Goal: Task Accomplishment & Management: Complete application form

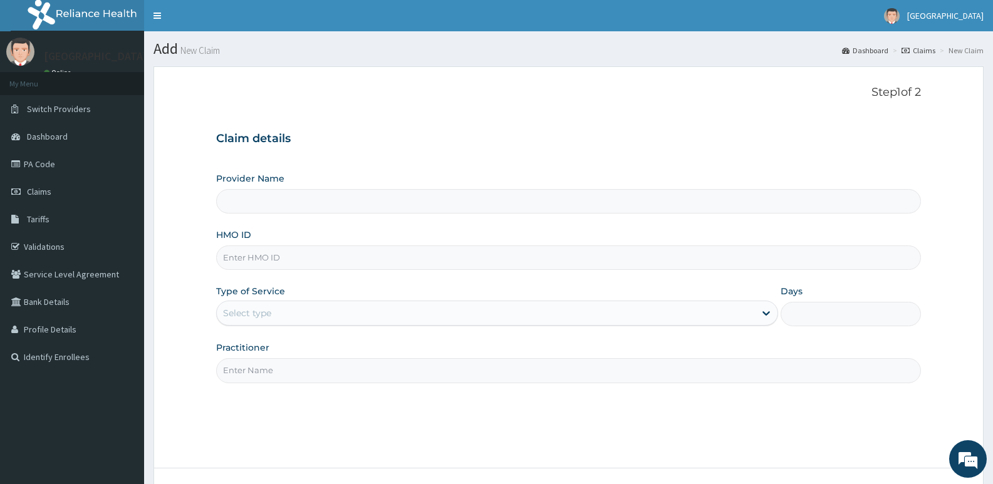
type input "[GEOGRAPHIC_DATA]"
click at [161, 239] on form "Step 1 of 2 Claim details Provider Name Adonai Hospital HMO ID Type of Service …" at bounding box center [568, 302] width 830 height 473
click at [329, 260] on input "HMO ID" at bounding box center [568, 258] width 705 height 24
paste input "GBI/10252/B"
type input "GBI/10252/B"
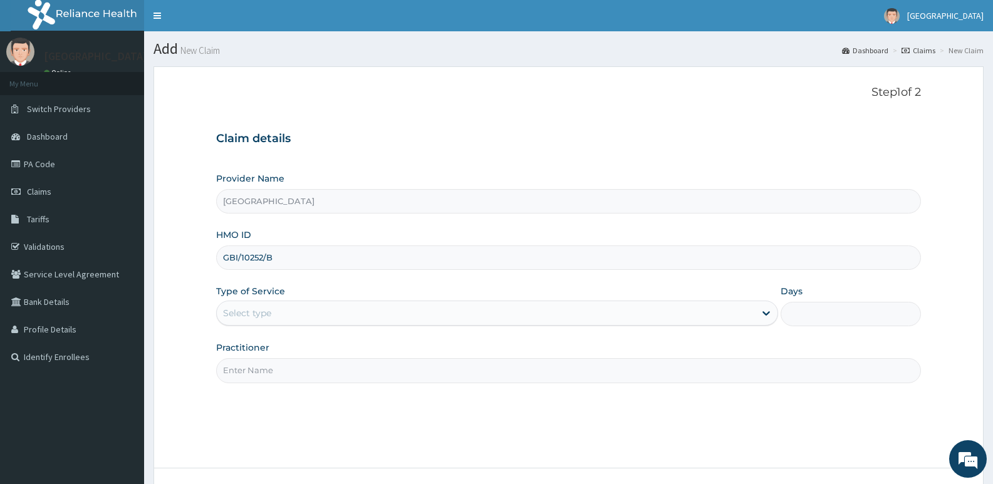
click at [294, 311] on div "Select type" at bounding box center [485, 313] width 537 height 20
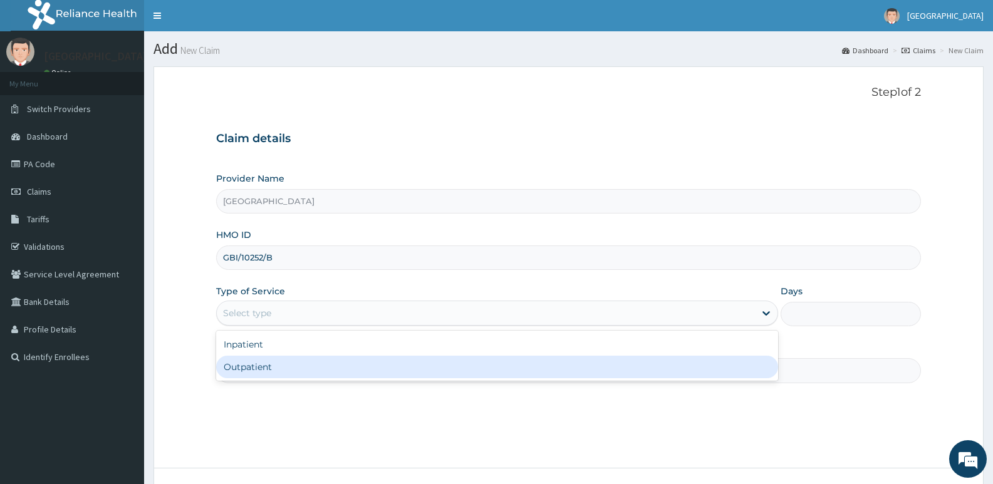
click at [273, 371] on div "Outpatient" at bounding box center [496, 367] width 561 height 23
type input "1"
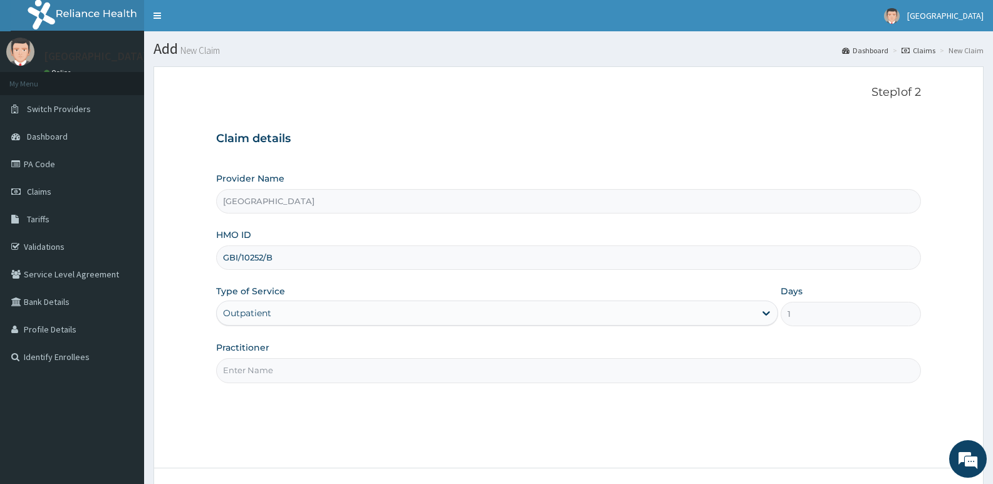
click at [285, 374] on input "Practitioner" at bounding box center [568, 370] width 705 height 24
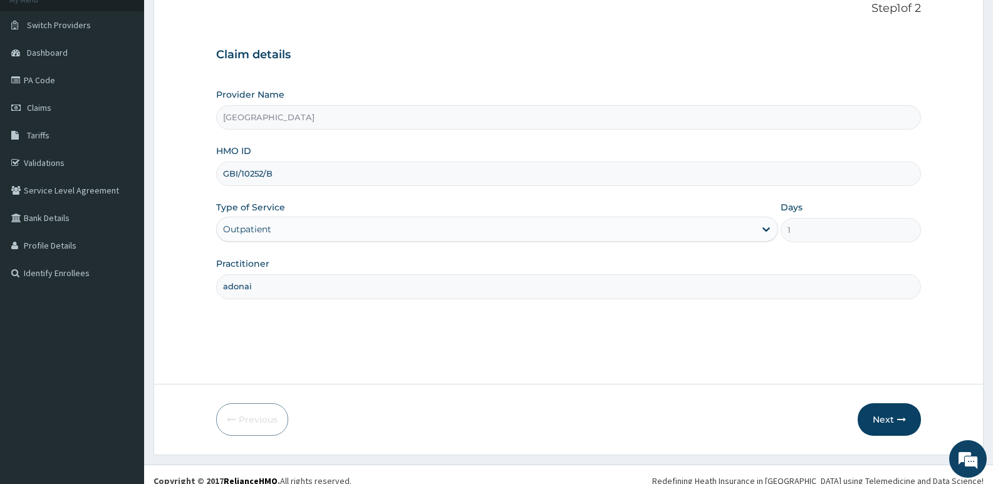
scroll to position [96, 0]
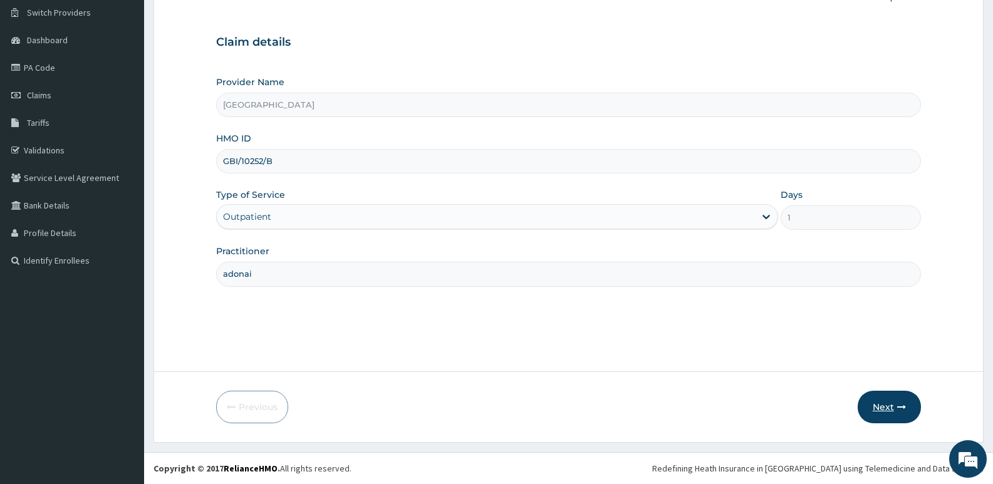
type input "adonai"
click at [877, 399] on button "Next" at bounding box center [889, 407] width 63 height 33
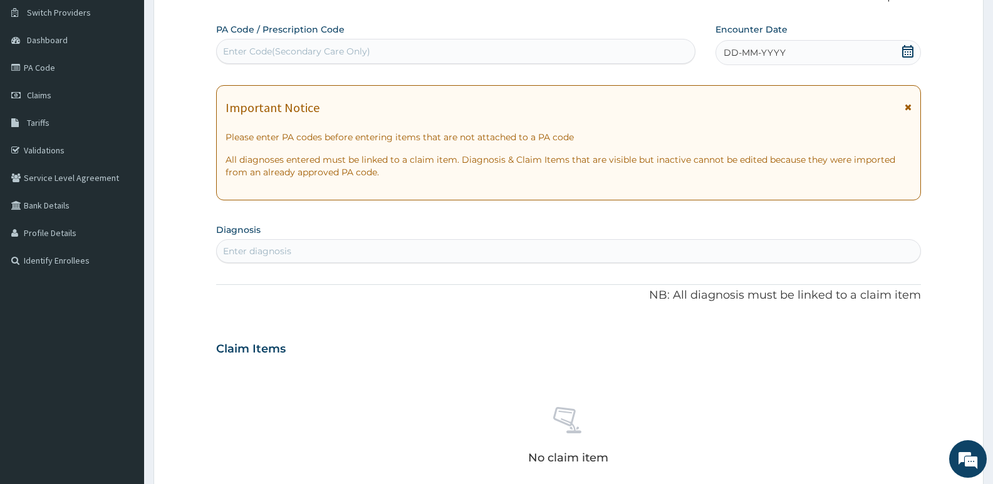
click at [345, 46] on div "Enter Code(Secondary Care Only)" at bounding box center [296, 51] width 147 height 13
type input "PA/4F8771"
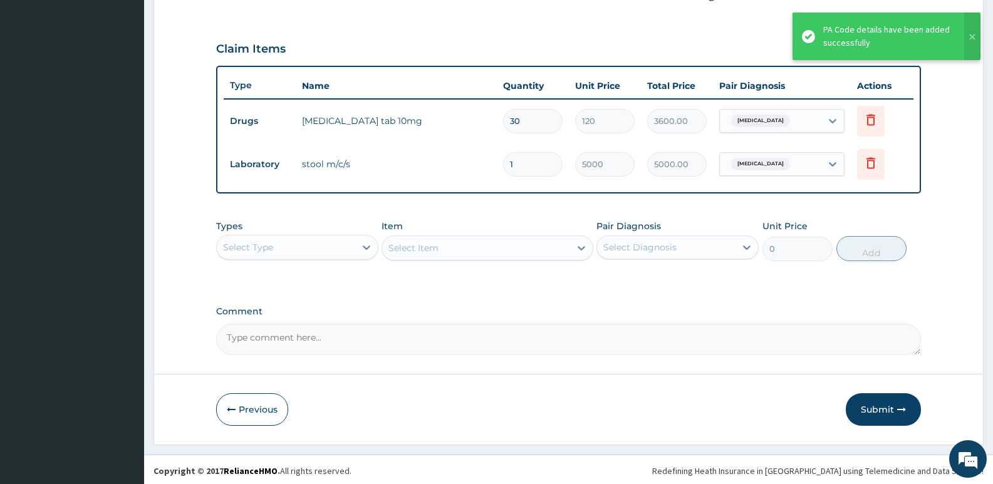
scroll to position [403, 0]
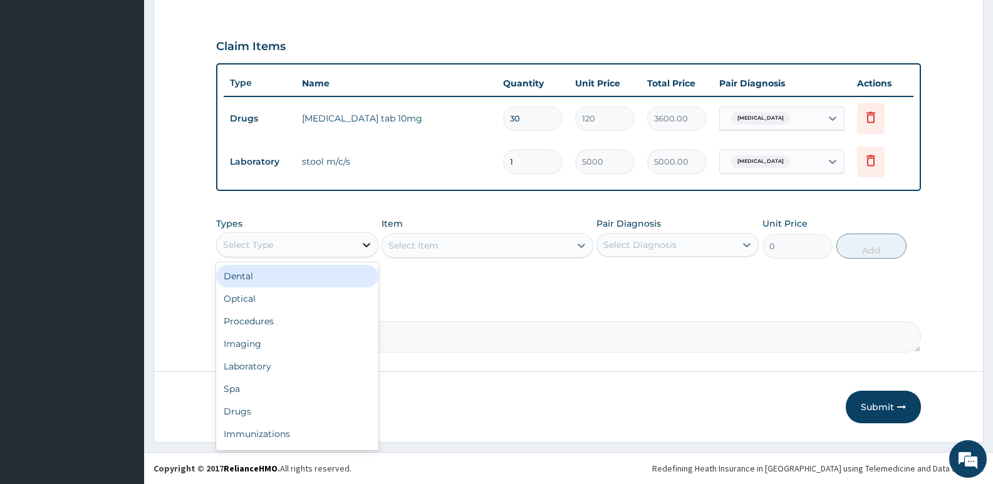
click at [369, 247] on icon at bounding box center [366, 245] width 13 height 13
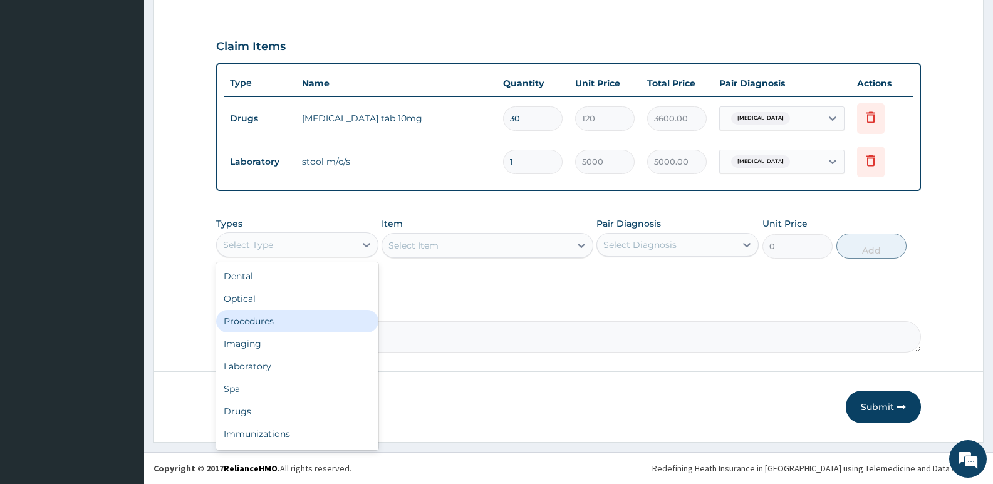
click at [266, 321] on div "Procedures" at bounding box center [297, 321] width 162 height 23
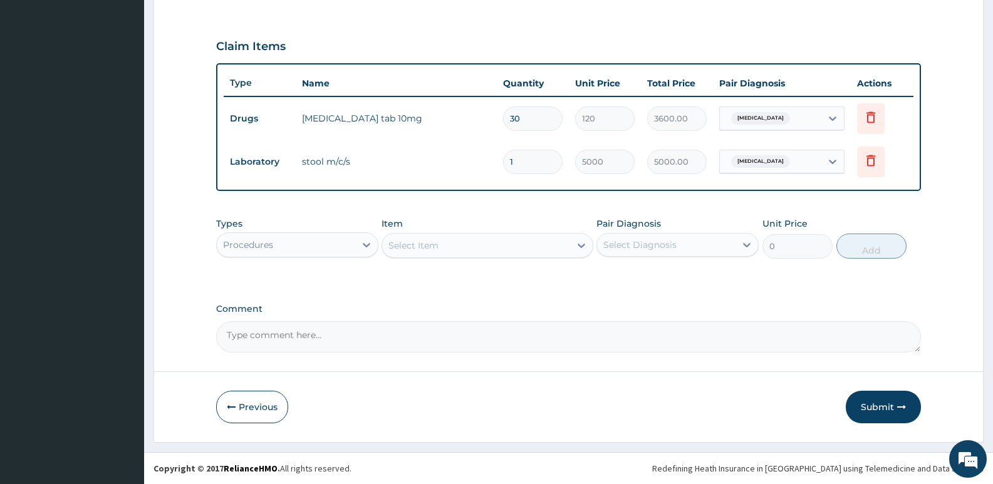
click at [484, 241] on div "Select Item" at bounding box center [475, 246] width 187 height 20
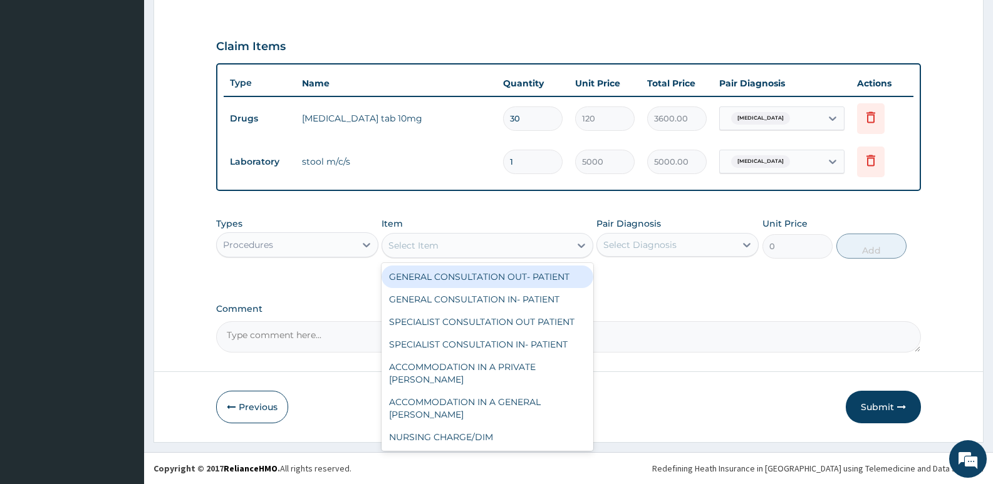
click at [478, 278] on div "GENERAL CONSULTATION OUT- PATIENT" at bounding box center [486, 277] width 211 height 23
type input "3000"
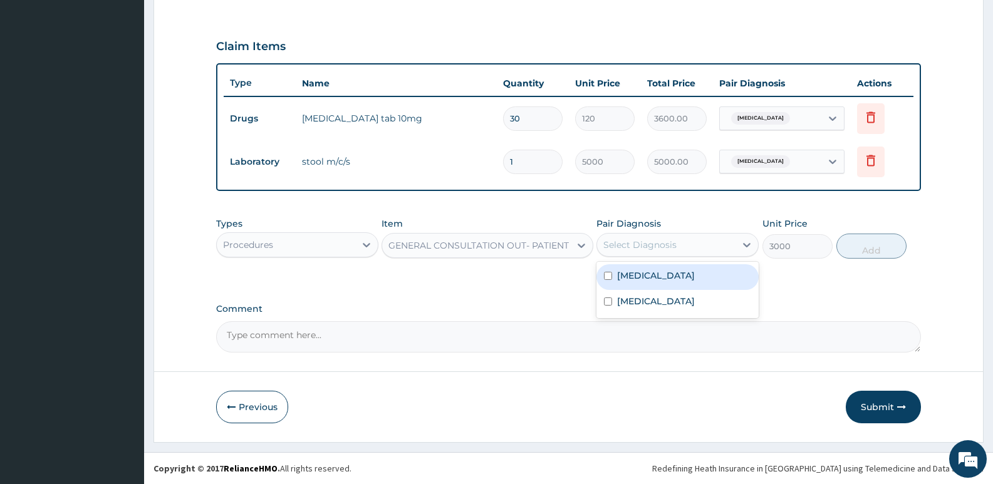
click at [661, 243] on div "Select Diagnosis" at bounding box center [639, 245] width 73 height 13
click at [660, 275] on label "Essential hypertension" at bounding box center [656, 275] width 78 height 13
checkbox input "true"
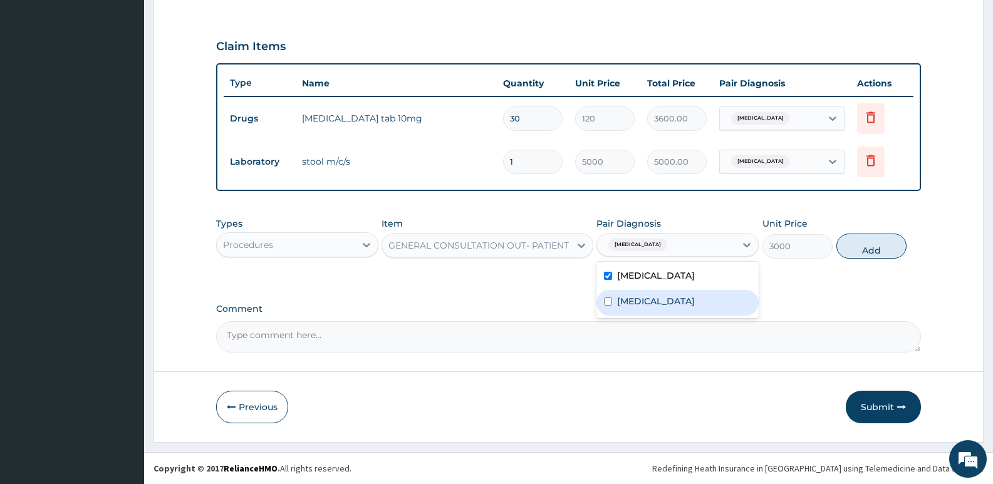
click at [607, 303] on input "checkbox" at bounding box center [608, 302] width 8 height 8
checkbox input "true"
click at [863, 249] on button "Add" at bounding box center [871, 246] width 70 height 25
type input "0"
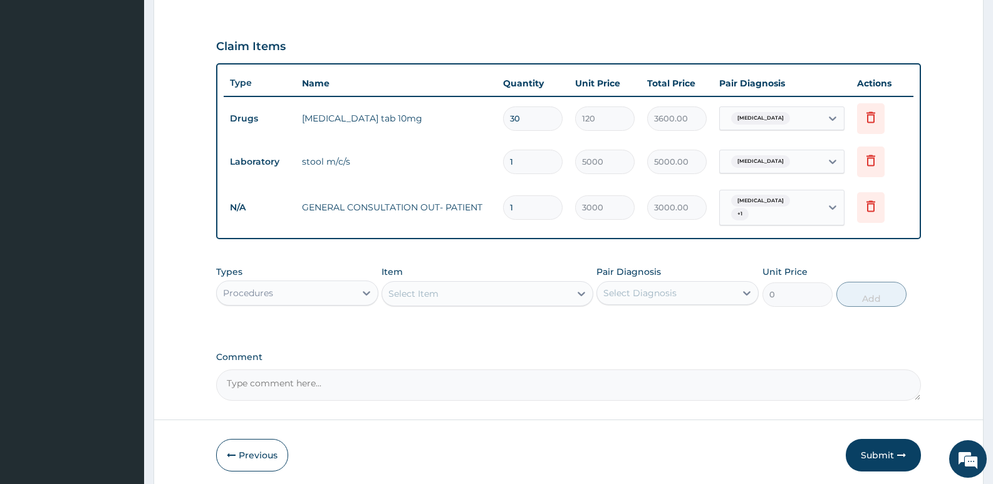
click at [176, 249] on form "Step 2 of 2 PA Code / Prescription Code PA/4F8771 Encounter Date 18-07-2025 Imp…" at bounding box center [568, 77] width 830 height 827
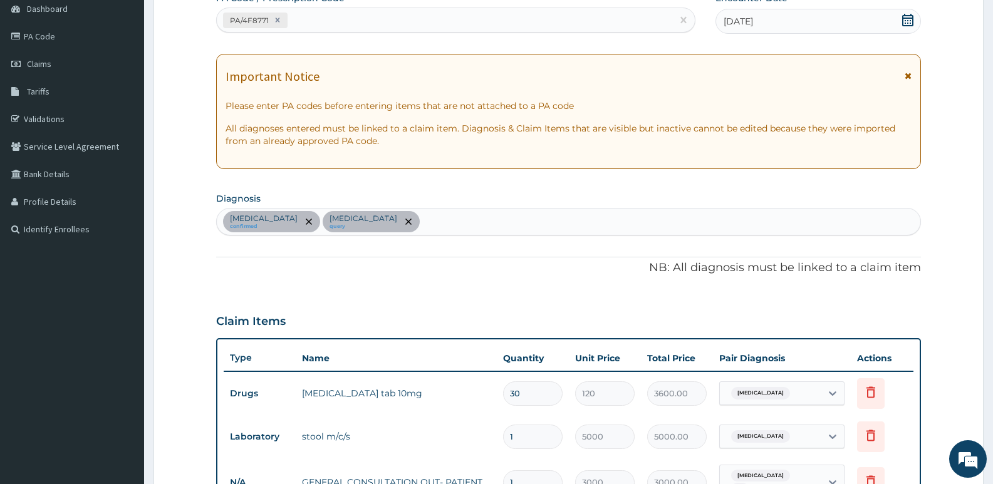
scroll to position [90, 0]
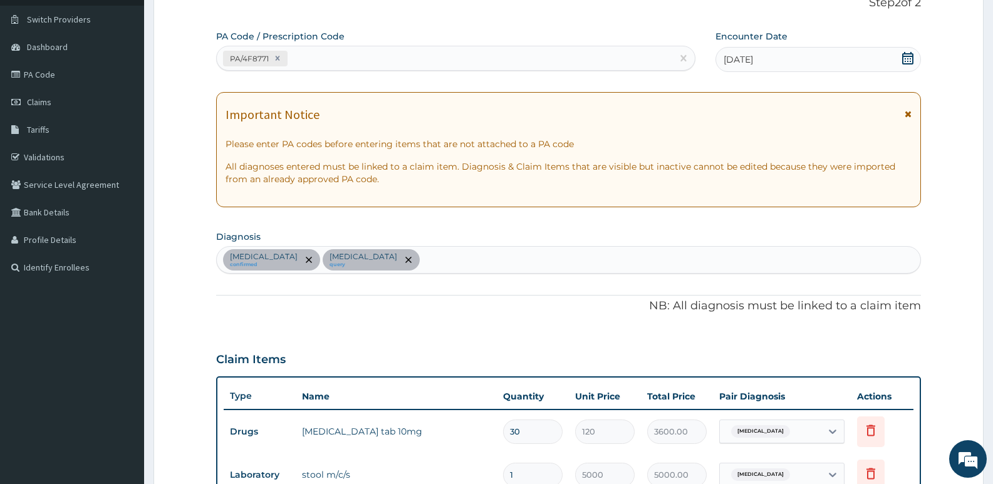
click at [450, 262] on div "Essential hypertension confirmed Typhoid fever query" at bounding box center [568, 260] width 703 height 26
type input "malar"
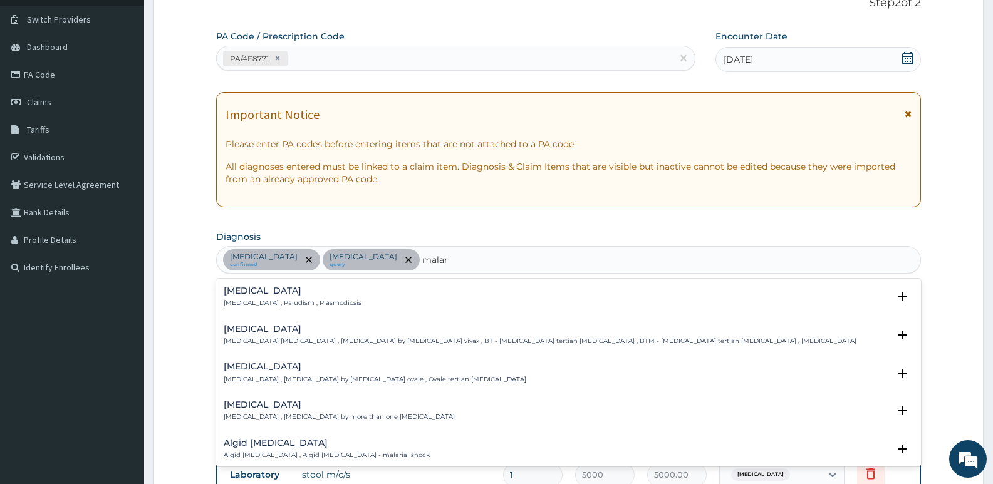
click at [243, 294] on h4 "[MEDICAL_DATA]" at bounding box center [293, 290] width 138 height 9
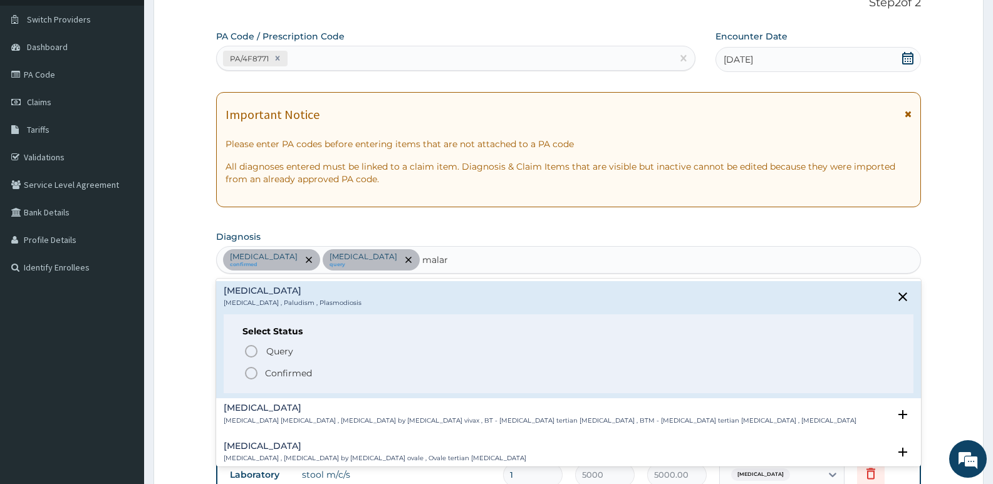
click at [247, 373] on icon "status option filled" at bounding box center [251, 373] width 15 height 15
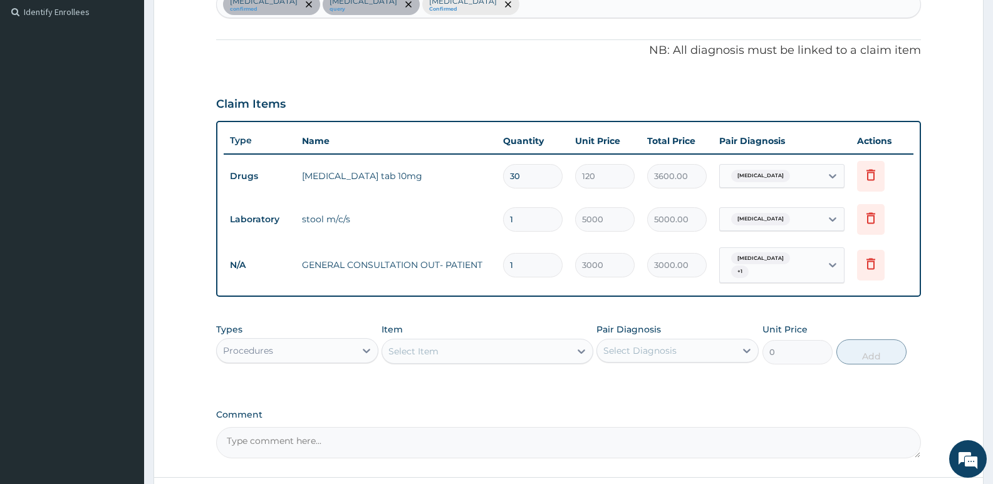
scroll to position [403, 0]
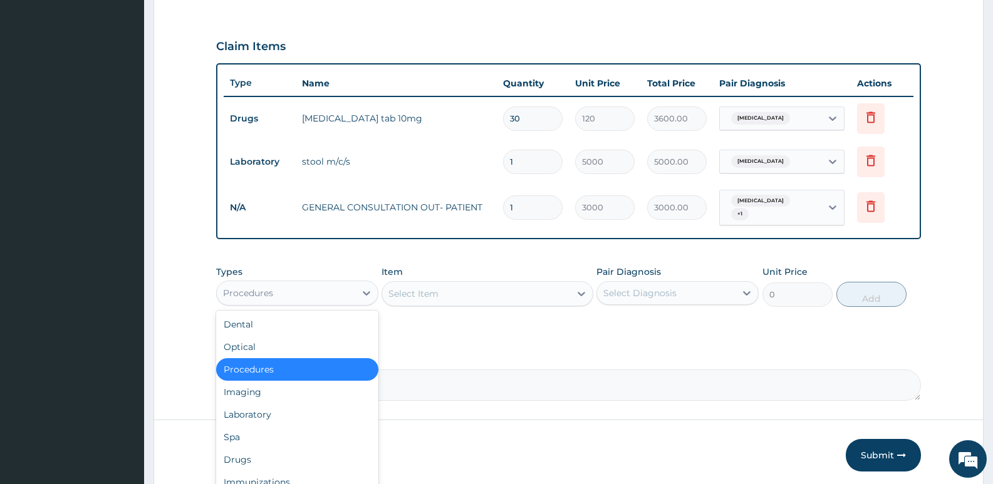
click at [343, 294] on div "Procedures" at bounding box center [286, 293] width 138 height 20
click at [267, 417] on div "Laboratory" at bounding box center [297, 414] width 162 height 23
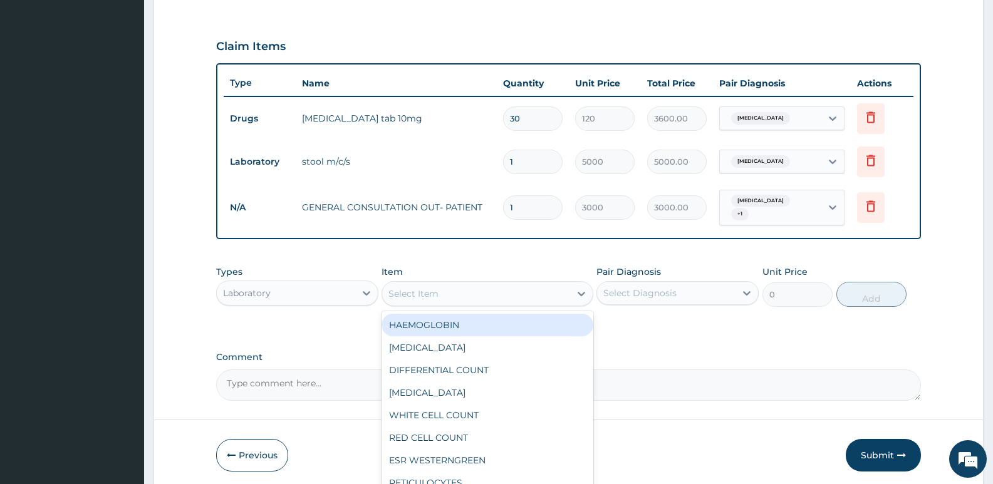
click at [458, 294] on div "Select Item" at bounding box center [475, 294] width 187 height 20
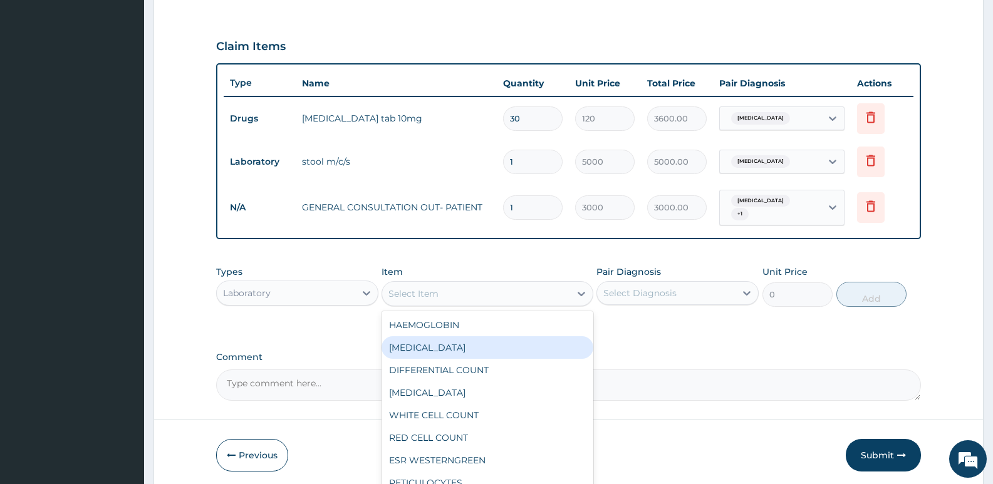
click at [472, 343] on div "PACKED CELL VOLUME" at bounding box center [486, 347] width 211 height 23
type input "1200"
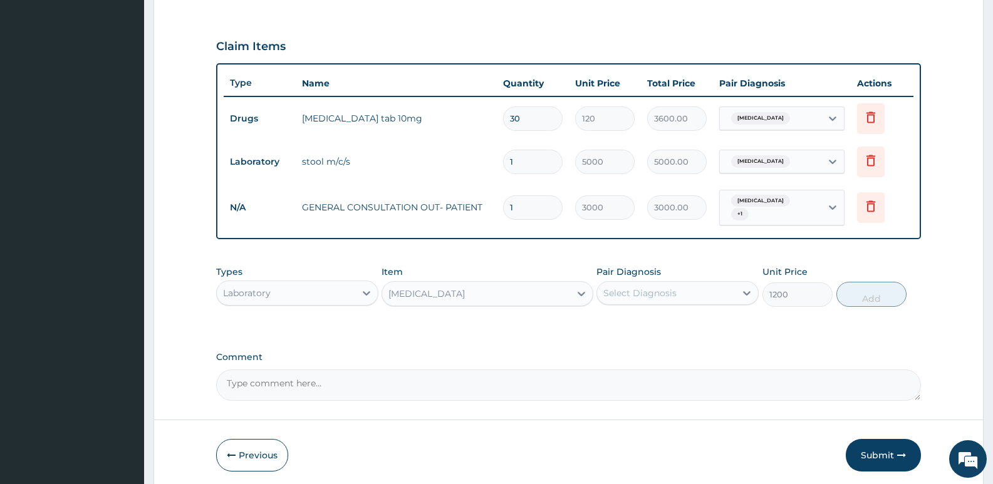
click at [665, 291] on div "Select Diagnosis" at bounding box center [639, 293] width 73 height 13
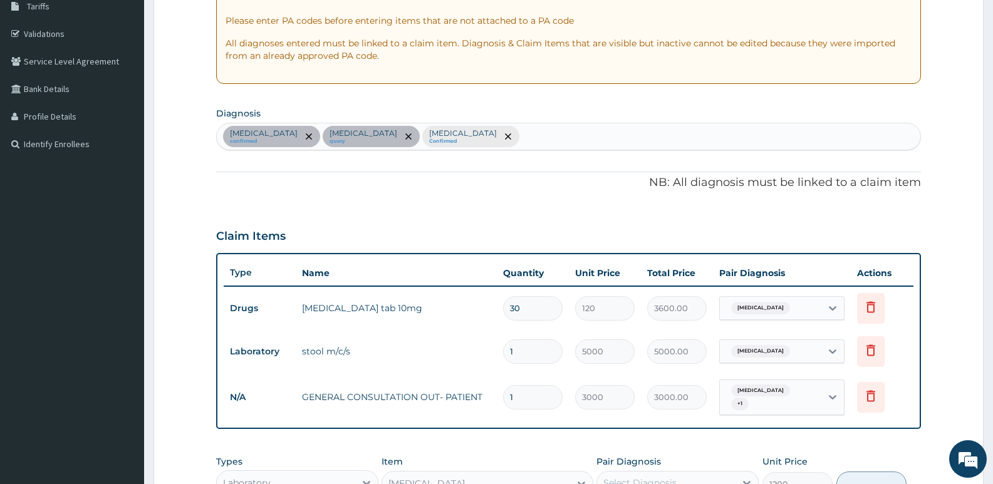
scroll to position [152, 0]
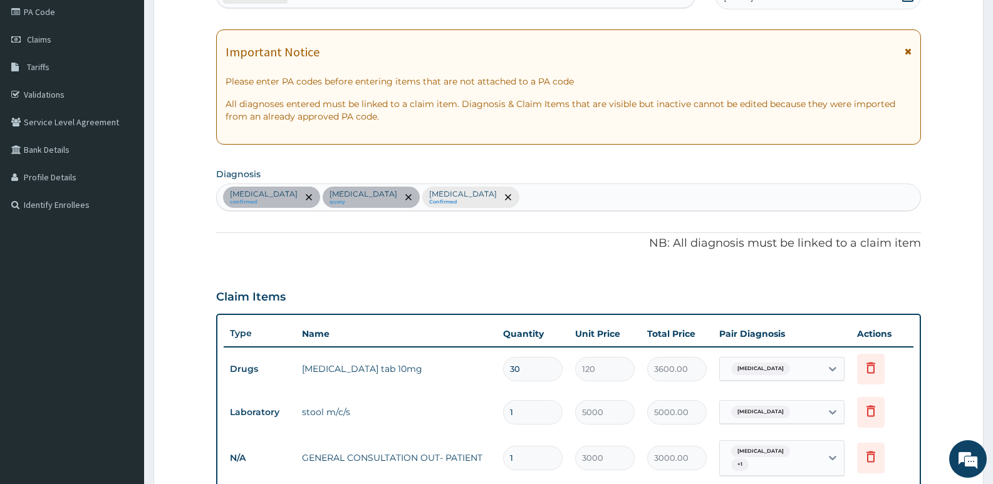
click at [533, 194] on div "Essential hypertension confirmed Typhoid fever query Malaria Confirmed" at bounding box center [568, 197] width 703 height 26
type input "ana"
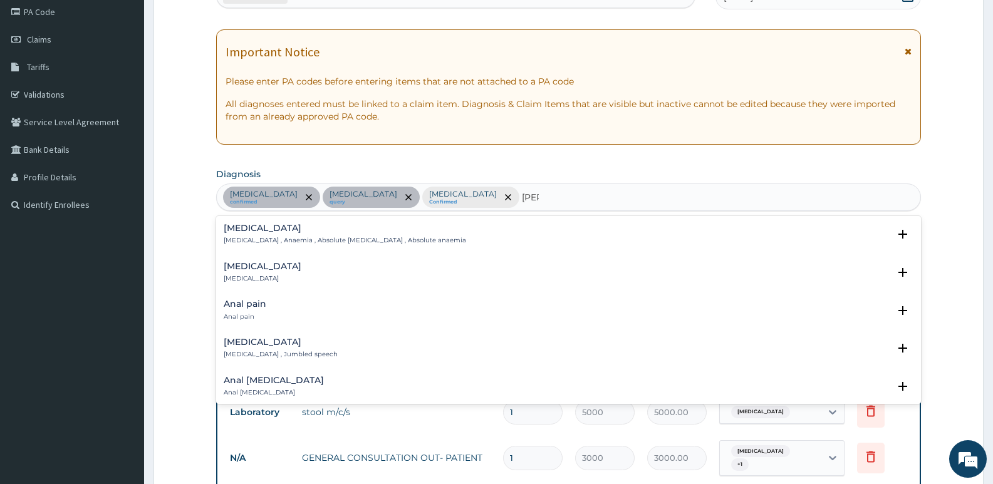
click at [234, 229] on h4 "Anemia" at bounding box center [345, 228] width 242 height 9
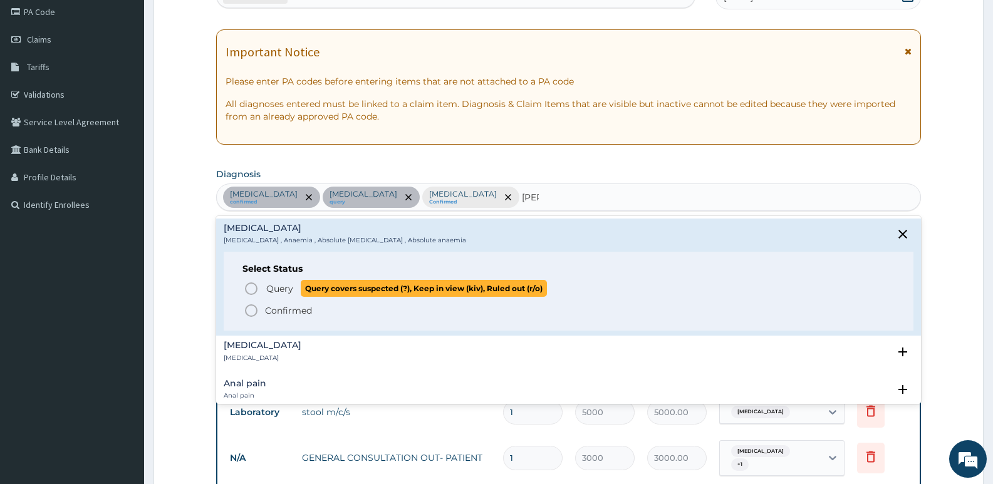
click at [249, 289] on icon "status option query" at bounding box center [251, 288] width 15 height 15
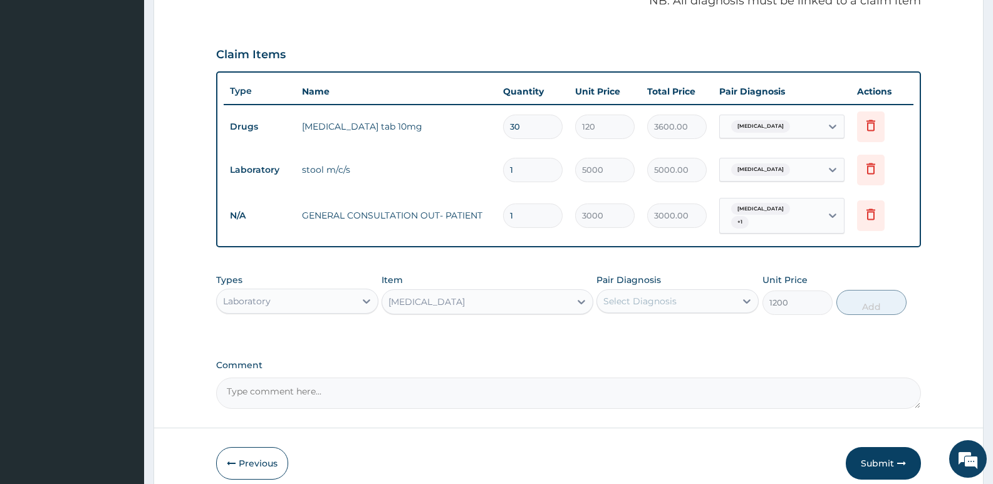
scroll to position [403, 0]
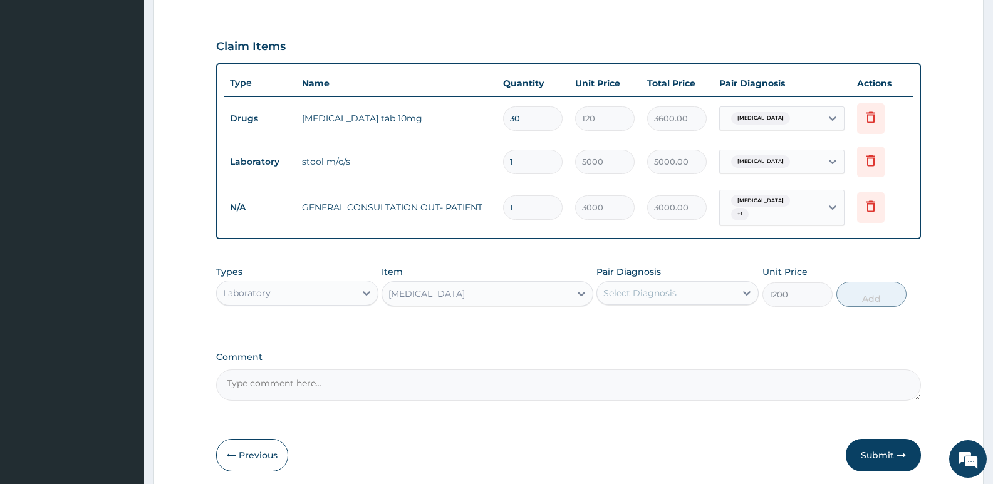
click at [670, 296] on div "Select Diagnosis" at bounding box center [639, 293] width 73 height 13
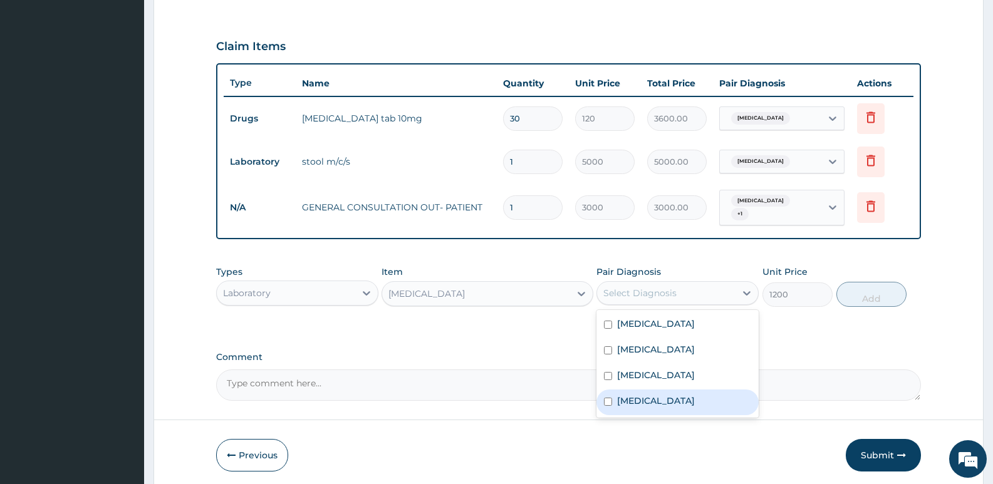
click at [614, 402] on div "Anemia" at bounding box center [677, 403] width 162 height 26
checkbox input "true"
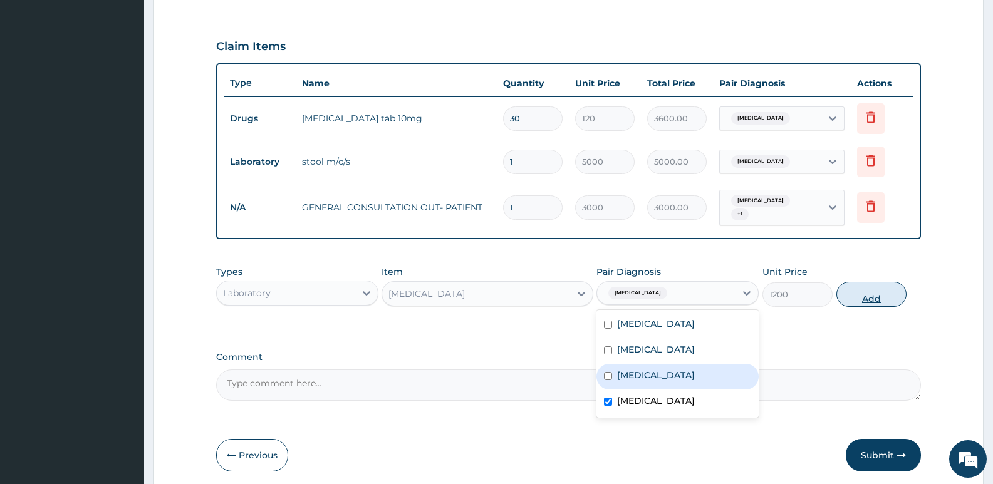
click at [871, 297] on button "Add" at bounding box center [871, 294] width 70 height 25
type input "0"
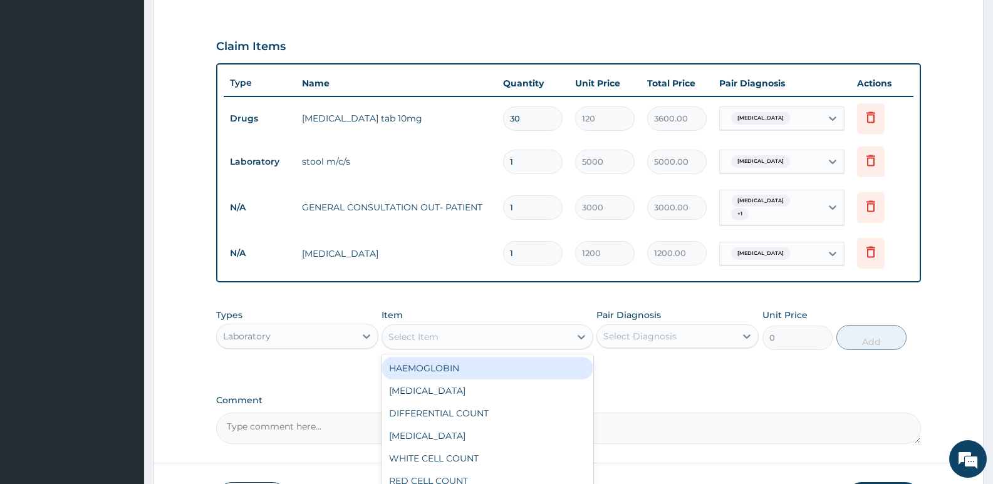
click at [549, 328] on div "Select Item" at bounding box center [475, 337] width 187 height 20
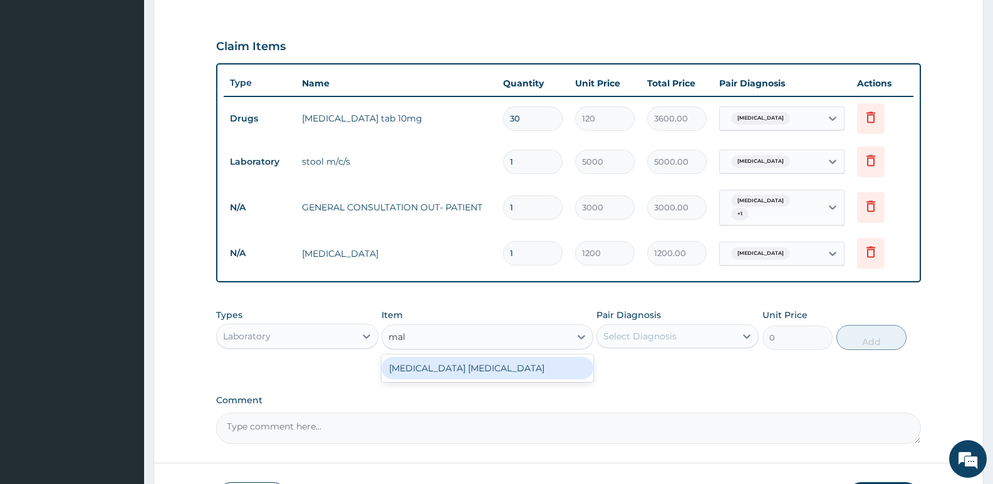
type input "mala"
click at [523, 371] on div "MALARIA PARASITE" at bounding box center [486, 368] width 211 height 23
type input "1500"
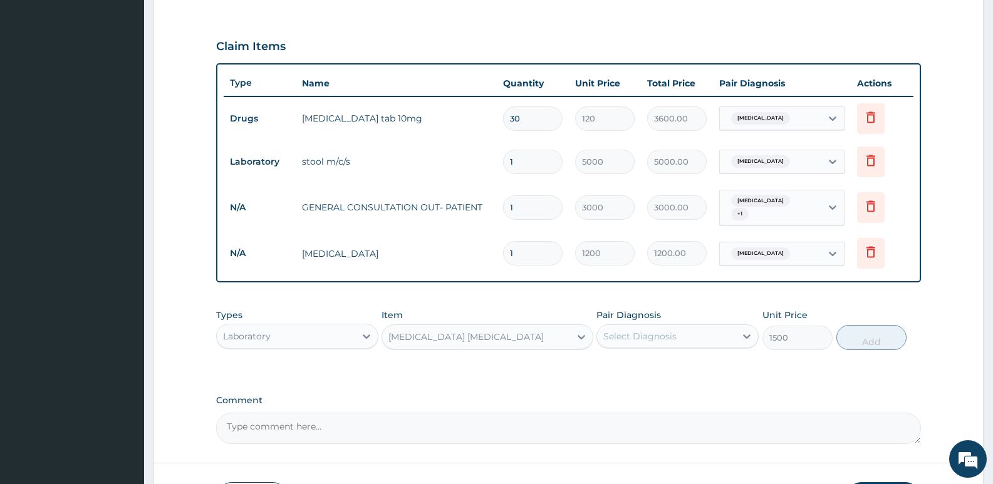
click at [645, 336] on div "Select Diagnosis" at bounding box center [639, 336] width 73 height 13
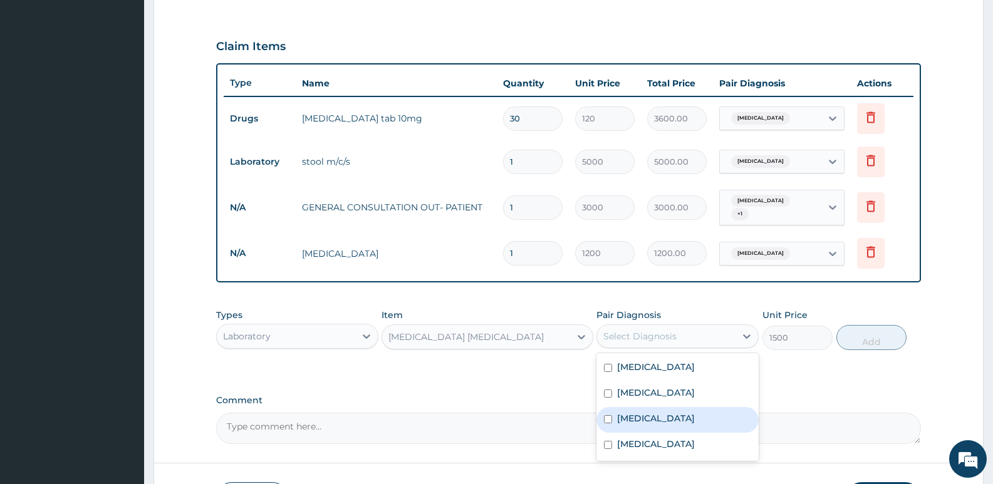
click at [608, 418] on input "checkbox" at bounding box center [608, 419] width 8 height 8
checkbox input "true"
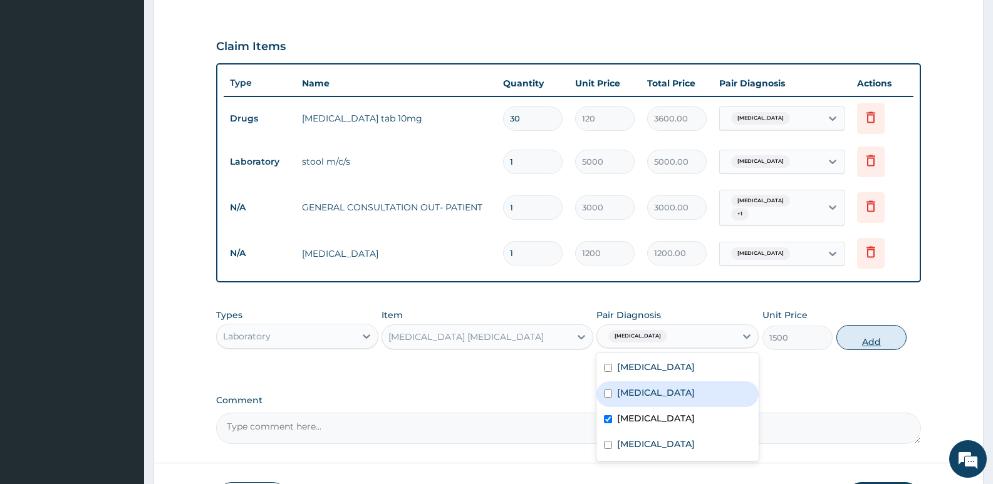
click at [858, 329] on button "Add" at bounding box center [871, 337] width 70 height 25
type input "0"
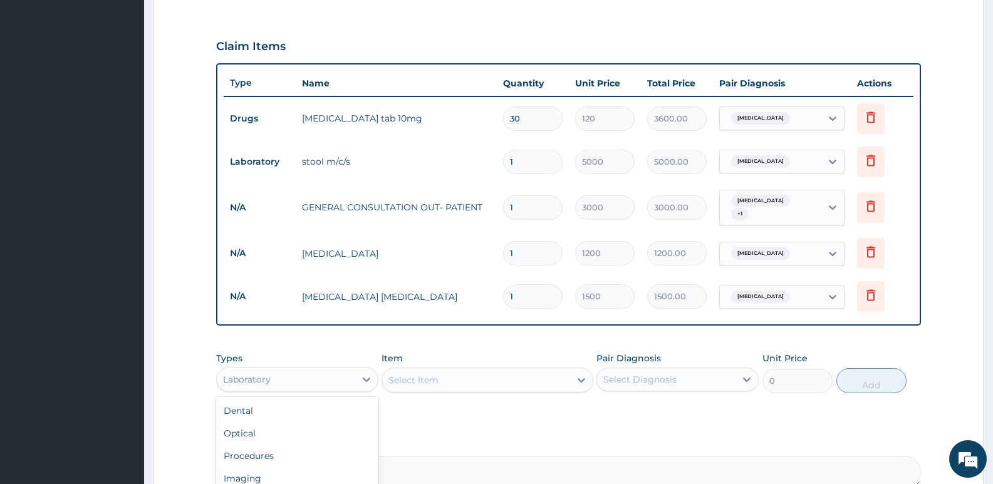
click at [275, 379] on div "Laboratory" at bounding box center [286, 380] width 138 height 20
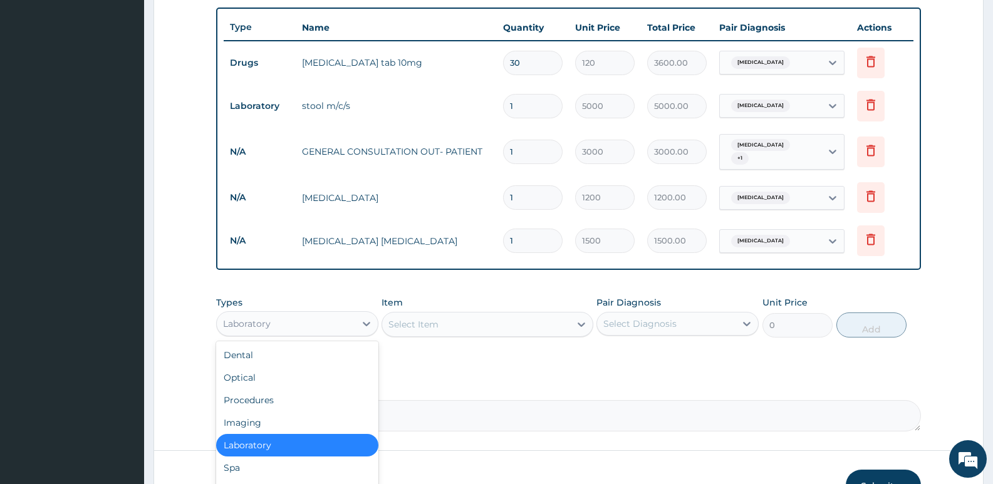
scroll to position [537, 0]
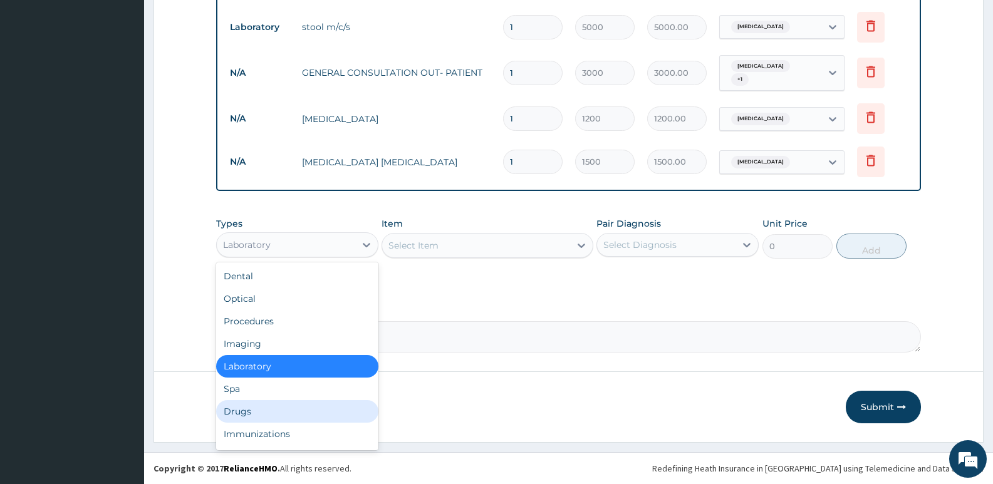
click at [251, 408] on div "Drugs" at bounding box center [297, 411] width 162 height 23
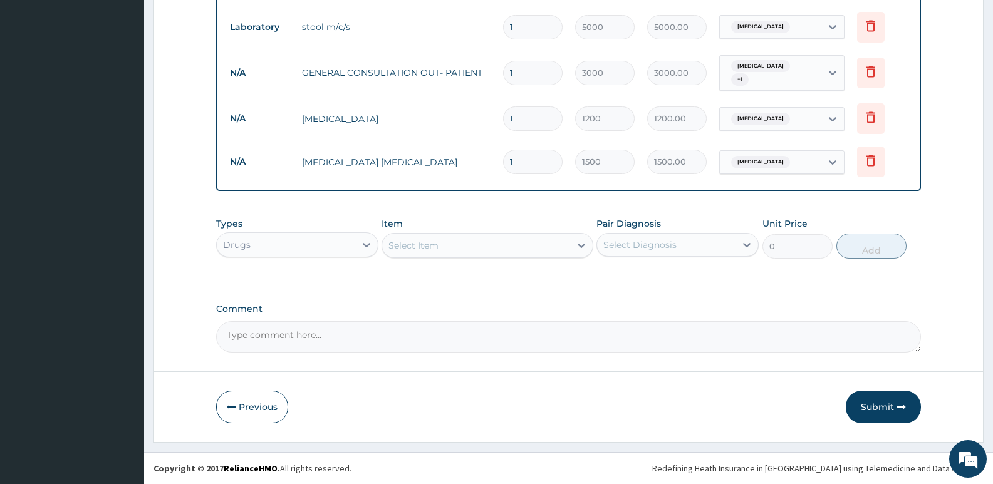
click at [457, 241] on div "Select Item" at bounding box center [475, 246] width 187 height 20
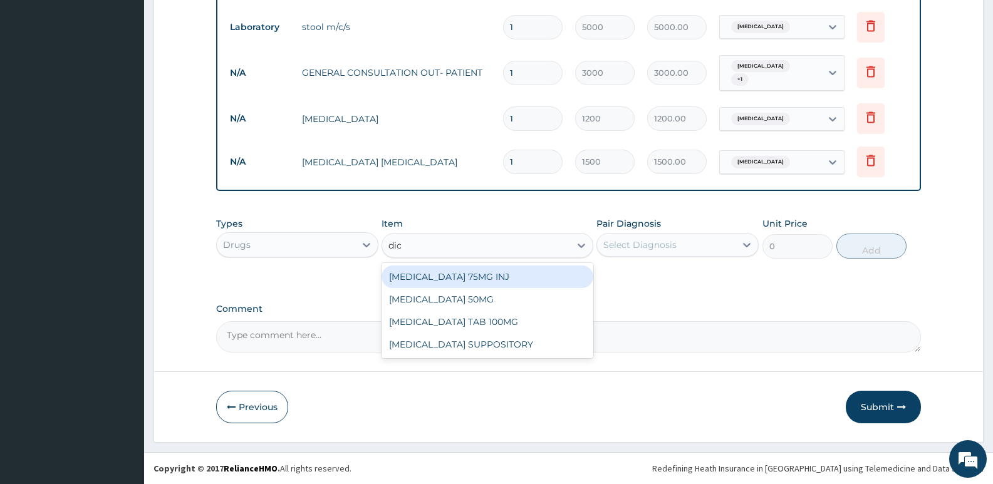
type input "dicl"
click at [464, 272] on div "DICLOFENAC SODIUM 75MG INJ" at bounding box center [486, 277] width 211 height 23
type input "800"
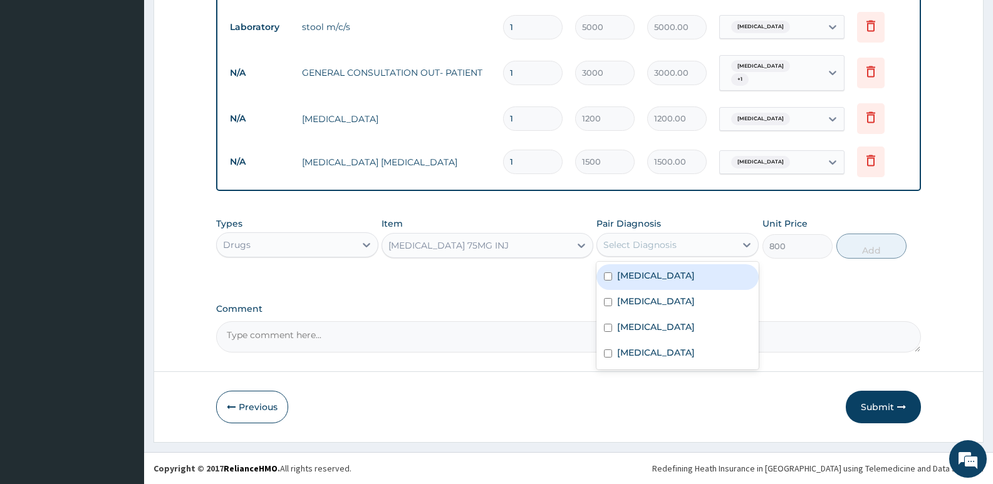
click at [655, 249] on div "Select Diagnosis" at bounding box center [639, 245] width 73 height 13
click at [611, 274] on input "checkbox" at bounding box center [608, 276] width 8 height 8
checkbox input "false"
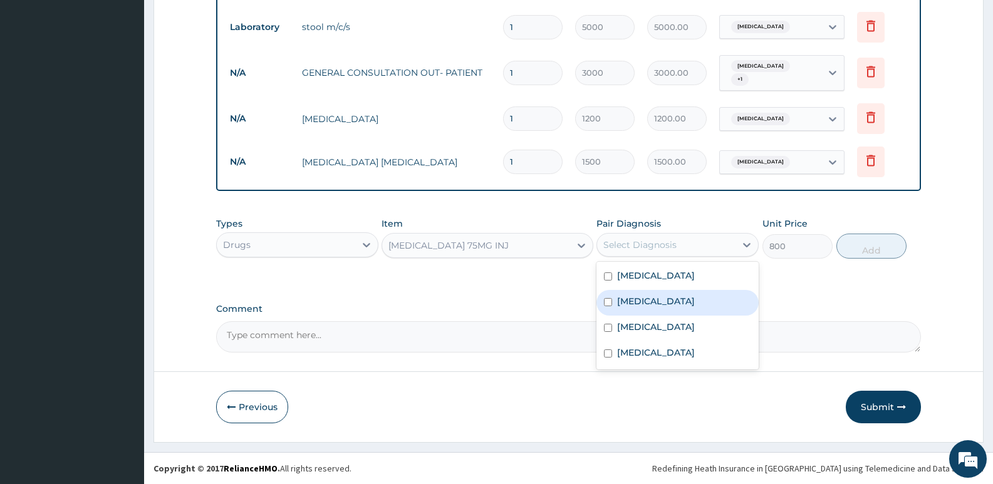
click at [604, 299] on input "checkbox" at bounding box center [608, 302] width 8 height 8
checkbox input "true"
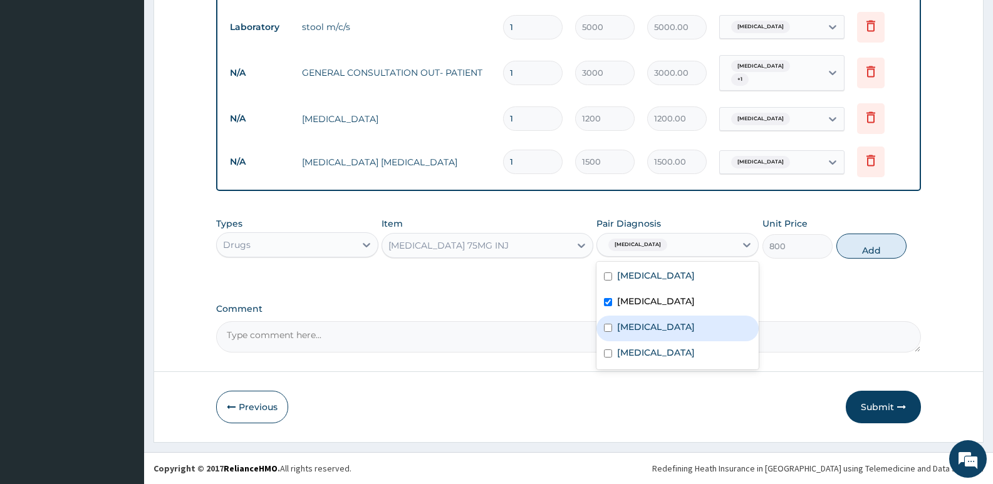
click at [602, 326] on div "[MEDICAL_DATA]" at bounding box center [677, 329] width 162 height 26
checkbox input "true"
click at [856, 246] on button "Add" at bounding box center [871, 246] width 70 height 25
type input "0"
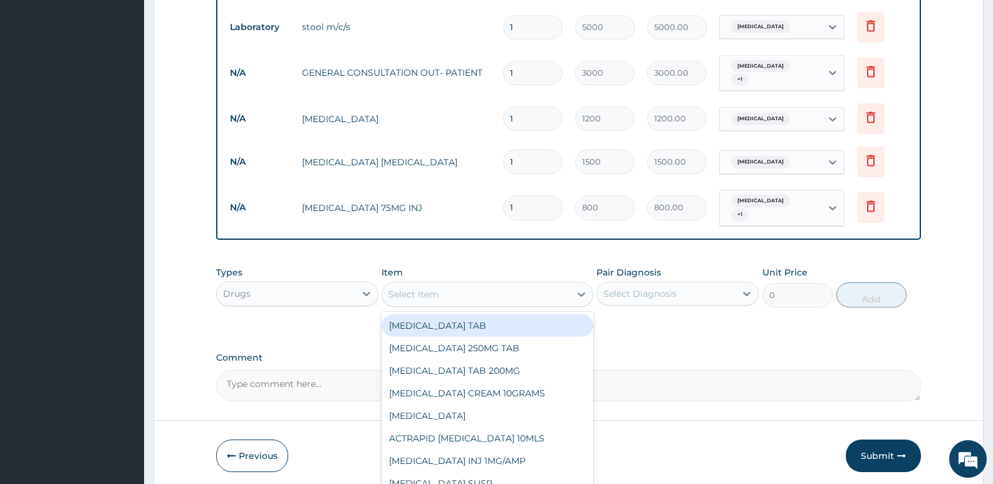
click at [526, 292] on div "Select Item" at bounding box center [475, 294] width 187 height 20
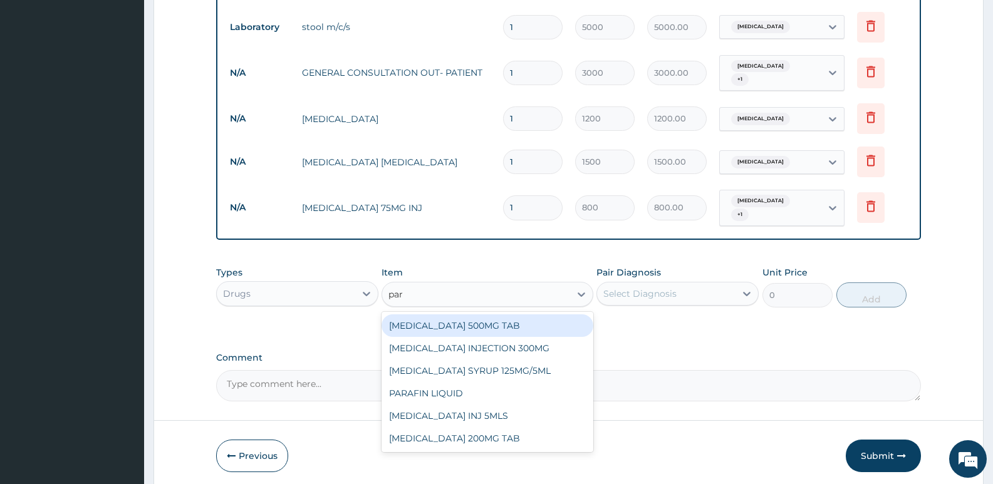
type input "para"
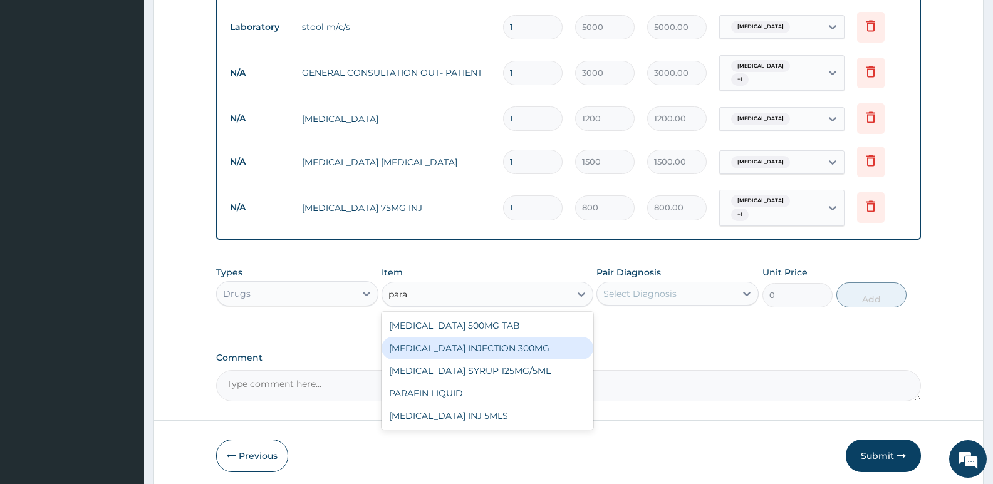
click at [515, 343] on div "PARACETAMOL INJECTION 300MG" at bounding box center [486, 348] width 211 height 23
type input "1000"
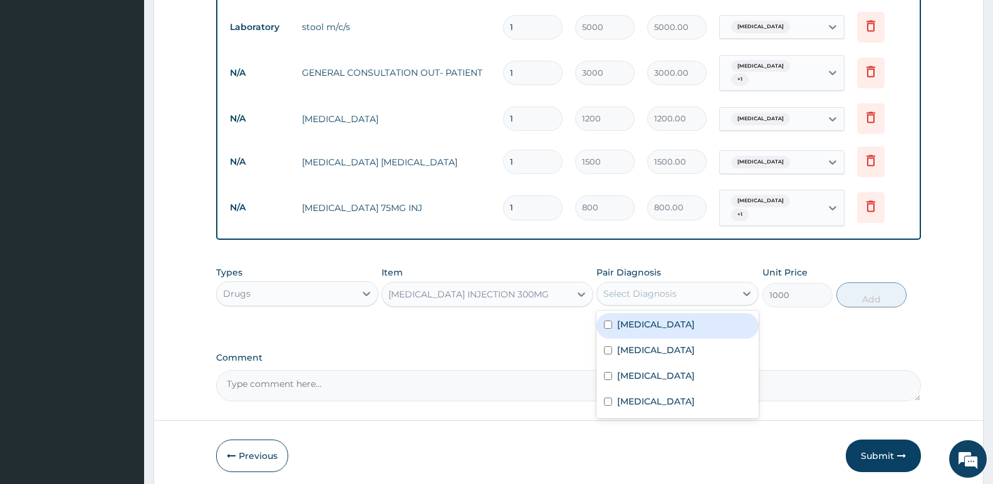
click at [652, 288] on div "Select Diagnosis" at bounding box center [639, 294] width 73 height 13
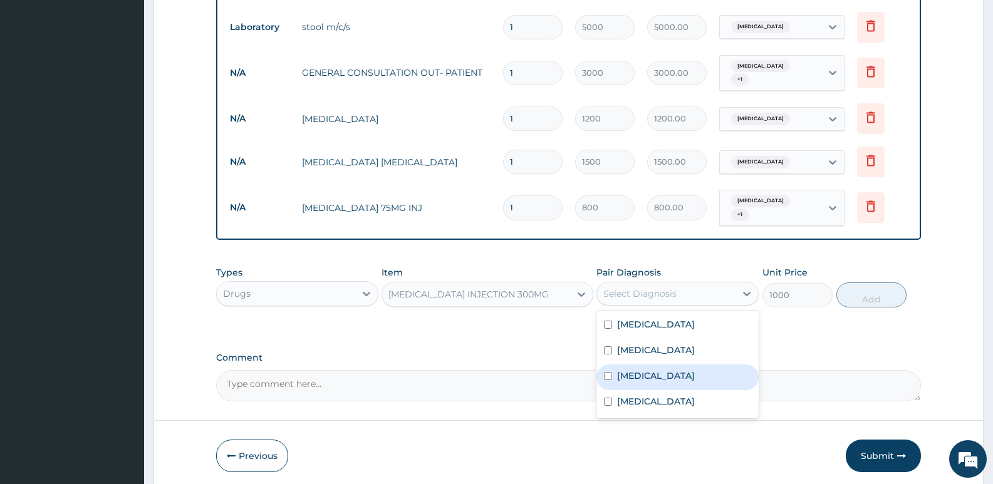
click at [610, 372] on input "checkbox" at bounding box center [608, 376] width 8 height 8
checkbox input "true"
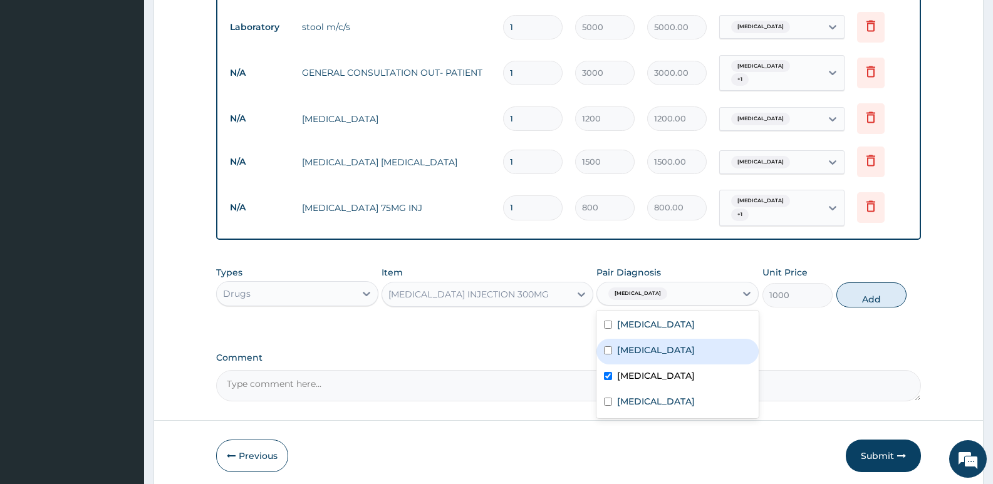
click at [624, 344] on label "[MEDICAL_DATA]" at bounding box center [656, 350] width 78 height 13
checkbox input "true"
click at [859, 288] on button "Add" at bounding box center [871, 295] width 70 height 25
type input "0"
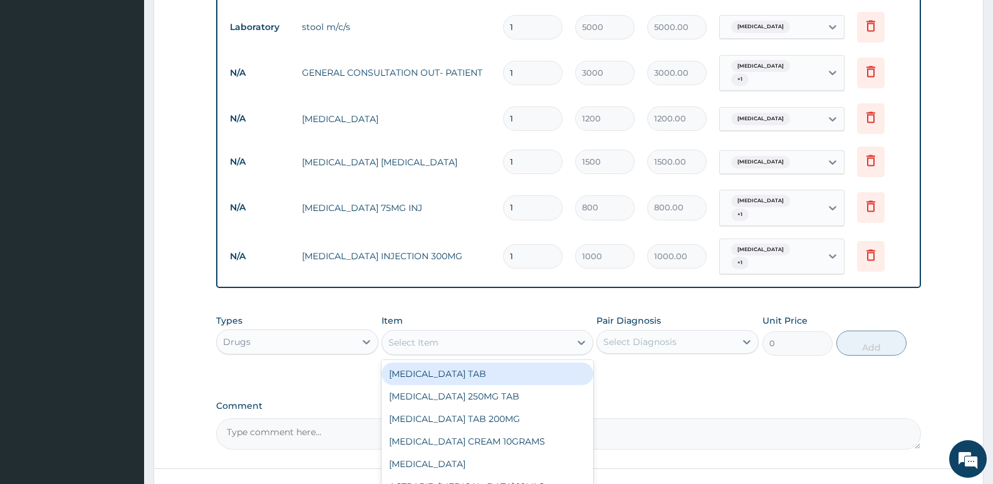
click at [530, 333] on div "Select Item" at bounding box center [475, 343] width 187 height 20
type input "coar"
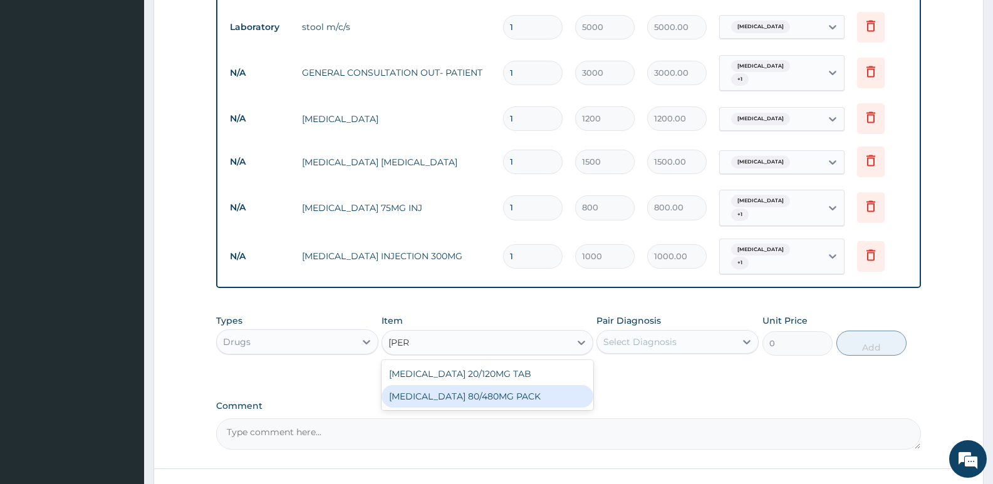
click at [469, 385] on div "COARTEM 80/480MG PACK" at bounding box center [486, 396] width 211 height 23
type input "3500"
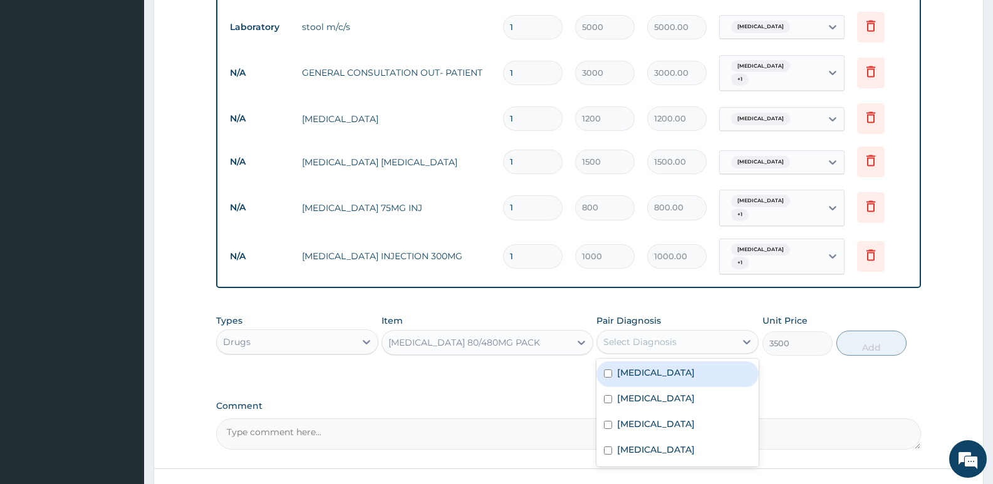
click at [643, 332] on div "Select Diagnosis" at bounding box center [666, 342] width 138 height 20
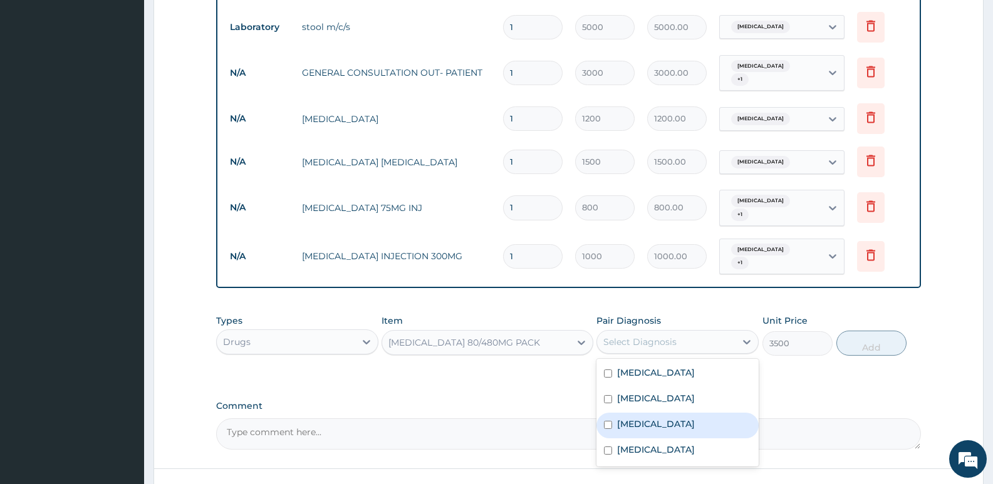
click at [606, 421] on input "checkbox" at bounding box center [608, 425] width 8 height 8
checkbox input "true"
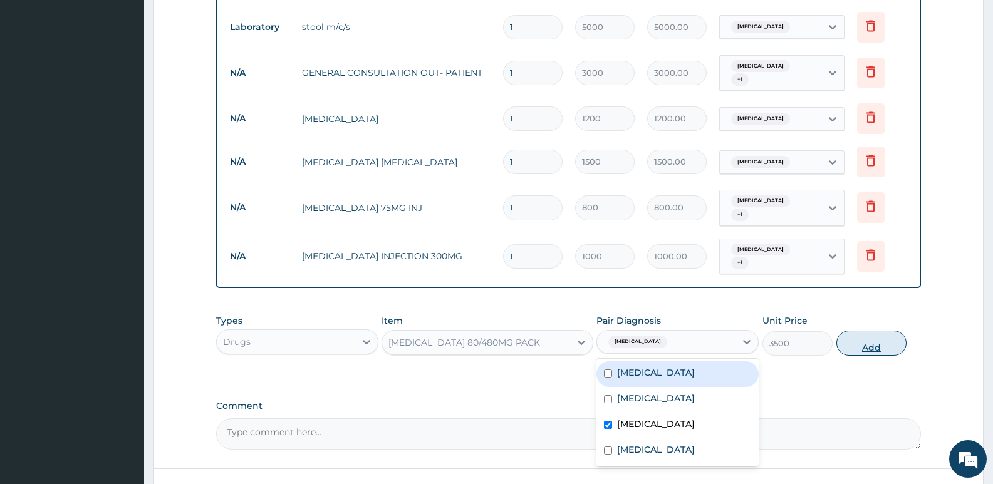
click at [857, 331] on button "Add" at bounding box center [871, 343] width 70 height 25
type input "0"
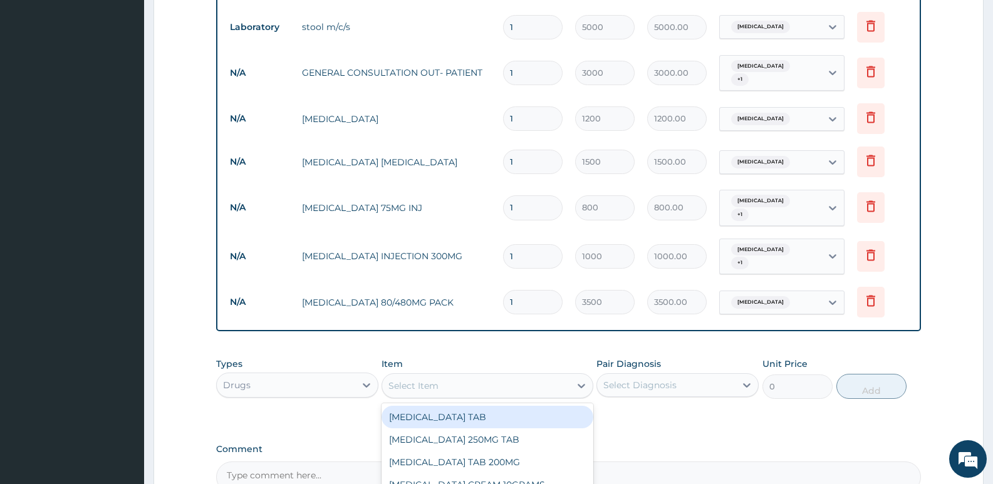
click at [508, 376] on div "Select Item" at bounding box center [475, 386] width 187 height 20
type input "para"
click at [526, 406] on div "PARACETAMOL 500MG TAB" at bounding box center [486, 417] width 211 height 23
type input "50"
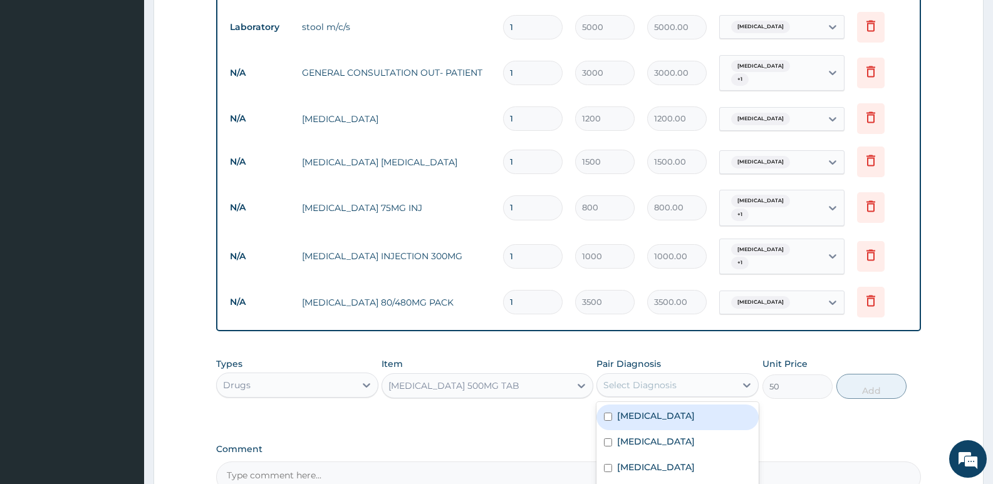
click at [641, 379] on div "Select Diagnosis" at bounding box center [639, 385] width 73 height 13
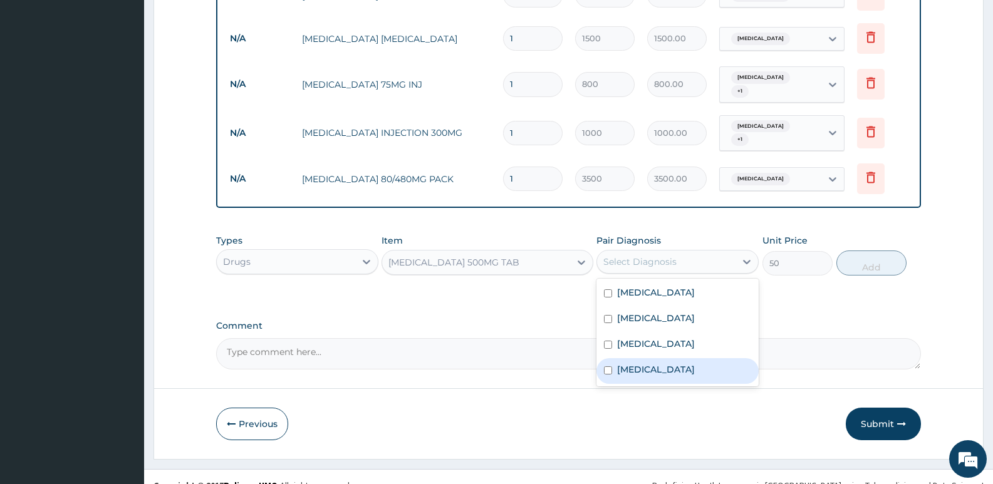
scroll to position [667, 0]
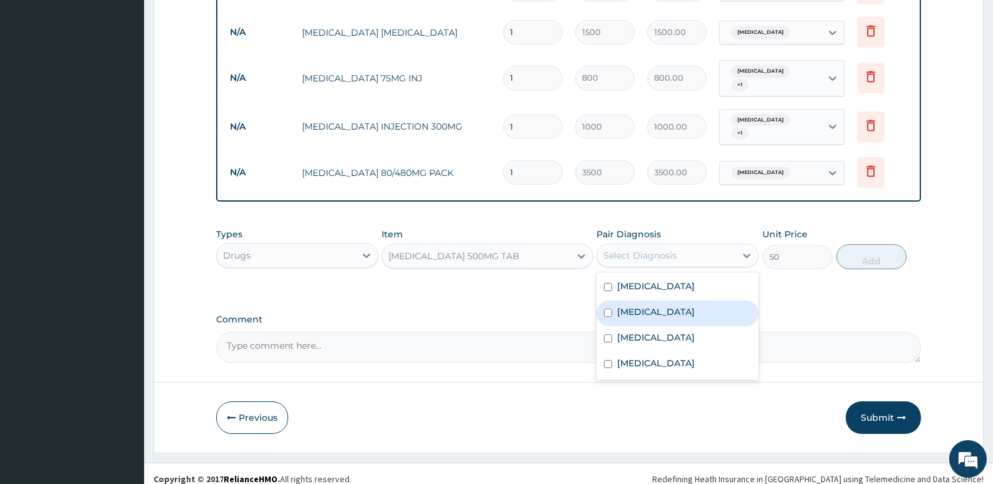
click at [605, 309] on input "checkbox" at bounding box center [608, 313] width 8 height 8
checkbox input "true"
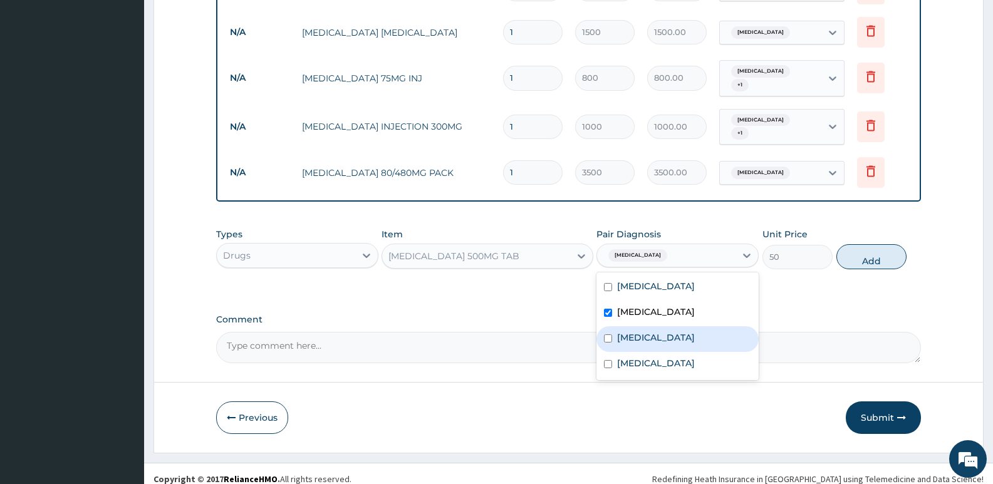
click at [609, 334] on input "checkbox" at bounding box center [608, 338] width 8 height 8
checkbox input "true"
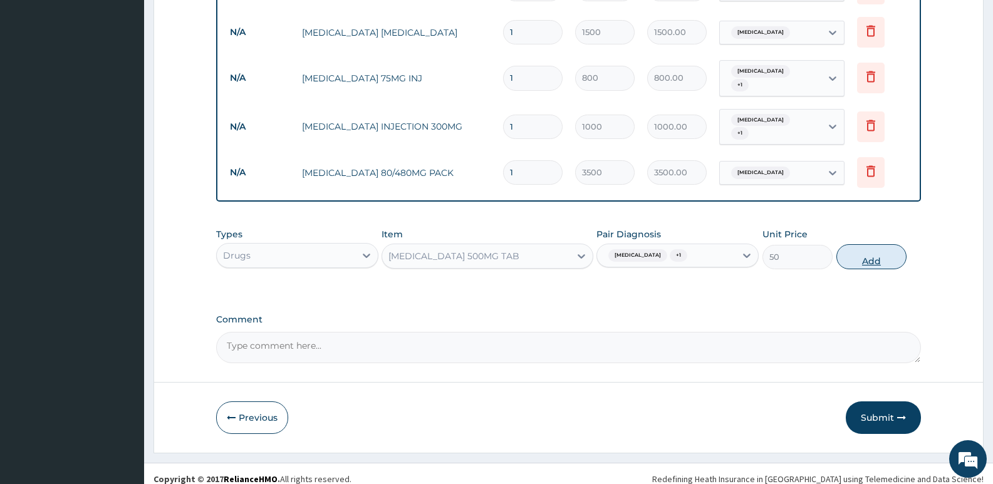
click at [873, 244] on button "Add" at bounding box center [871, 256] width 70 height 25
type input "0"
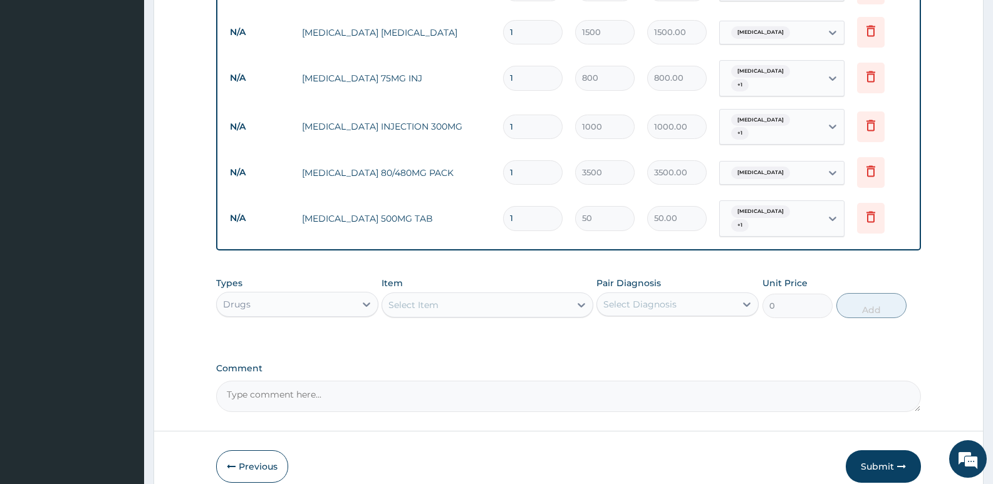
click at [527, 206] on input "1" at bounding box center [533, 218] width 60 height 24
type input "18"
type input "900.00"
type input "18"
drag, startPoint x: 517, startPoint y: 122, endPoint x: 475, endPoint y: 127, distance: 43.0
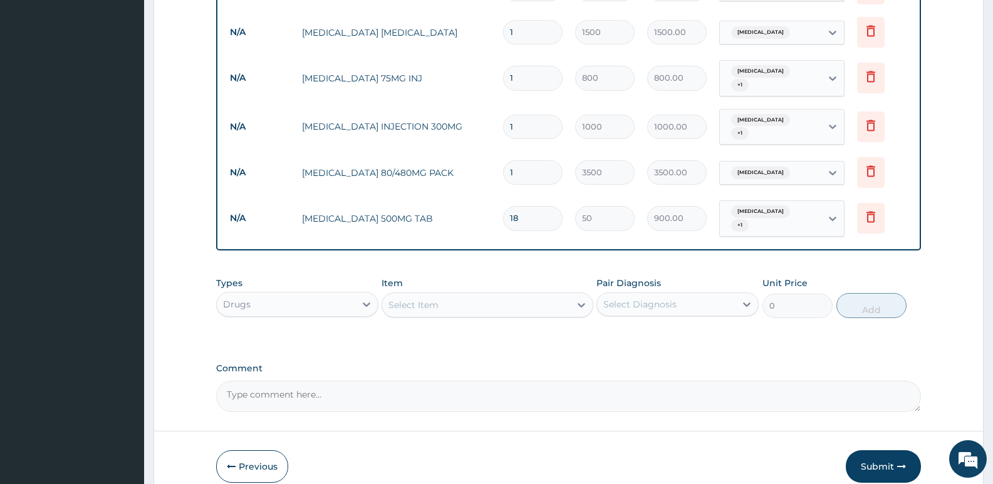
click at [475, 127] on tr "N/A PARACETAMOL INJECTION 300MG 1 1000 1000.00 Malaria + 1 Delete" at bounding box center [569, 127] width 690 height 49
type input "2"
type input "2000.00"
type input "2"
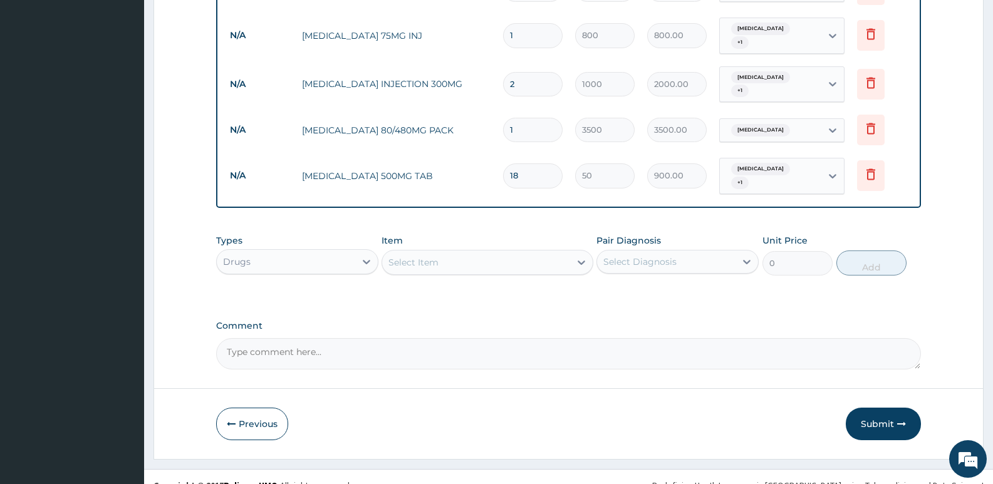
scroll to position [710, 0]
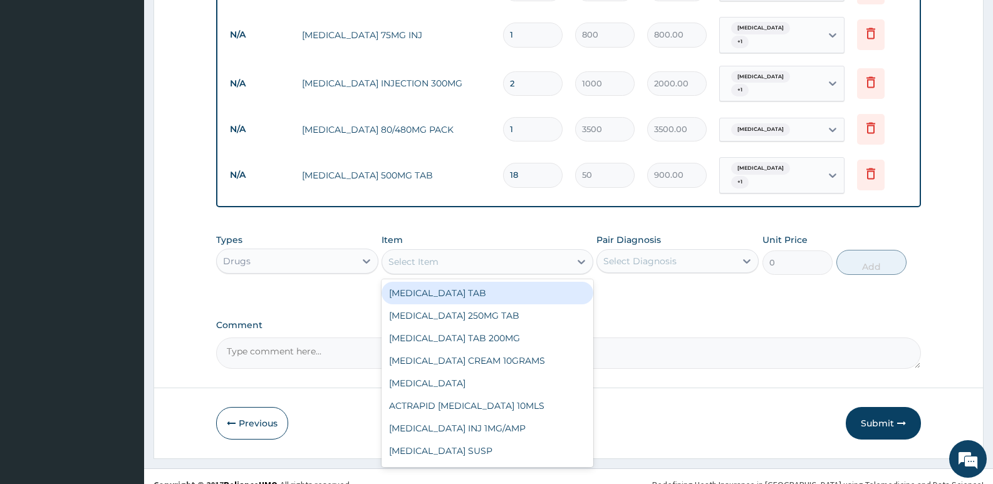
click at [460, 252] on div "Select Item" at bounding box center [475, 262] width 187 height 20
type input "pal"
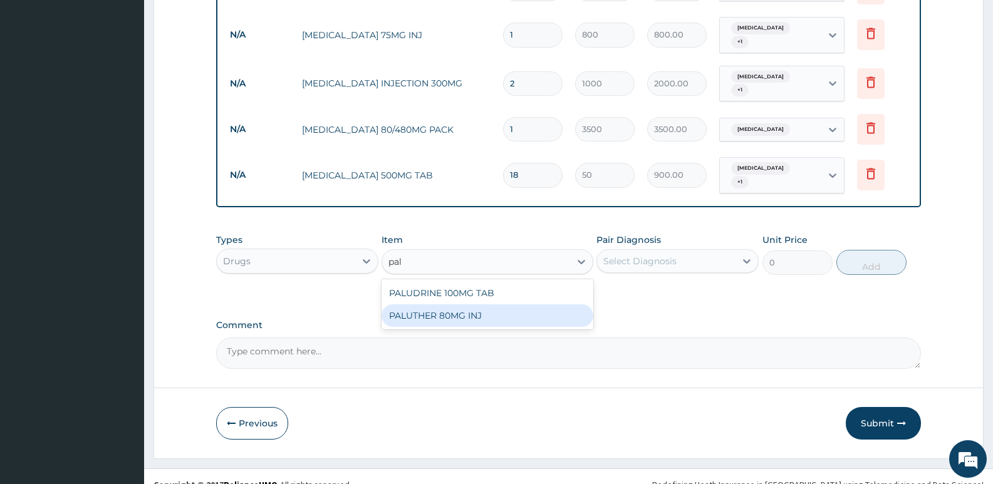
click at [507, 304] on div "PALUTHER 80MG INJ" at bounding box center [486, 315] width 211 height 23
type input "1000"
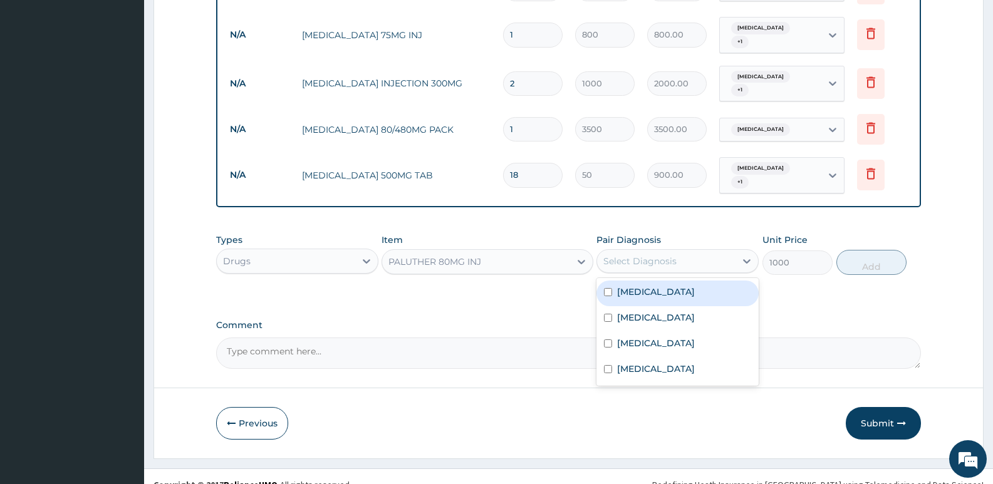
click at [634, 255] on div "Select Diagnosis" at bounding box center [639, 261] width 73 height 13
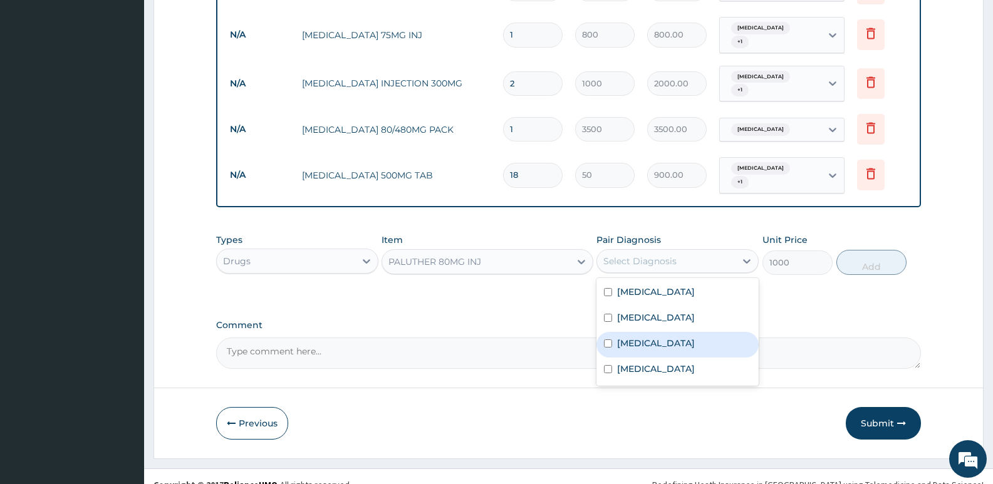
click at [615, 332] on div "[MEDICAL_DATA]" at bounding box center [677, 345] width 162 height 26
checkbox input "true"
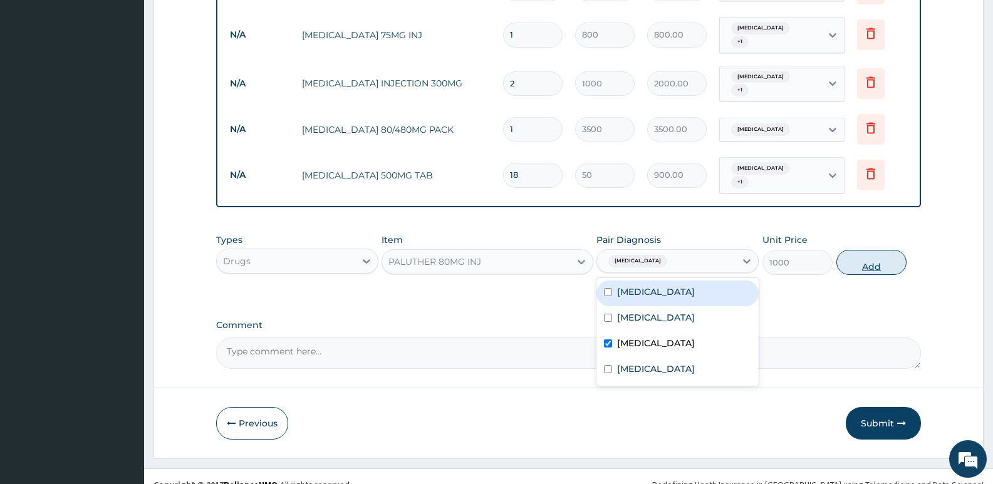
click at [873, 250] on button "Add" at bounding box center [871, 262] width 70 height 25
type input "0"
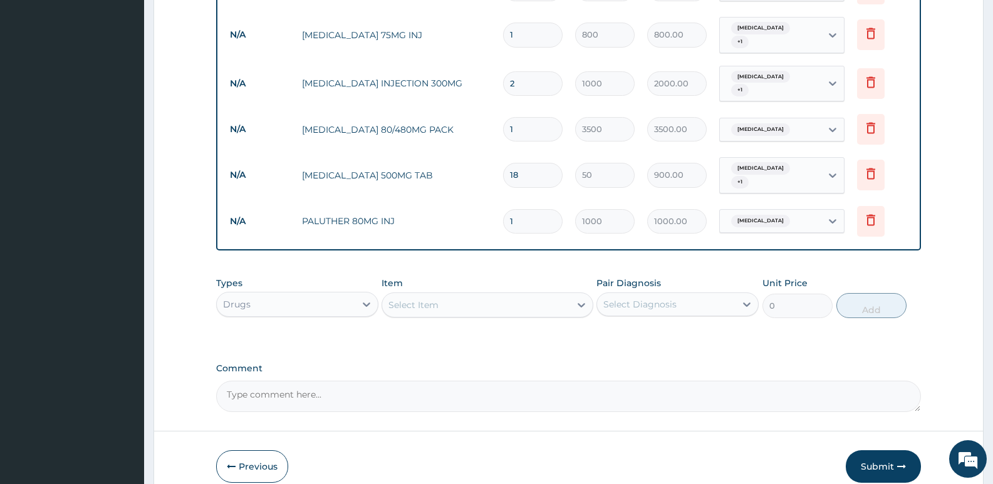
drag, startPoint x: 523, startPoint y: 203, endPoint x: 480, endPoint y: 219, distance: 45.6
click at [481, 219] on tr "N/A PALUTHER 80MG INJ 1 1000 1000.00 Malaria Delete" at bounding box center [569, 221] width 690 height 43
type input "2"
type input "2000.00"
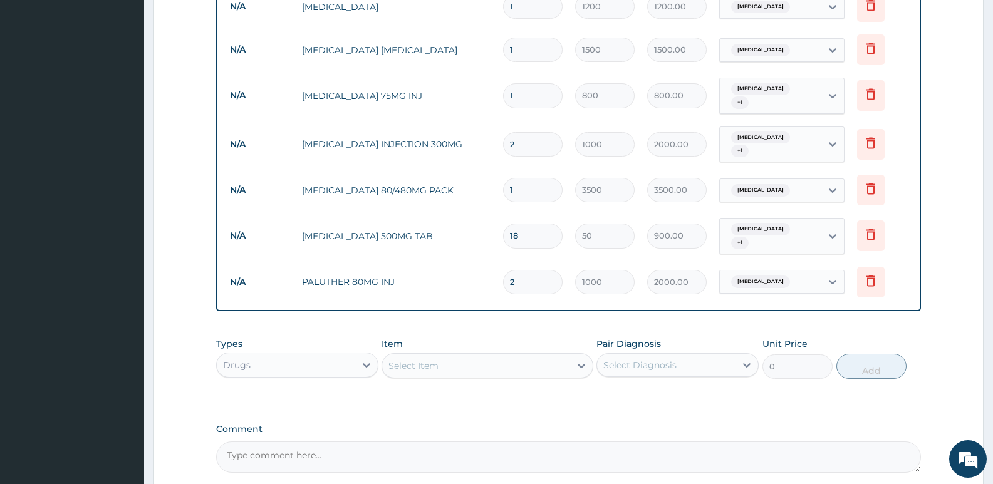
scroll to position [754, 0]
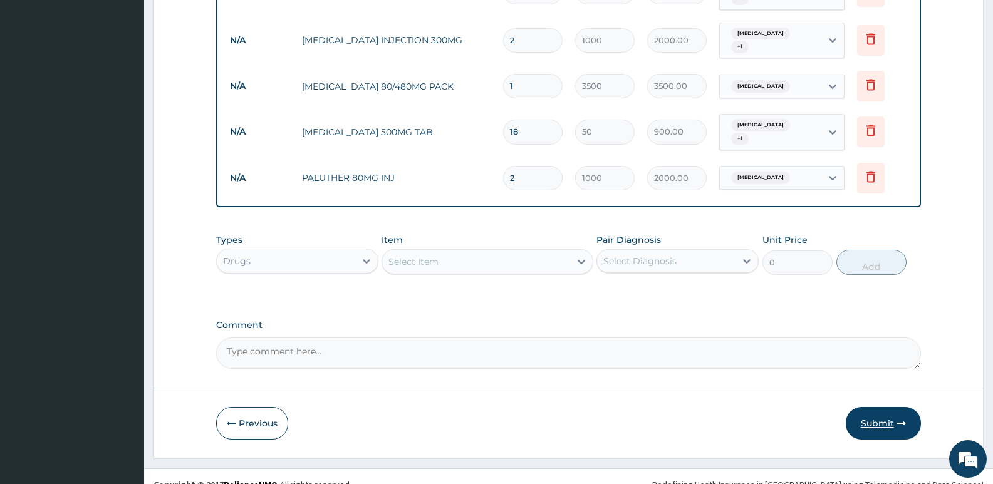
type input "2"
click at [874, 410] on button "Submit" at bounding box center [883, 423] width 75 height 33
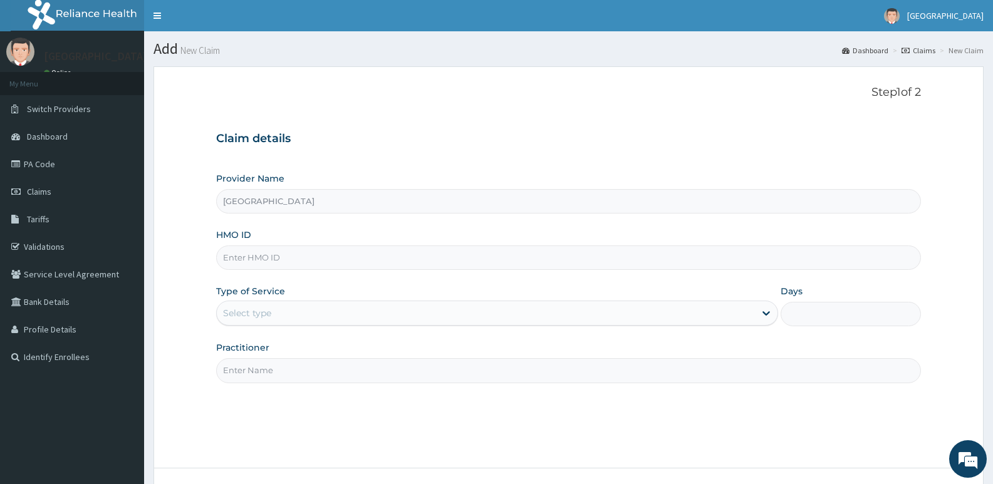
click at [163, 143] on form "Step 1 of 2 Claim details Provider Name Adonai Hospital HMO ID Type of Service …" at bounding box center [568, 302] width 830 height 473
click at [321, 257] on input "HMO ID" at bounding box center [568, 258] width 705 height 24
paste input "PRV/10023/C"
type input "PRV/10023/C"
click at [286, 313] on div "Select type" at bounding box center [485, 313] width 537 height 20
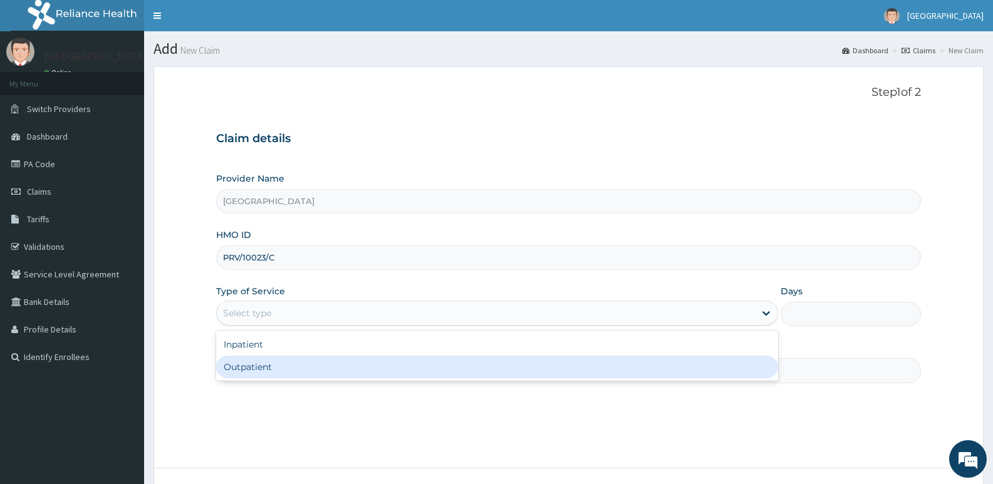
click at [250, 368] on div "Outpatient" at bounding box center [496, 367] width 561 height 23
type input "1"
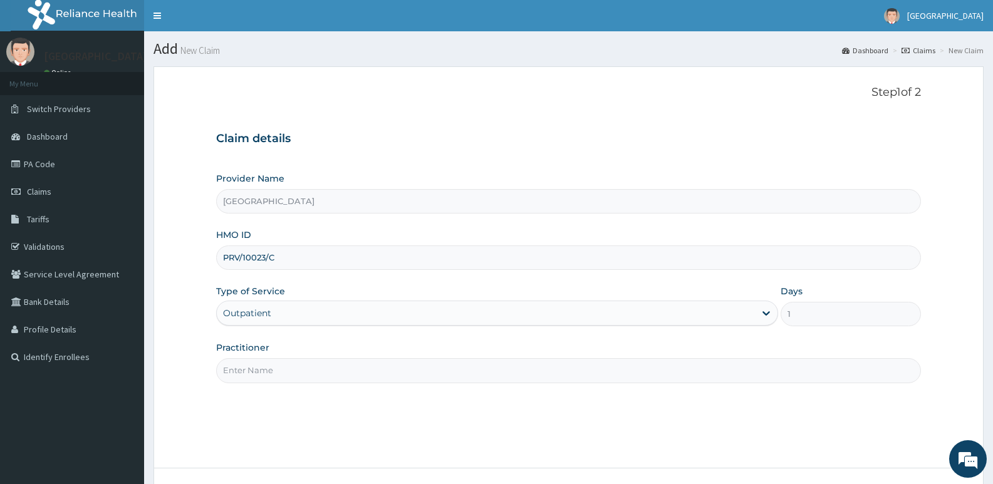
click at [275, 371] on input "Practitioner" at bounding box center [568, 370] width 705 height 24
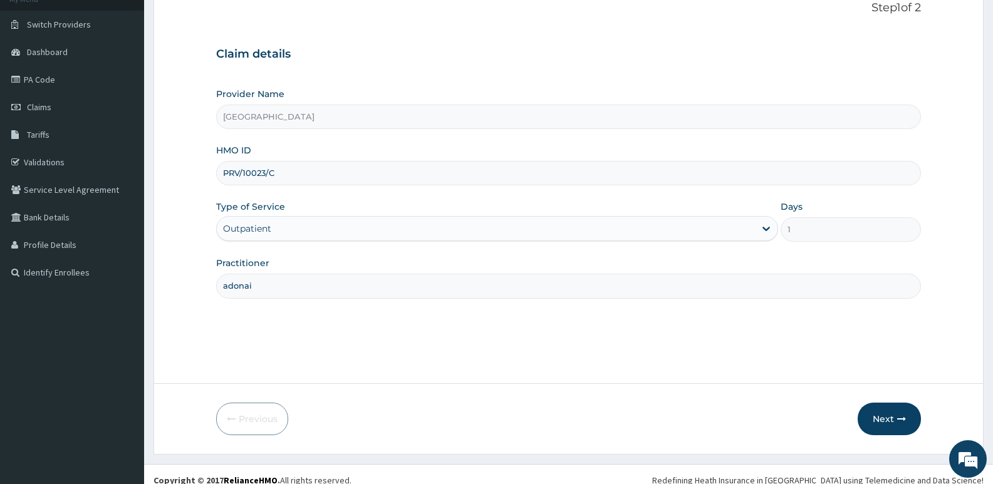
scroll to position [96, 0]
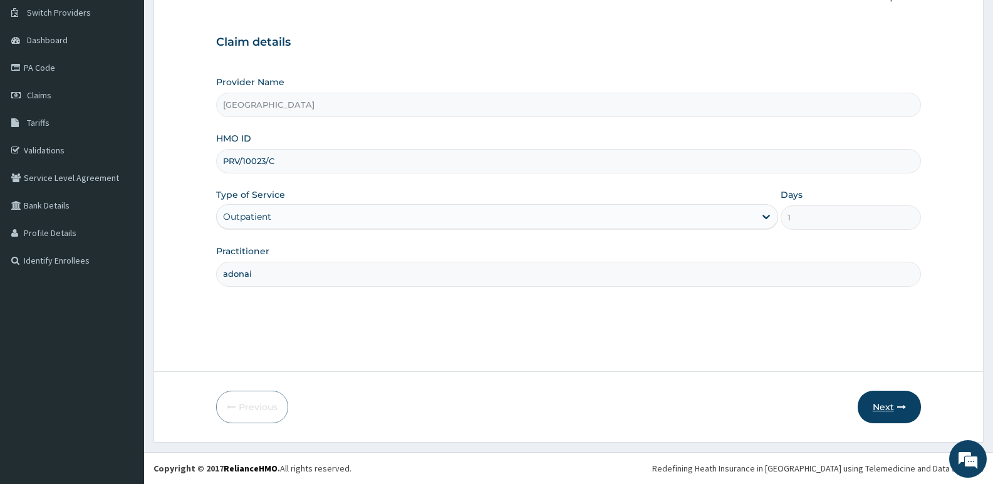
type input "adonai"
click at [886, 407] on button "Next" at bounding box center [889, 407] width 63 height 33
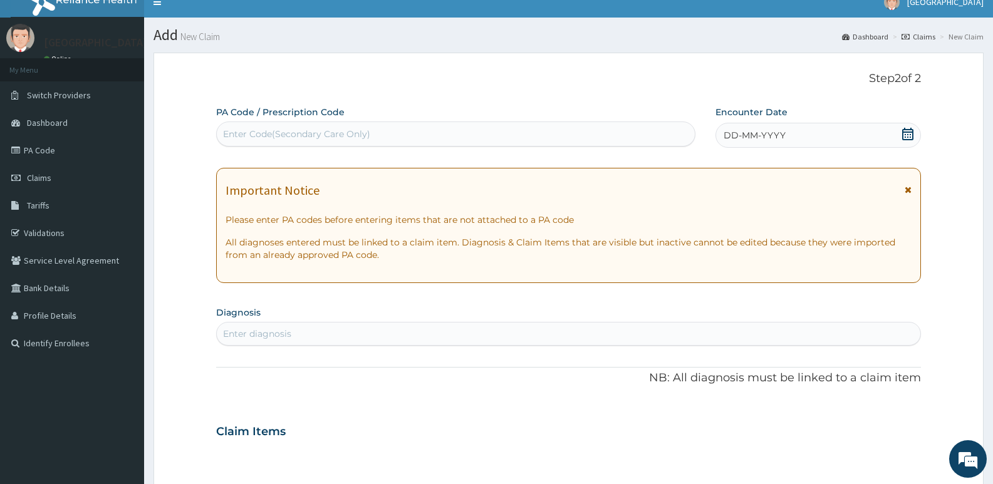
scroll to position [0, 0]
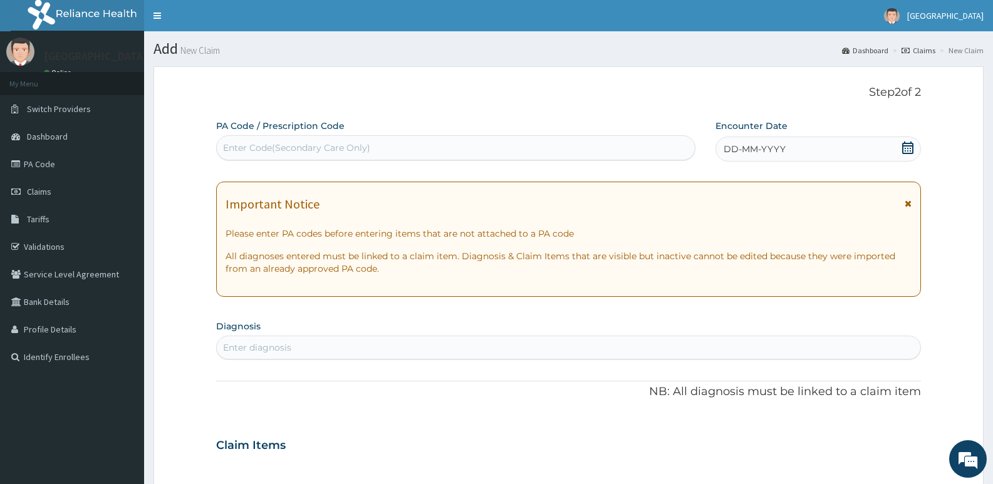
click at [583, 145] on div "Enter Code(Secondary Care Only)" at bounding box center [456, 148] width 478 height 20
click at [381, 145] on div "Enter Code(Secondary Care Only)" at bounding box center [456, 148] width 478 height 20
type input "P"
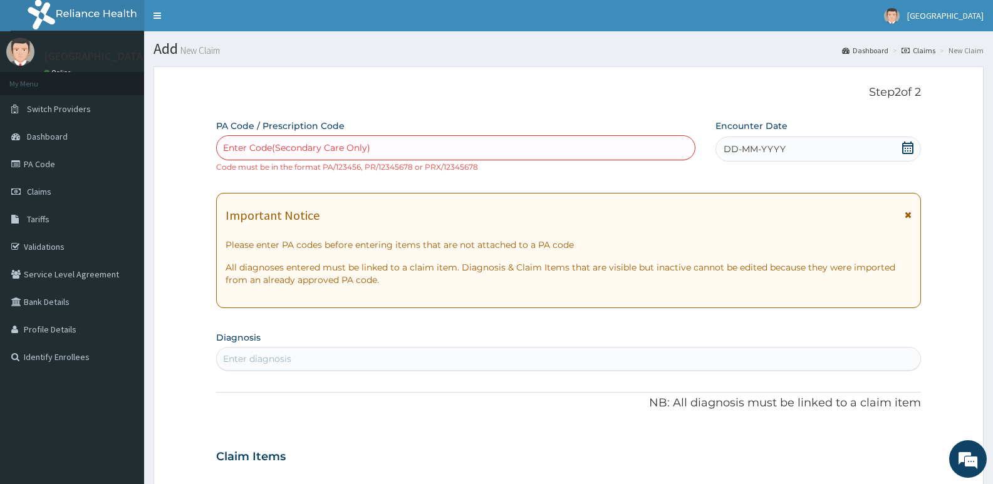
click at [167, 242] on form "Step 2 of 2 PA Code / Prescription Code Enter Code(Secondary Care Only) Code mu…" at bounding box center [568, 467] width 830 height 803
click at [376, 150] on div "Enter Code(Secondary Care Only)" at bounding box center [456, 148] width 478 height 20
click at [389, 150] on div "Enter Code(Secondary Care Only)" at bounding box center [456, 148] width 478 height 20
type input "PA/3ED988"
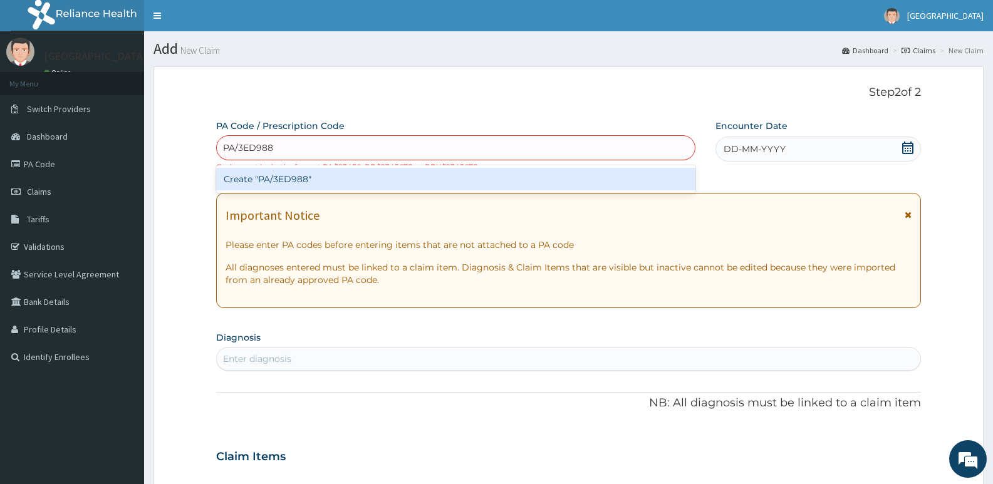
click at [316, 179] on div "Create "PA/3ED988"" at bounding box center [455, 179] width 479 height 23
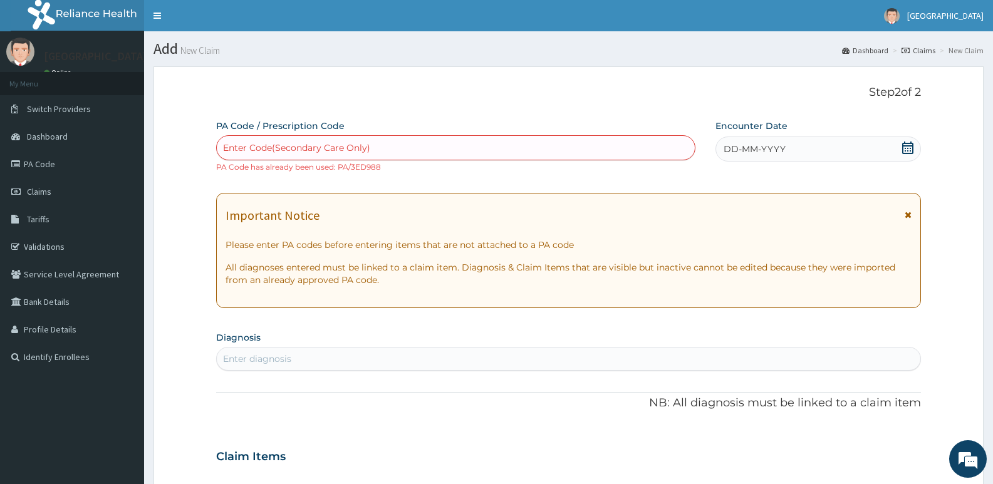
click at [362, 145] on div "Enter Code(Secondary Care Only)" at bounding box center [296, 148] width 147 height 13
click at [48, 165] on link "PA Code" at bounding box center [72, 164] width 144 height 28
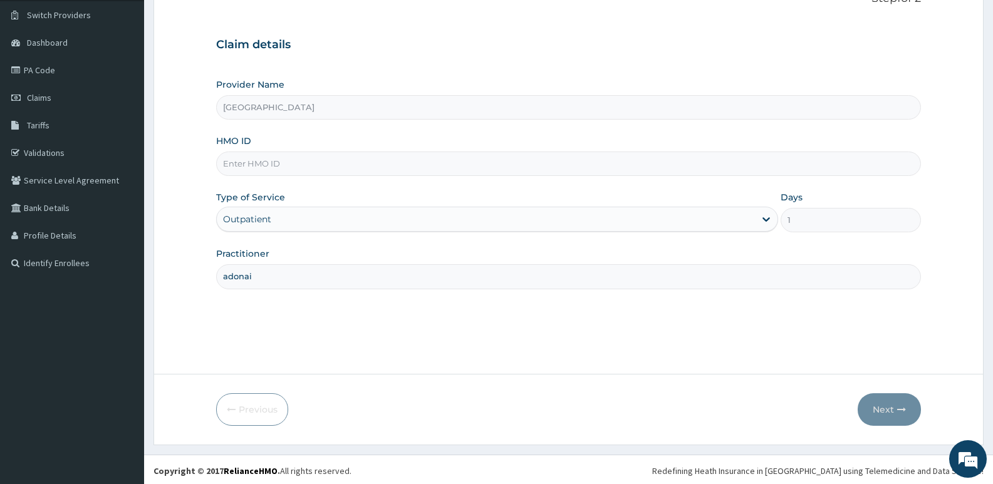
scroll to position [96, 0]
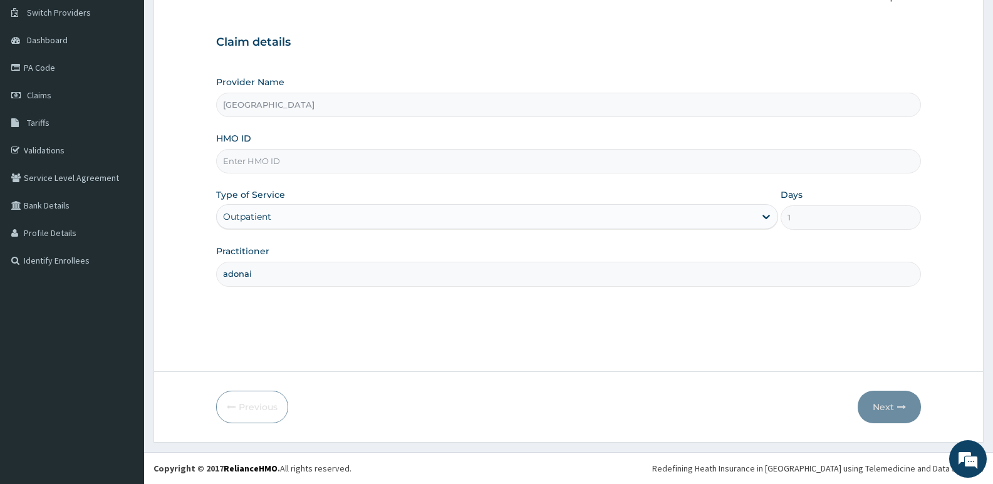
type input "adonai"
click at [299, 165] on input "HMO ID" at bounding box center [568, 161] width 705 height 24
type input "prv/10023/c"
click at [881, 408] on button "Next" at bounding box center [889, 407] width 63 height 33
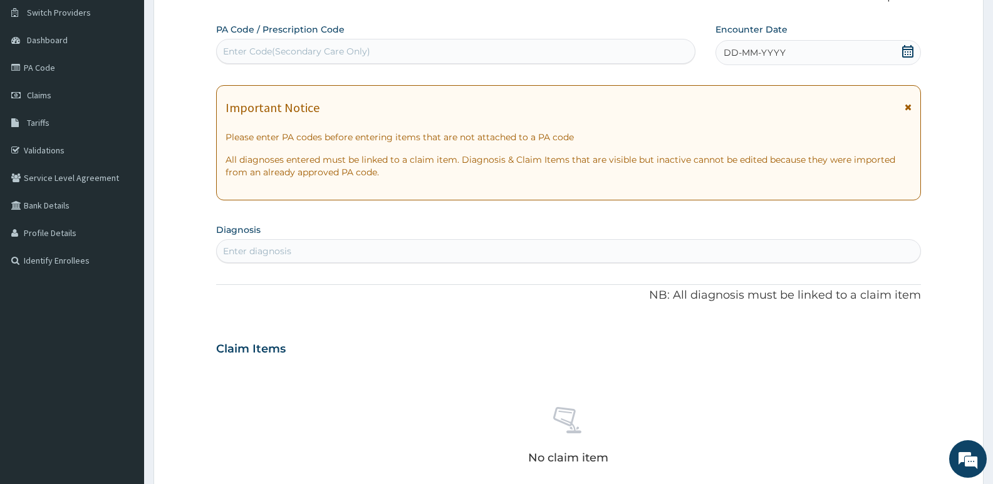
click at [430, 48] on div "Enter Code(Secondary Care Only)" at bounding box center [456, 51] width 478 height 20
click at [444, 48] on div "Enter Code(Secondary Care Only)" at bounding box center [456, 51] width 478 height 20
click at [444, 52] on div "Enter Code(Secondary Care Only)" at bounding box center [456, 51] width 478 height 20
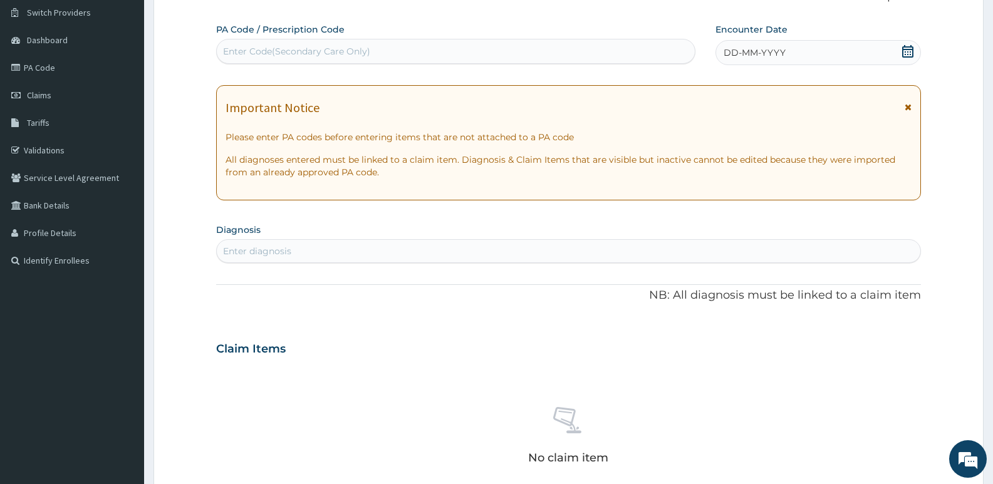
paste input "PA/3ED988"
type input "PA/3ED988"
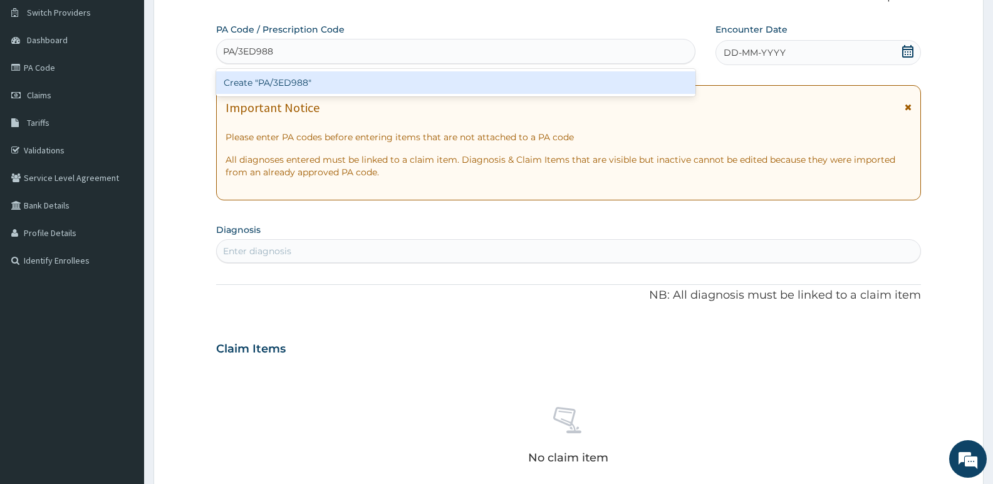
click at [294, 75] on div "Create "PA/3ED988"" at bounding box center [455, 82] width 479 height 23
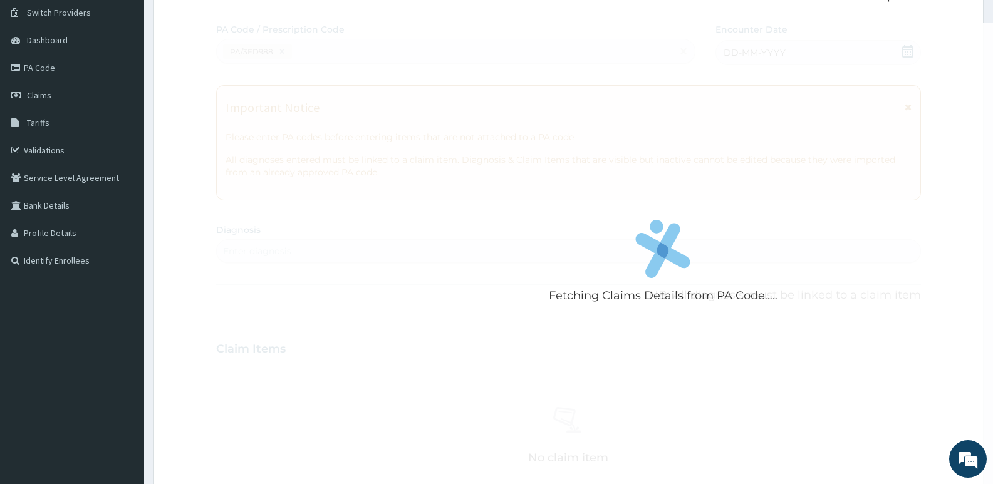
click at [174, 279] on form "Step 2 of 2 Fetching Claims Details from PA Code..... PA Code / Prescription Co…" at bounding box center [568, 366] width 830 height 792
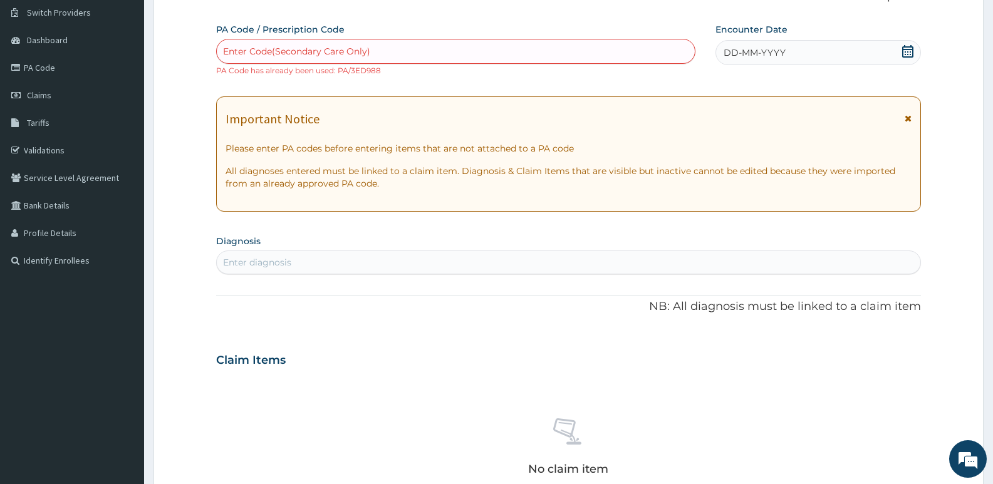
drag, startPoint x: 304, startPoint y: 254, endPoint x: 199, endPoint y: 259, distance: 105.4
click at [199, 259] on form "Step 2 of 2 PA Code / Prescription Code Enter Code(Secondary Care Only) PA Code…" at bounding box center [568, 371] width 830 height 803
click at [395, 51] on div "Enter Code(Secondary Care Only)" at bounding box center [456, 51] width 478 height 20
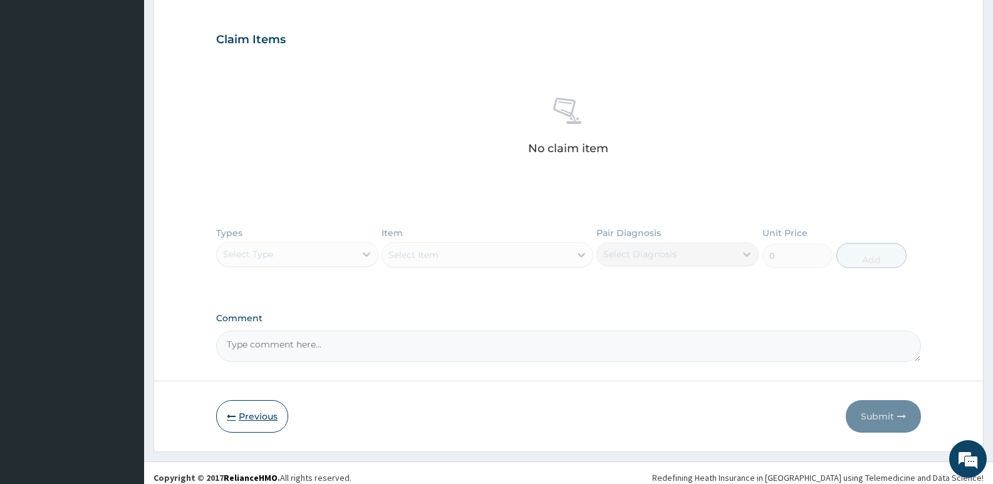
scroll to position [427, 0]
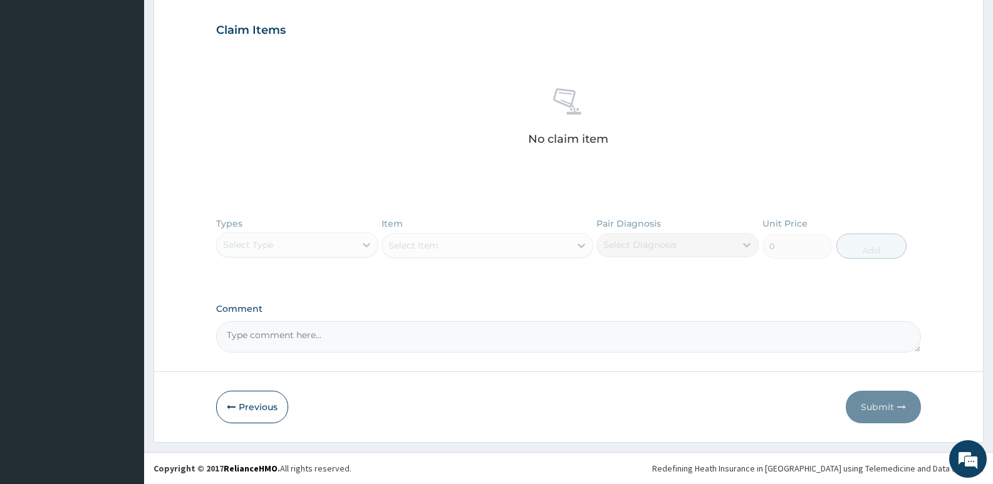
click at [163, 245] on form "Step 2 of 2 PA Code / Prescription Code Enter Code(Secondary Care Only) PA Code…" at bounding box center [568, 41] width 830 height 803
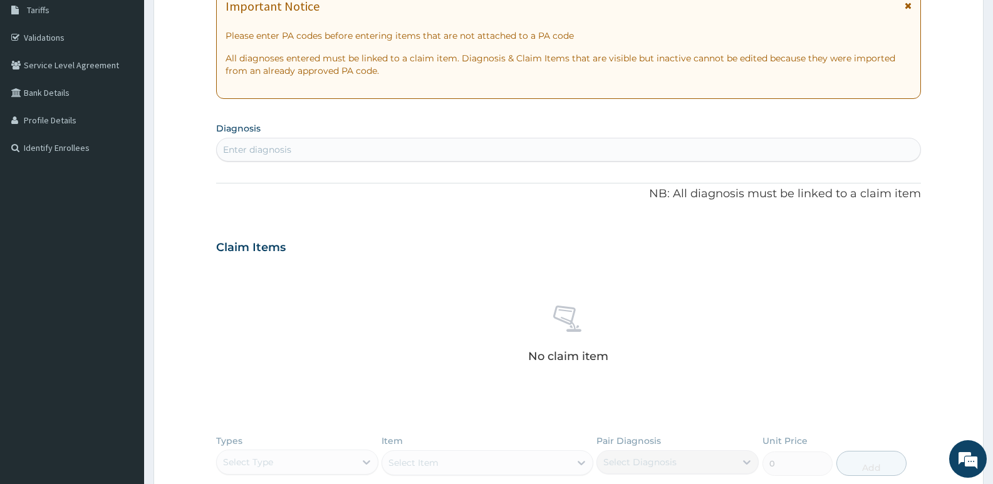
scroll to position [63, 0]
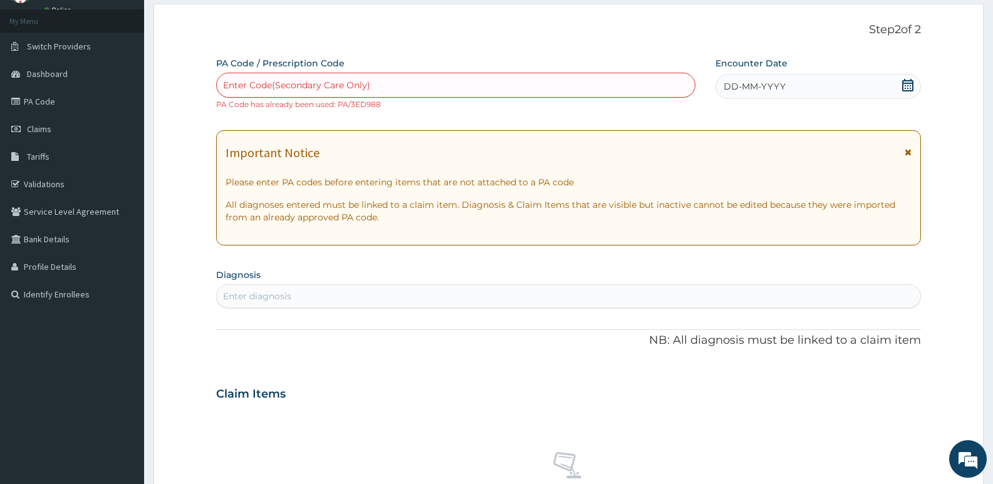
click at [387, 81] on div "Enter Code(Secondary Care Only)" at bounding box center [456, 85] width 478 height 20
click at [387, 83] on div "Enter Code(Secondary Care Only)" at bounding box center [456, 85] width 478 height 20
click at [360, 90] on div "Enter Code(Secondary Care Only)" at bounding box center [296, 85] width 147 height 13
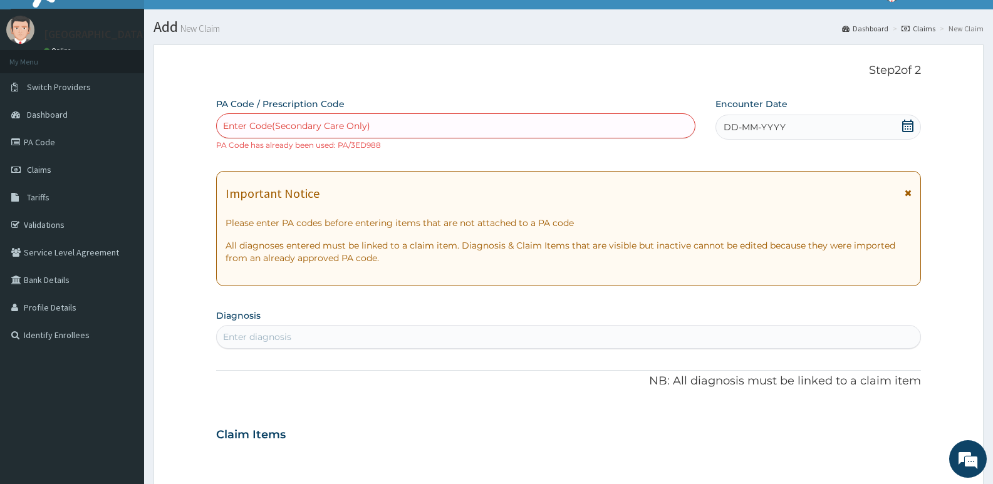
scroll to position [0, 0]
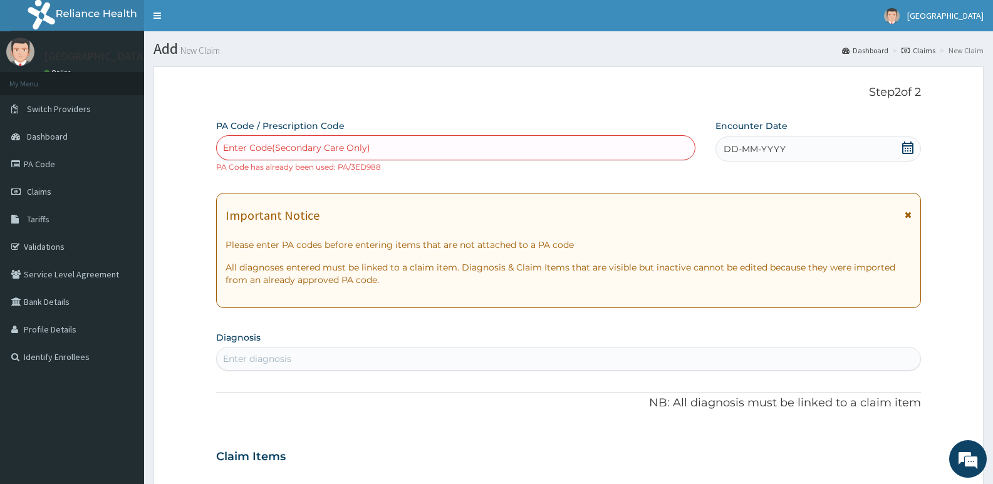
click at [163, 209] on form "Step 2 of 2 PA Code / Prescription Code Enter Code(Secondary Care Only) PA Code…" at bounding box center [568, 467] width 830 height 803
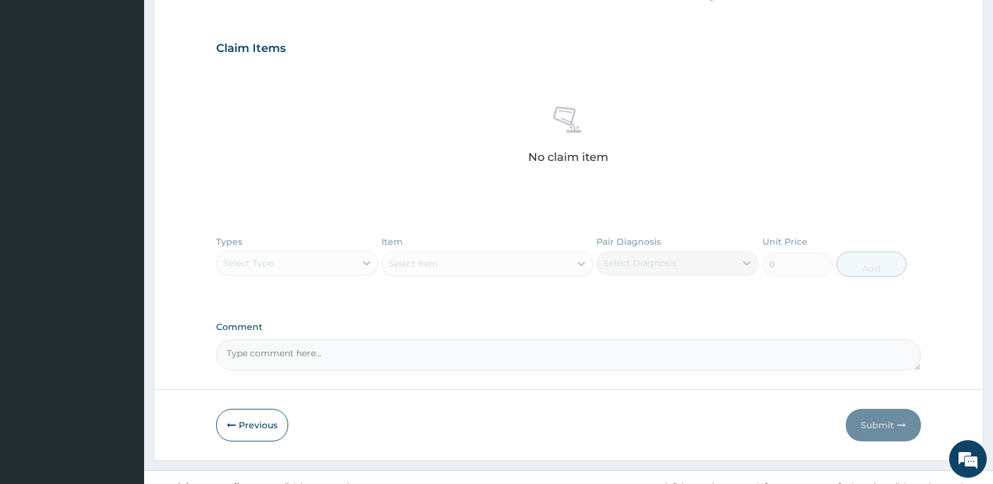
scroll to position [427, 0]
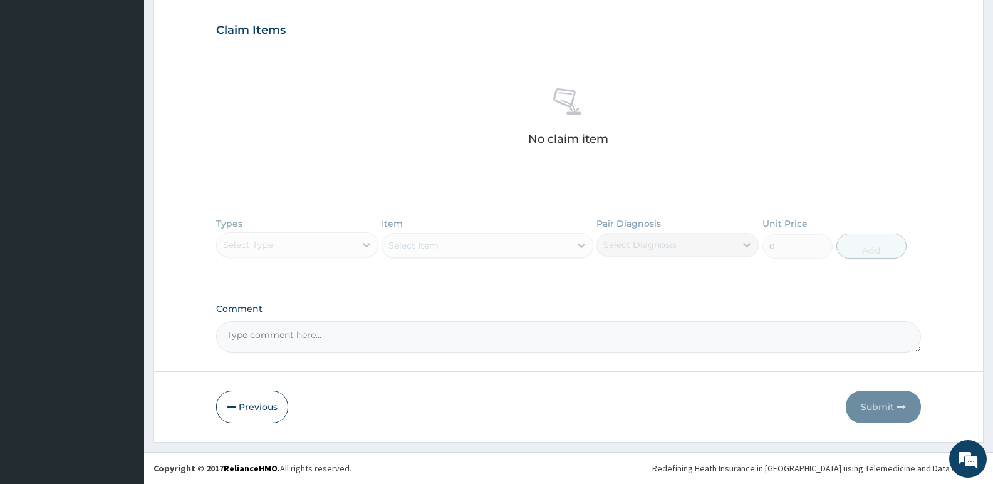
click at [249, 412] on button "Previous" at bounding box center [252, 407] width 72 height 33
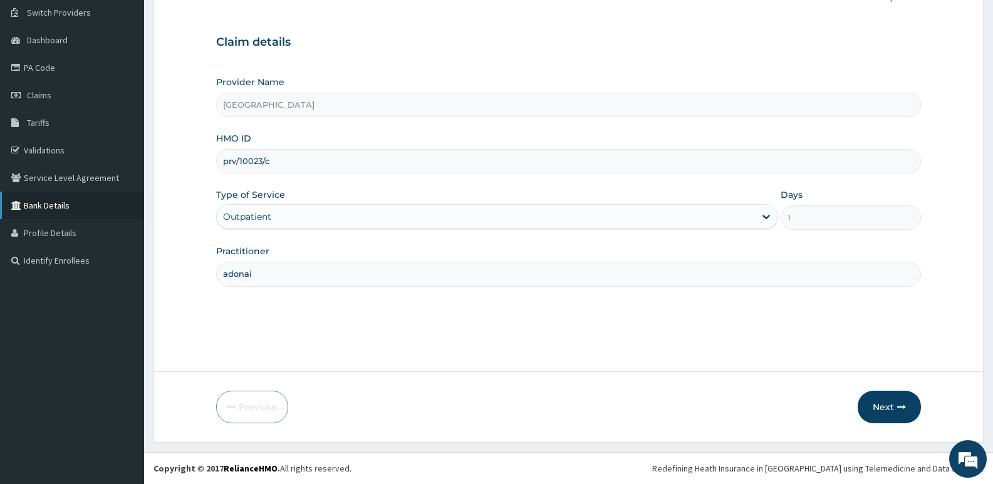
drag, startPoint x: 285, startPoint y: 163, endPoint x: 143, endPoint y: 218, distance: 151.9
click at [143, 218] on div "R EL Toggle navigation Adonai Hospital Adonai Hospital - info.adonaihospital@gm…" at bounding box center [496, 194] width 993 height 581
paste input "MUD/10027/A"
type input "MUD/10027/A"
click at [888, 406] on button "Next" at bounding box center [889, 407] width 63 height 33
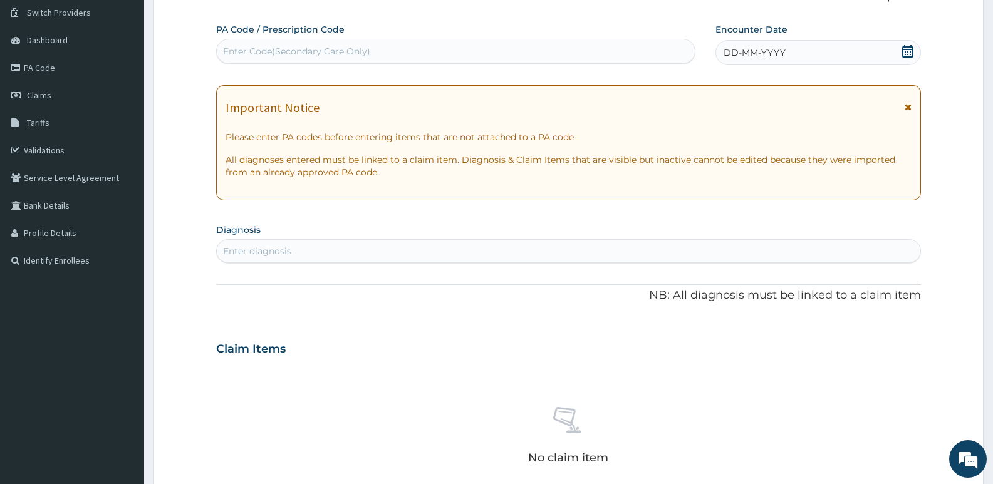
click at [284, 46] on div "Enter Code(Secondary Care Only)" at bounding box center [296, 51] width 147 height 13
type input "PA/2E2A7B"
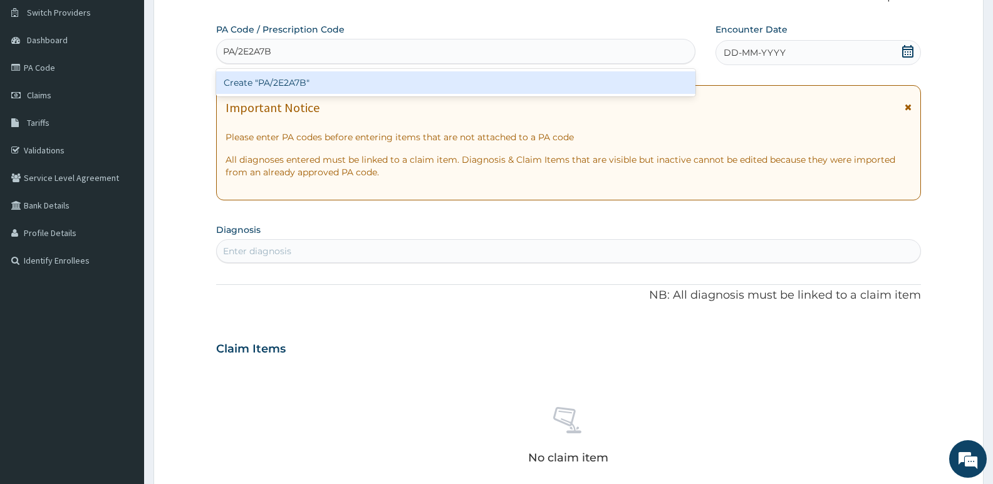
click at [299, 78] on div "Create "PA/2E2A7B"" at bounding box center [455, 82] width 479 height 23
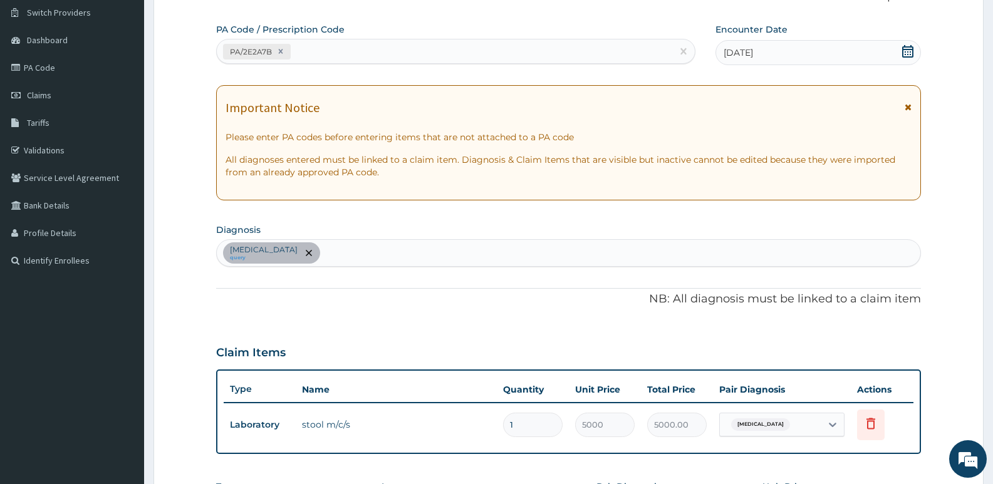
click at [160, 256] on form "Step 2 of 2 PA Code / Prescription Code PA/2E2A7B Encounter Date 18-07-2025 Imp…" at bounding box center [568, 337] width 830 height 735
click at [348, 257] on div "[MEDICAL_DATA] query" at bounding box center [568, 253] width 703 height 26
type input "malaria"
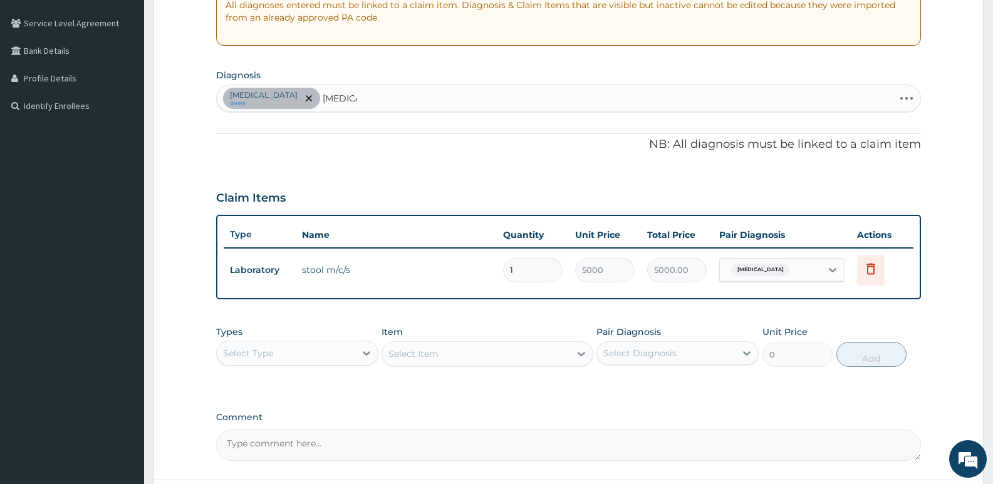
scroll to position [159, 0]
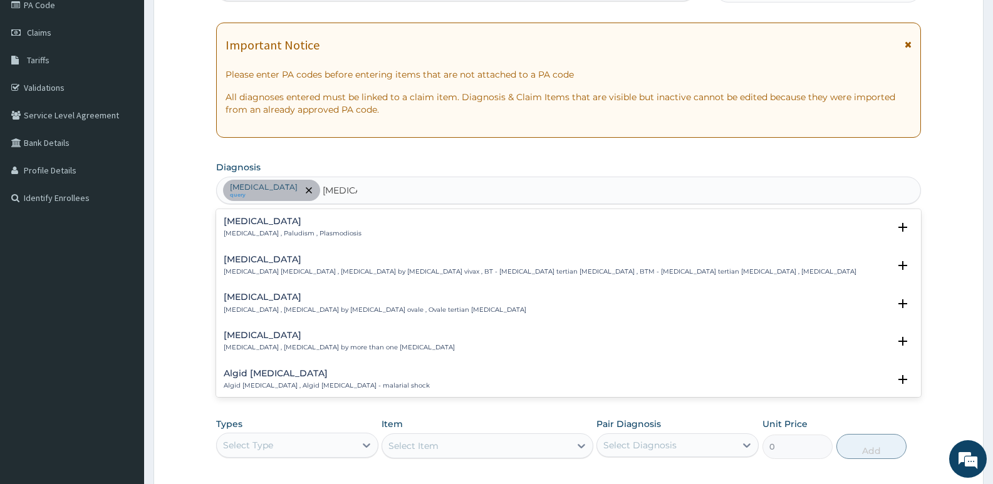
click at [231, 233] on p "[MEDICAL_DATA] , Paludism , Plasmodiosis" at bounding box center [293, 233] width 138 height 9
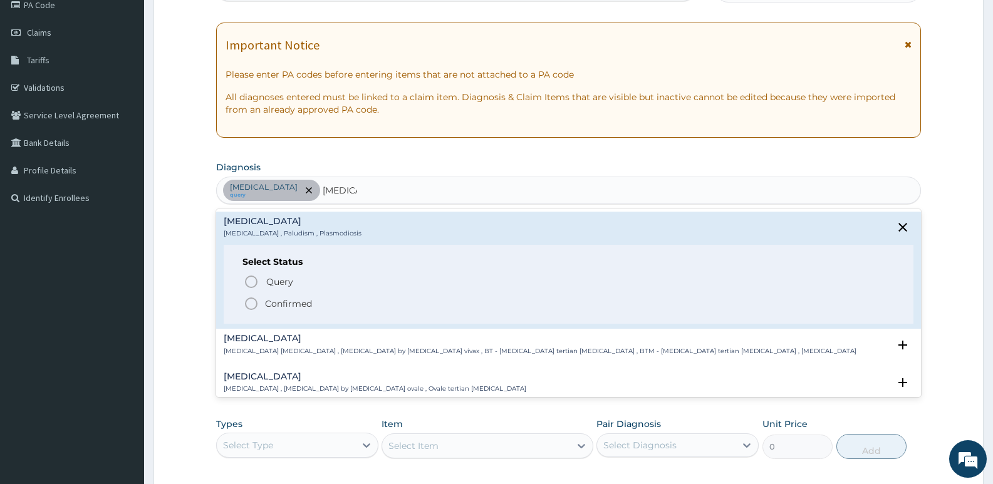
click at [252, 309] on icon "status option filled" at bounding box center [251, 303] width 15 height 15
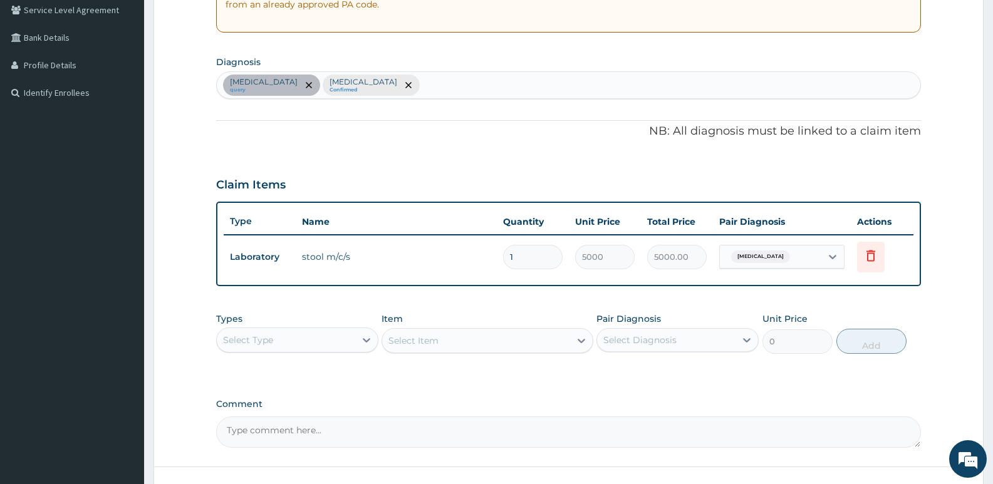
scroll to position [347, 0]
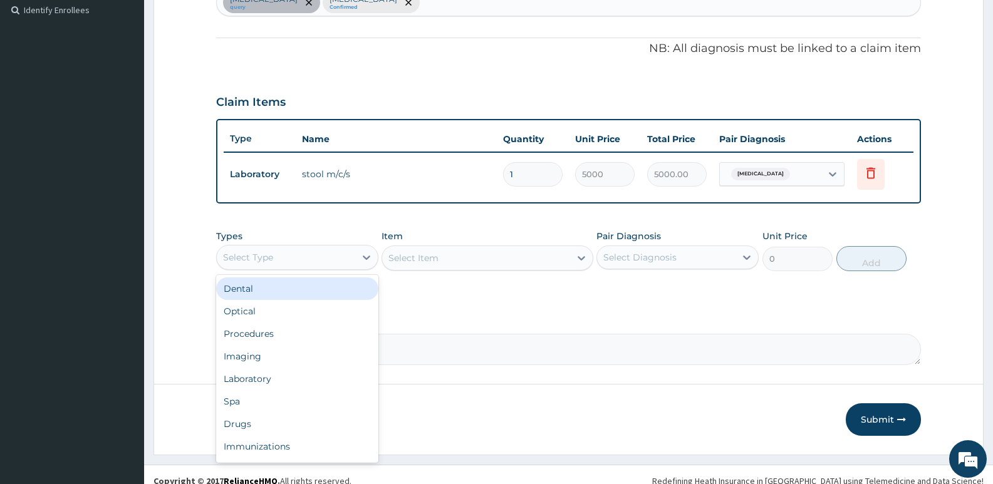
click at [321, 256] on div "Select Type" at bounding box center [286, 257] width 138 height 20
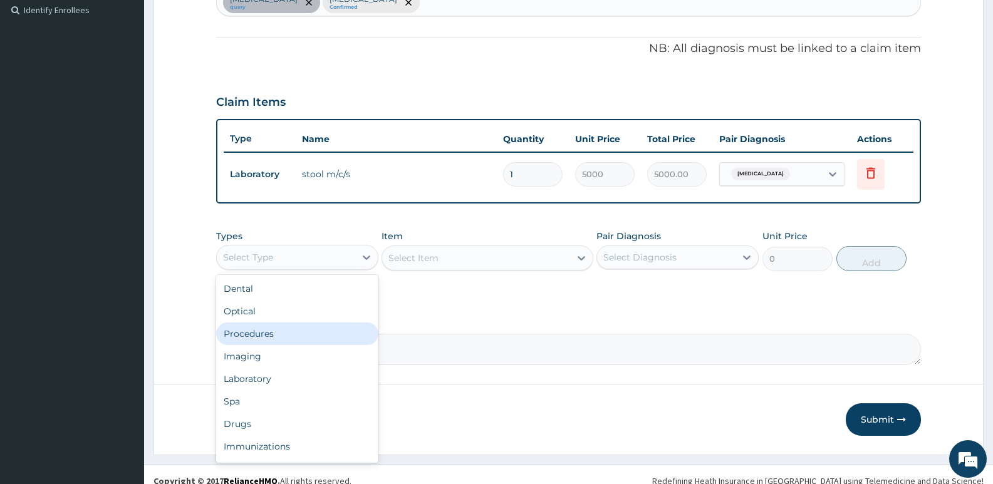
click at [252, 331] on div "Procedures" at bounding box center [297, 334] width 162 height 23
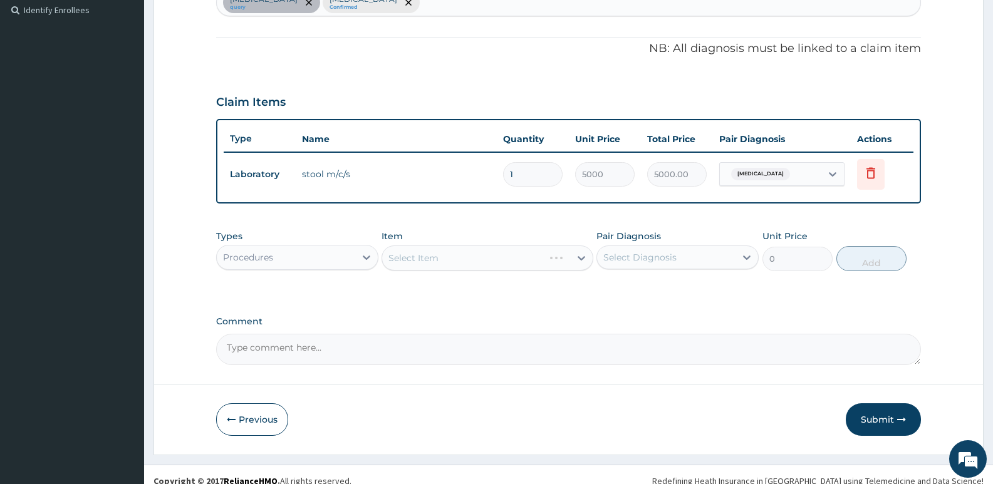
click at [489, 258] on div "Select Item" at bounding box center [486, 258] width 211 height 25
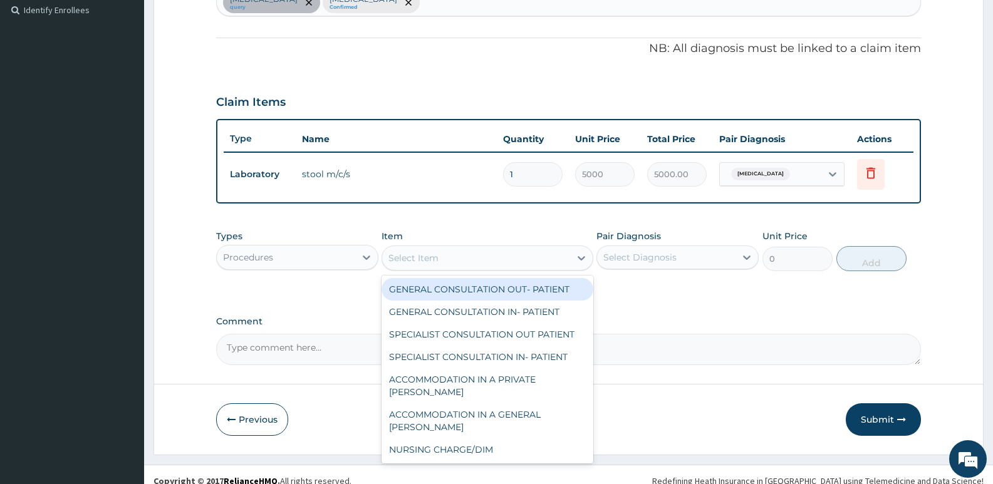
click at [489, 258] on div "Select Item" at bounding box center [475, 258] width 187 height 20
click at [474, 289] on div "GENERAL CONSULTATION OUT- PATIENT" at bounding box center [486, 289] width 211 height 23
type input "3000"
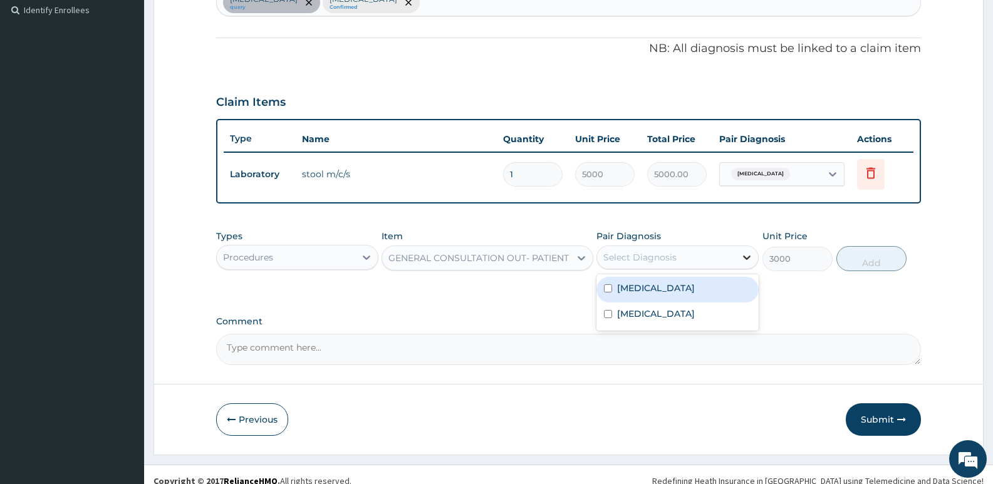
click at [752, 256] on icon at bounding box center [746, 257] width 13 height 13
click at [640, 316] on label "[MEDICAL_DATA]" at bounding box center [656, 314] width 78 height 13
checkbox input "true"
click at [699, 295] on div "[MEDICAL_DATA]" at bounding box center [677, 290] width 162 height 26
checkbox input "true"
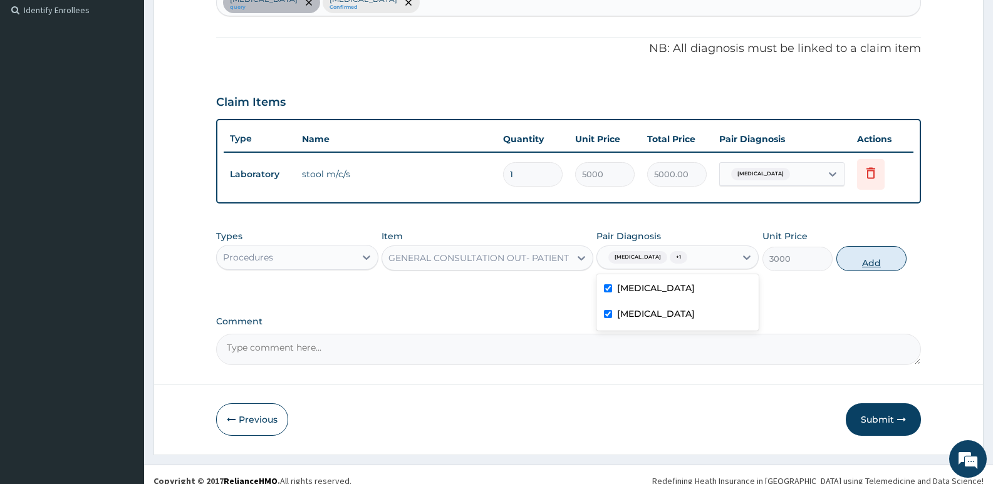
click at [865, 255] on button "Add" at bounding box center [871, 258] width 70 height 25
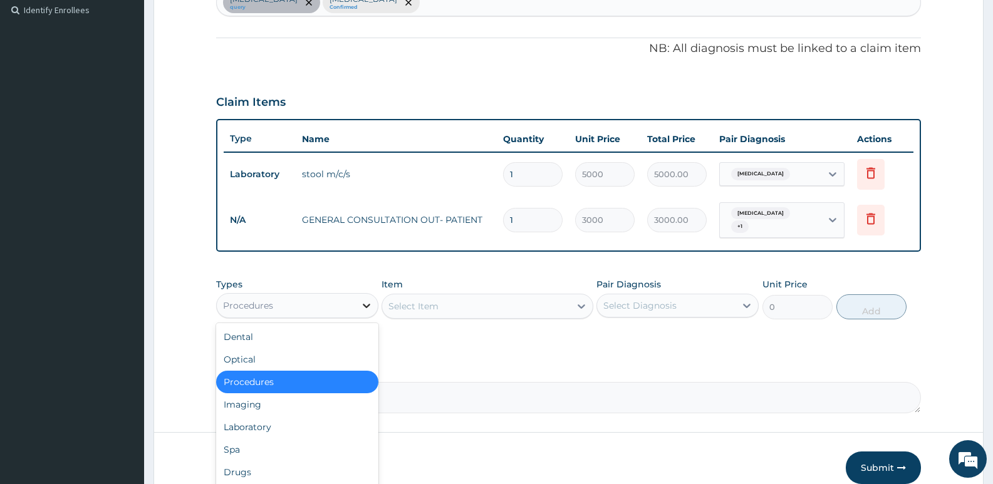
click at [364, 299] on icon at bounding box center [366, 305] width 13 height 13
click at [271, 422] on div "Laboratory" at bounding box center [297, 427] width 162 height 23
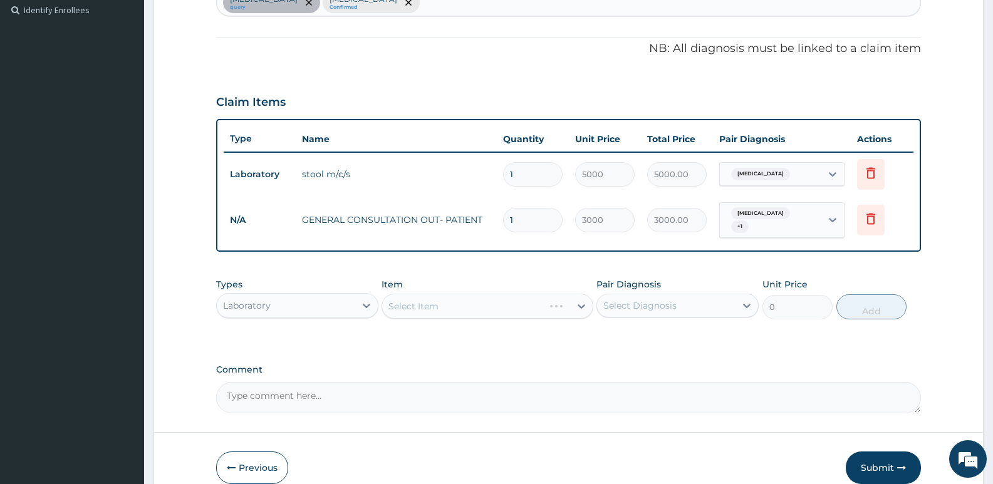
click at [462, 299] on div "Select Item" at bounding box center [486, 306] width 211 height 25
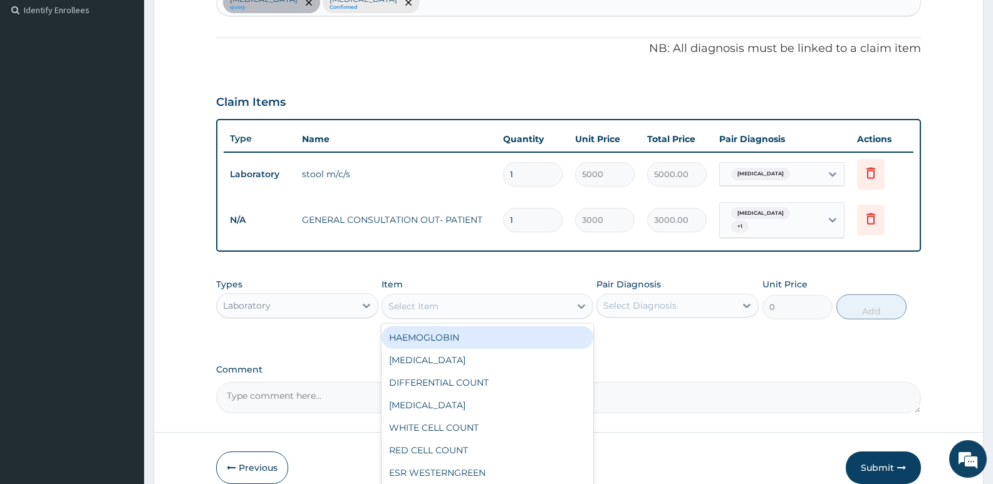
click at [462, 299] on div "Select Item" at bounding box center [475, 306] width 187 height 20
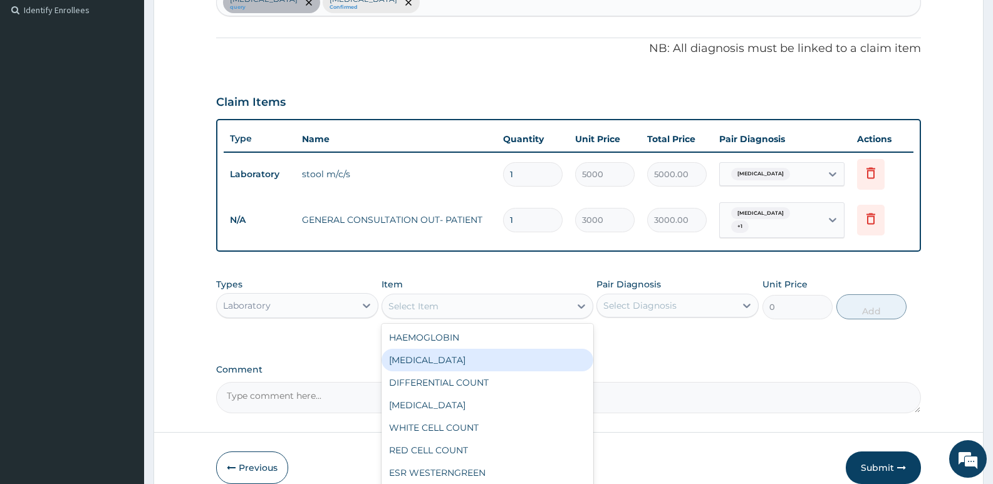
click at [464, 354] on div "PACKED CELL VOLUME" at bounding box center [486, 360] width 211 height 23
type input "1200"
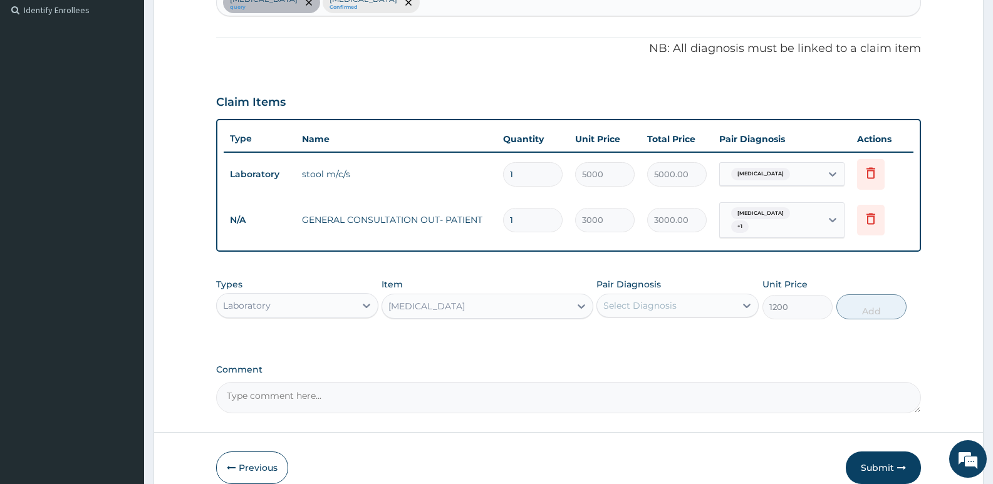
click at [619, 299] on div "Select Diagnosis" at bounding box center [639, 305] width 73 height 13
click at [612, 365] on div "[MEDICAL_DATA]" at bounding box center [677, 364] width 162 height 26
checkbox input "true"
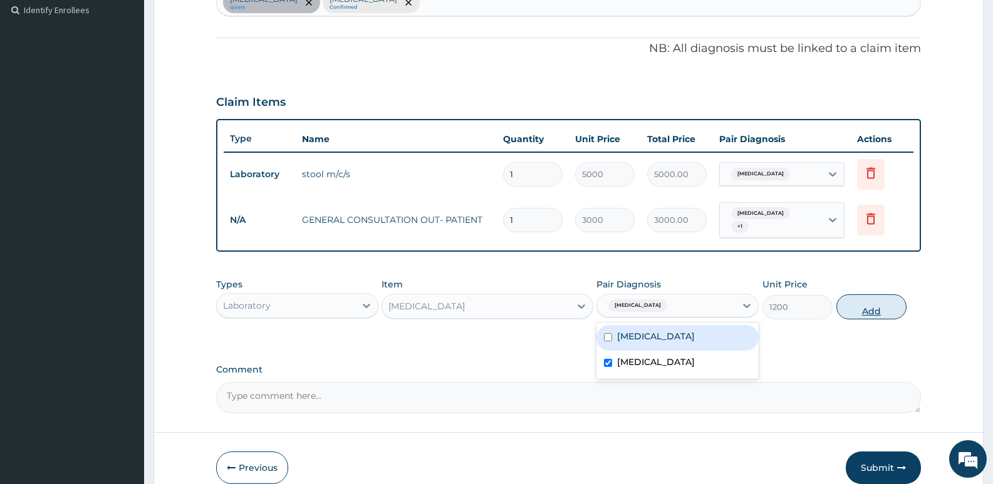
click at [859, 296] on button "Add" at bounding box center [871, 306] width 70 height 25
type input "0"
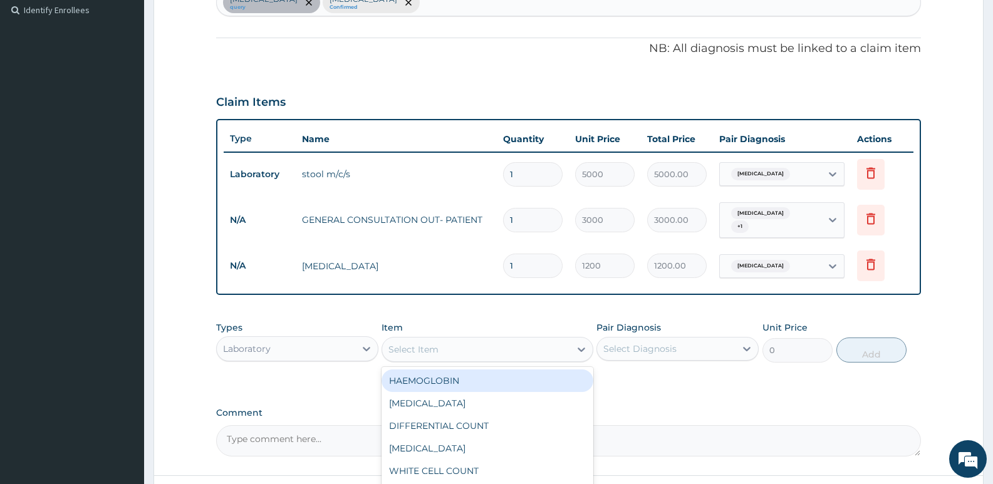
click at [549, 343] on div "Select Item" at bounding box center [475, 350] width 187 height 20
type input "mala"
click at [440, 378] on div "MALARIA PARASITE" at bounding box center [486, 381] width 211 height 23
type input "1500"
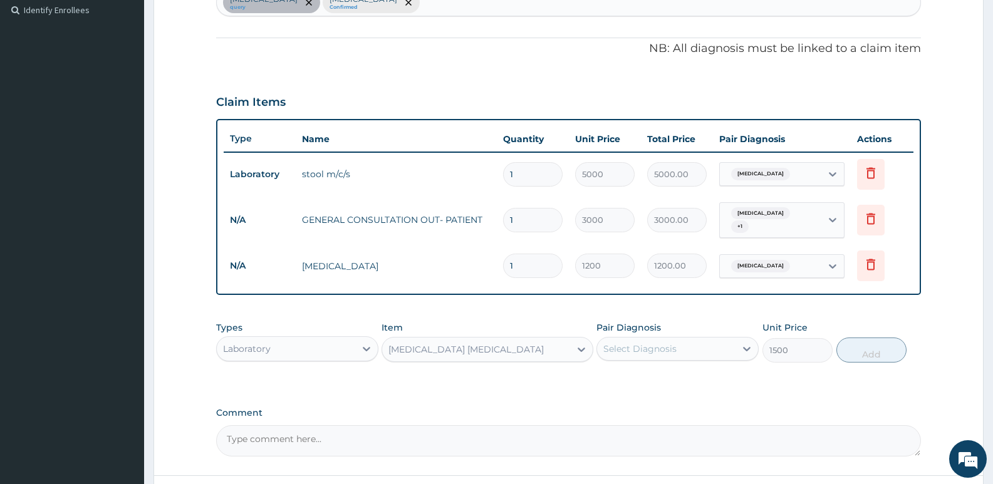
click at [677, 346] on div "Select Diagnosis" at bounding box center [666, 349] width 138 height 20
click at [648, 399] on label "[MEDICAL_DATA]" at bounding box center [656, 405] width 78 height 13
checkbox input "true"
click at [878, 342] on button "Add" at bounding box center [871, 350] width 70 height 25
type input "0"
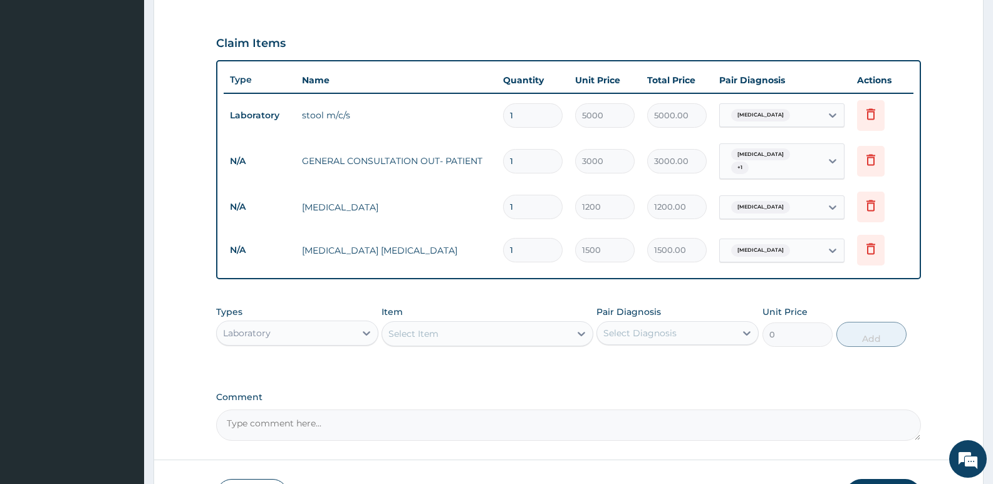
type input "0"
type input "0.00"
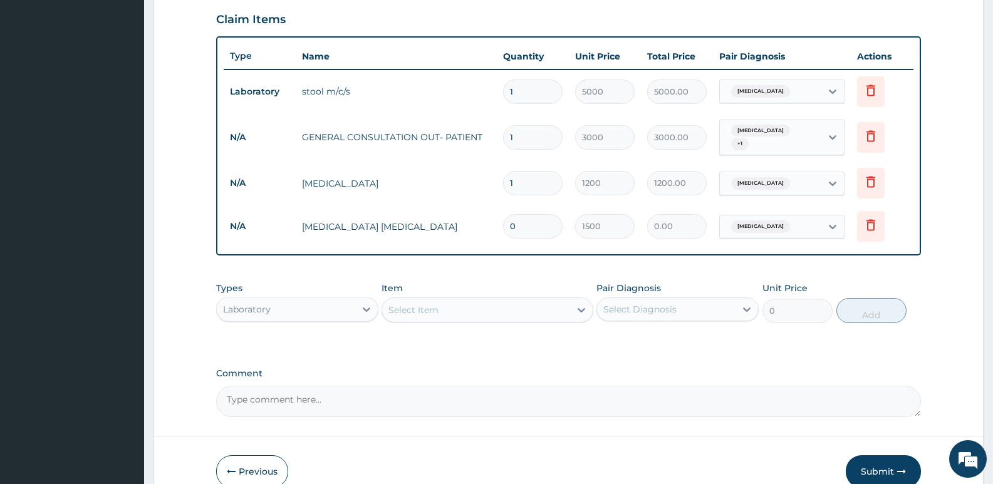
scroll to position [489, 0]
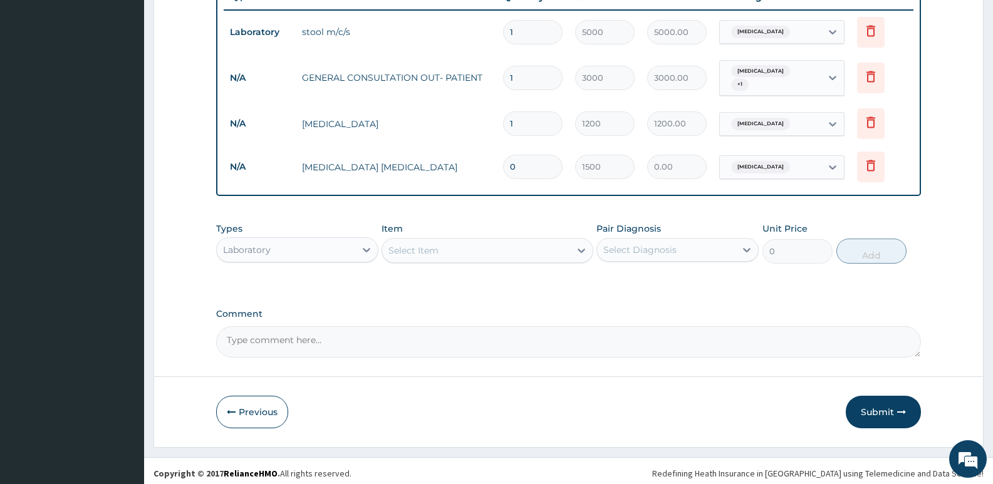
type input "0"
click at [175, 249] on form "Step 2 of 2 PA Code / Prescription Code PA/2E2A7B Encounter Date 18-07-2025 Imp…" at bounding box center [568, 12] width 830 height 871
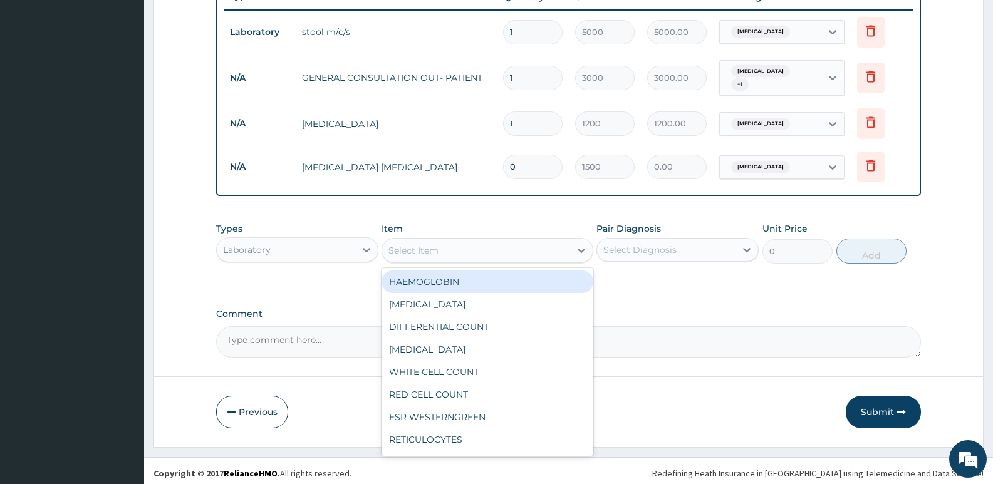
click at [459, 244] on div "Select Item" at bounding box center [475, 251] width 187 height 20
click at [317, 249] on div "Laboratory" at bounding box center [286, 250] width 138 height 20
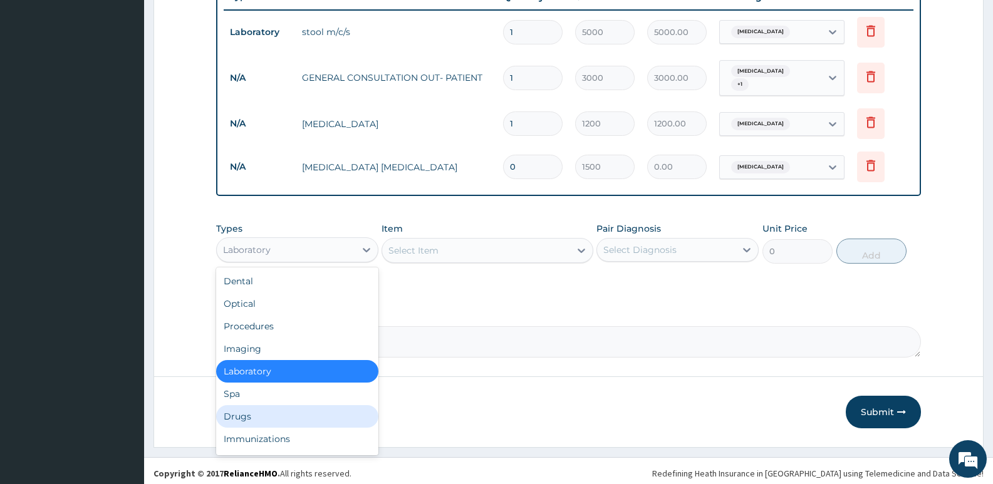
click at [246, 411] on div "Drugs" at bounding box center [297, 416] width 162 height 23
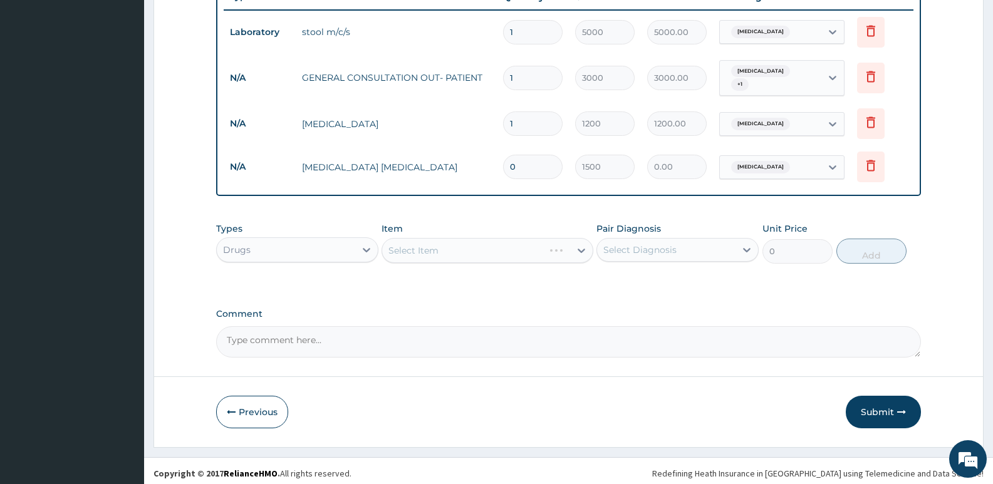
click at [476, 249] on div "Select Item" at bounding box center [486, 250] width 211 height 25
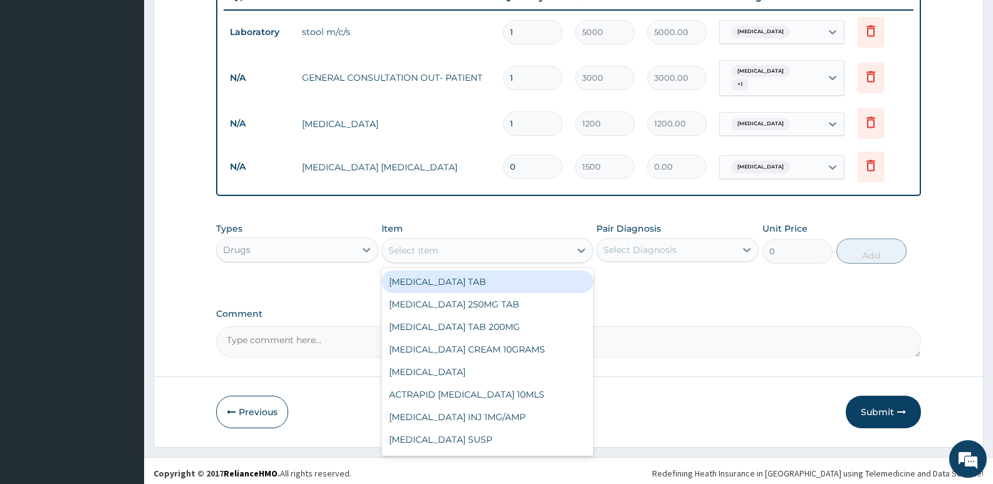
click at [477, 249] on div "Select Item" at bounding box center [475, 251] width 187 height 20
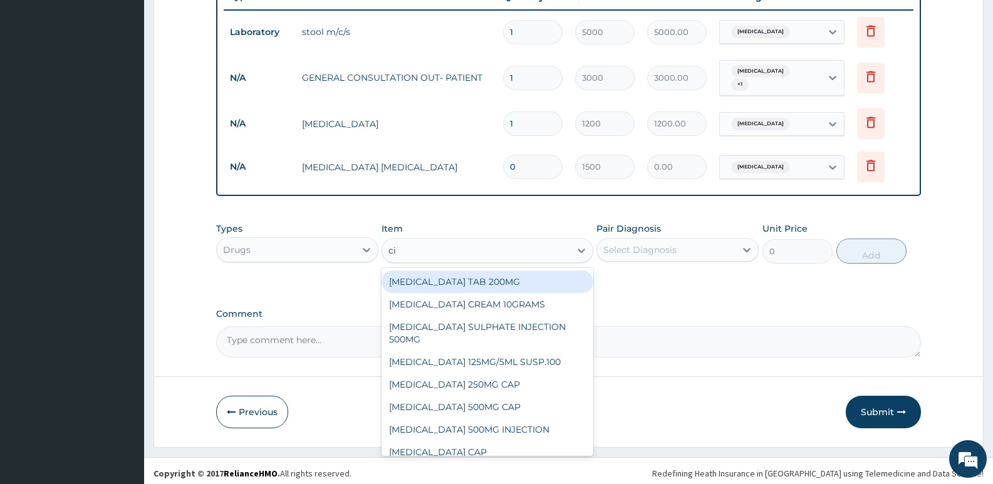
type input "cip"
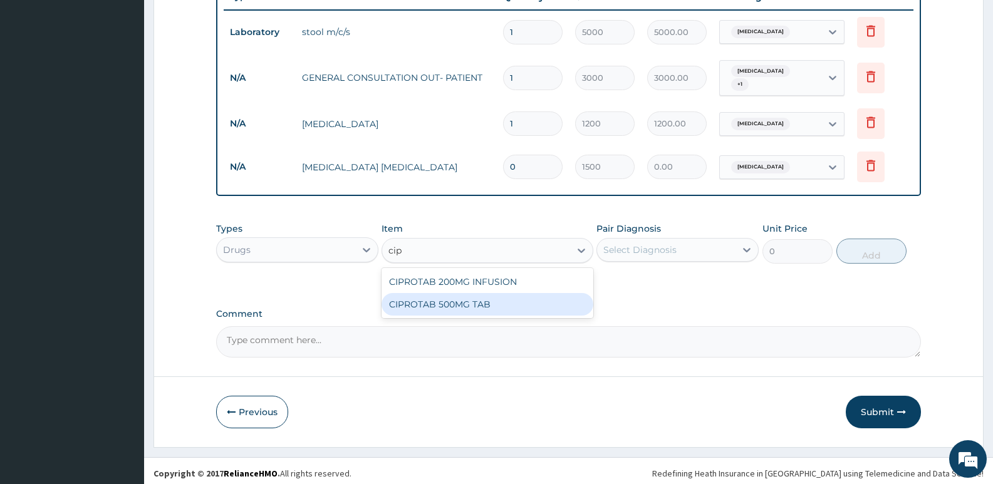
click at [485, 293] on div "CIPROTAB 500MG TAB" at bounding box center [486, 304] width 211 height 23
type input "250"
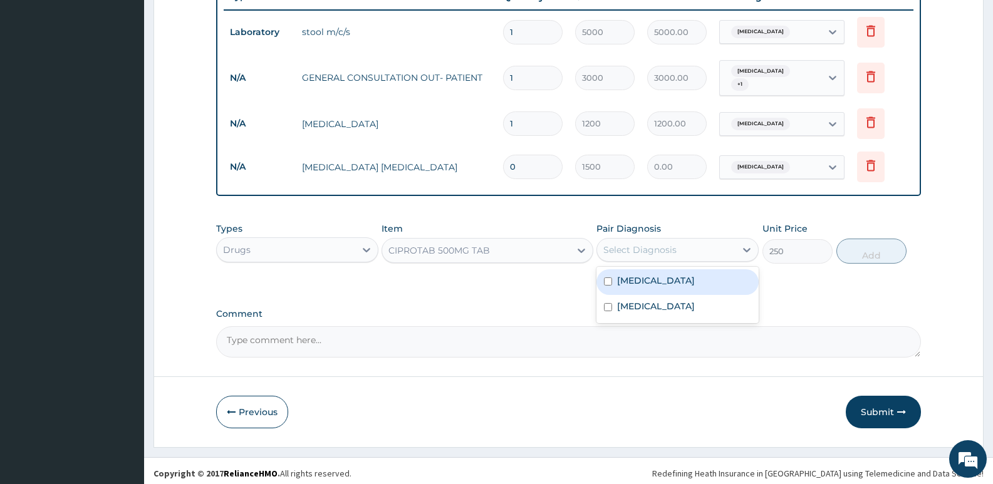
click at [652, 248] on div "Select Diagnosis" at bounding box center [639, 250] width 73 height 13
click at [664, 275] on label "[MEDICAL_DATA]" at bounding box center [656, 280] width 78 height 13
checkbox input "true"
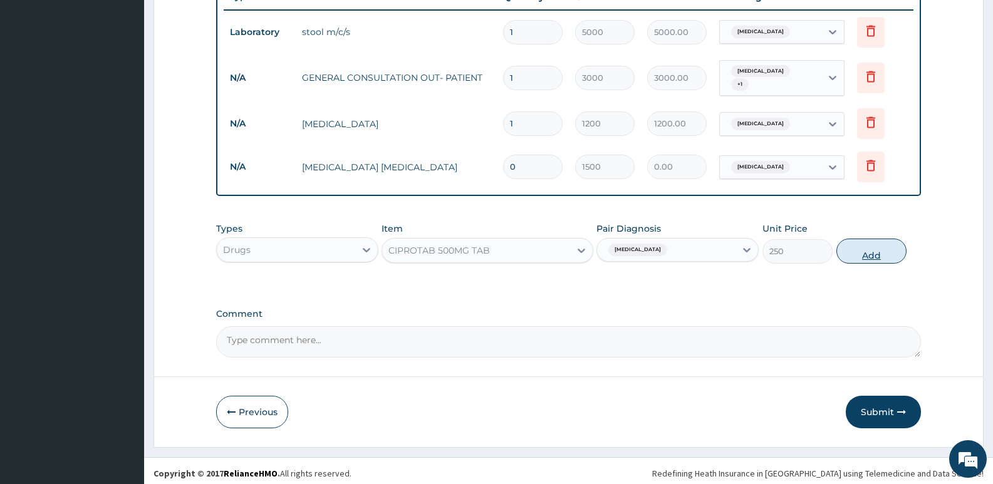
click at [864, 239] on button "Add" at bounding box center [871, 251] width 70 height 25
type input "0"
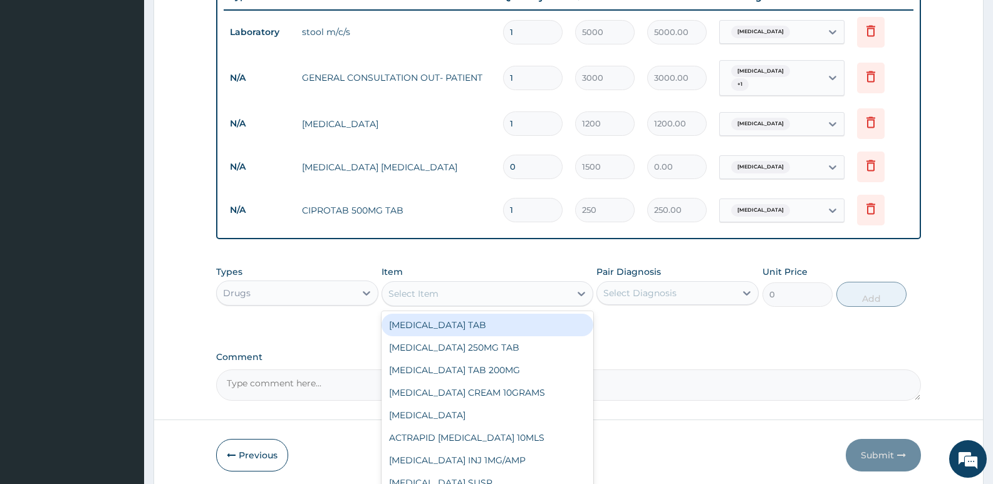
click at [440, 287] on div "Select Item" at bounding box center [475, 294] width 187 height 20
type input "zinc"
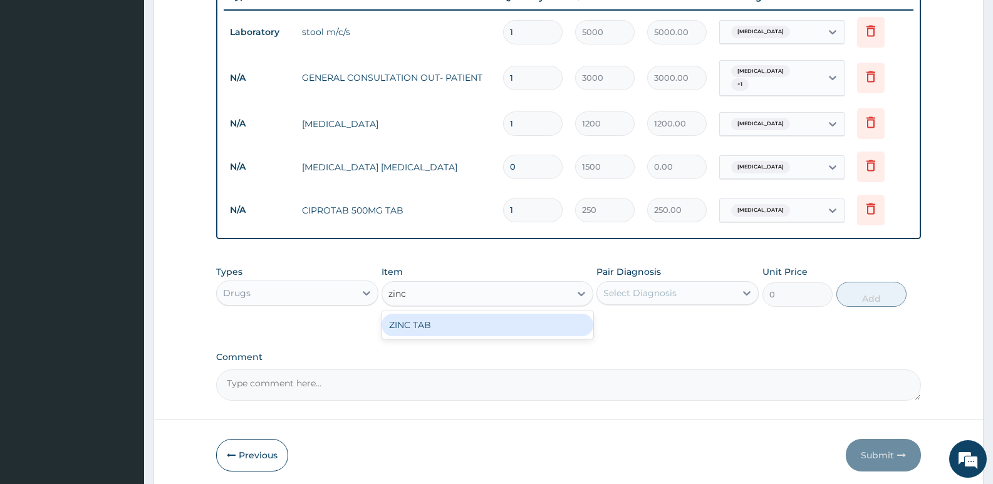
click at [484, 314] on div "ZINC TAB" at bounding box center [486, 325] width 211 height 23
type input "100"
drag, startPoint x: 611, startPoint y: 282, endPoint x: 618, endPoint y: 288, distance: 9.3
click at [611, 287] on div "Select Diagnosis" at bounding box center [639, 293] width 73 height 13
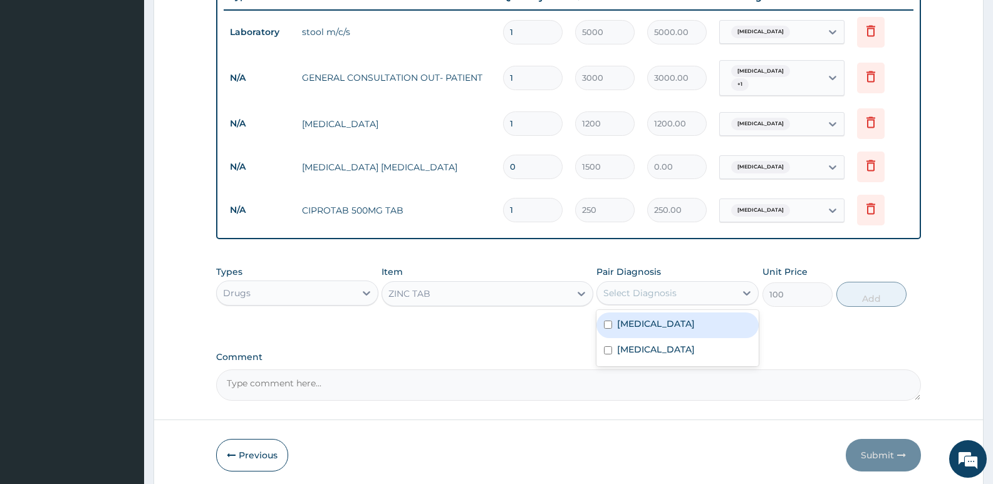
drag, startPoint x: 626, startPoint y: 316, endPoint x: 631, endPoint y: 327, distance: 12.3
click at [626, 318] on label "[MEDICAL_DATA]" at bounding box center [656, 324] width 78 height 13
checkbox input "true"
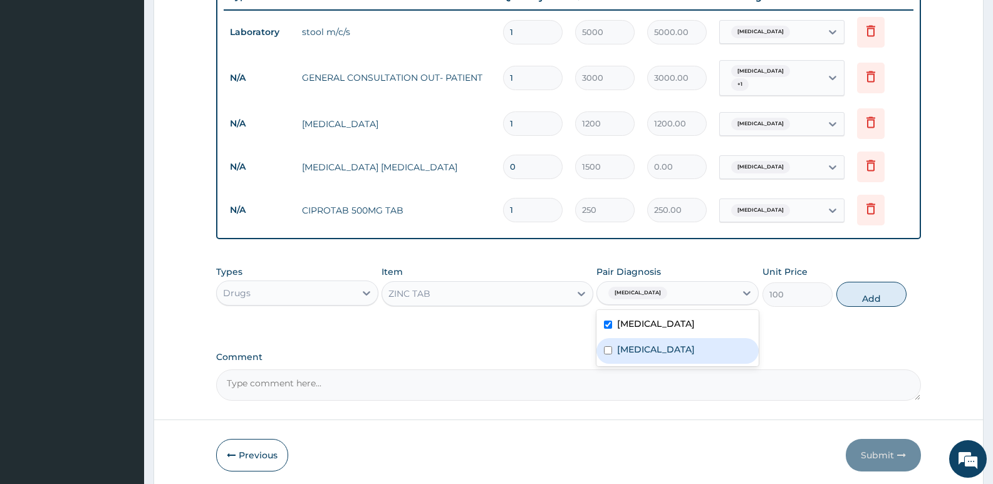
click at [636, 338] on div "[MEDICAL_DATA]" at bounding box center [677, 351] width 162 height 26
checkbox input "true"
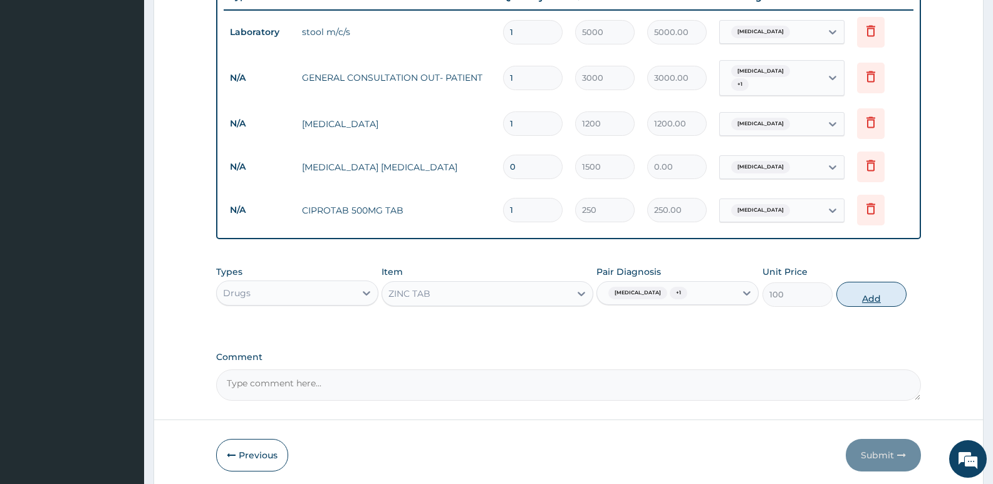
click at [851, 286] on button "Add" at bounding box center [871, 294] width 70 height 25
type input "0"
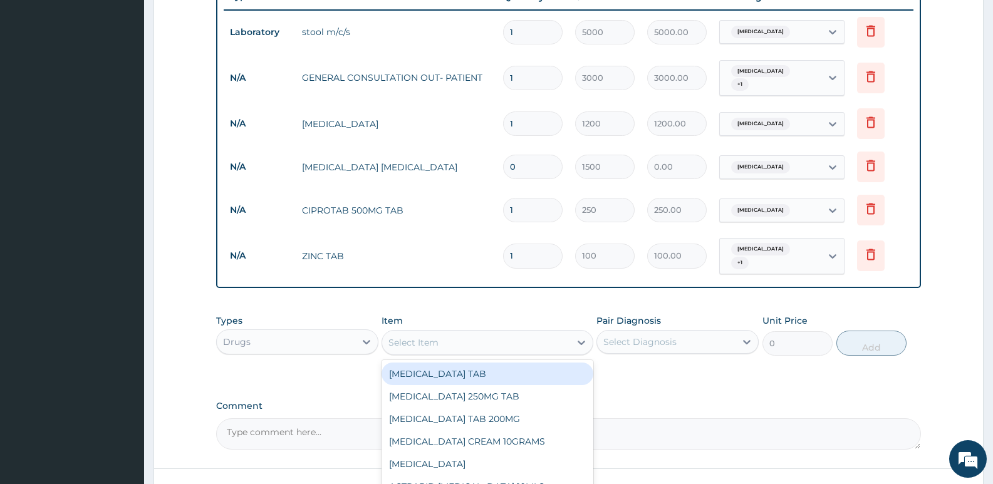
click at [450, 333] on div "Select Item" at bounding box center [475, 343] width 187 height 20
type input "lomo"
click at [480, 364] on div "LOMOTIL TAB" at bounding box center [486, 374] width 211 height 23
type input "200"
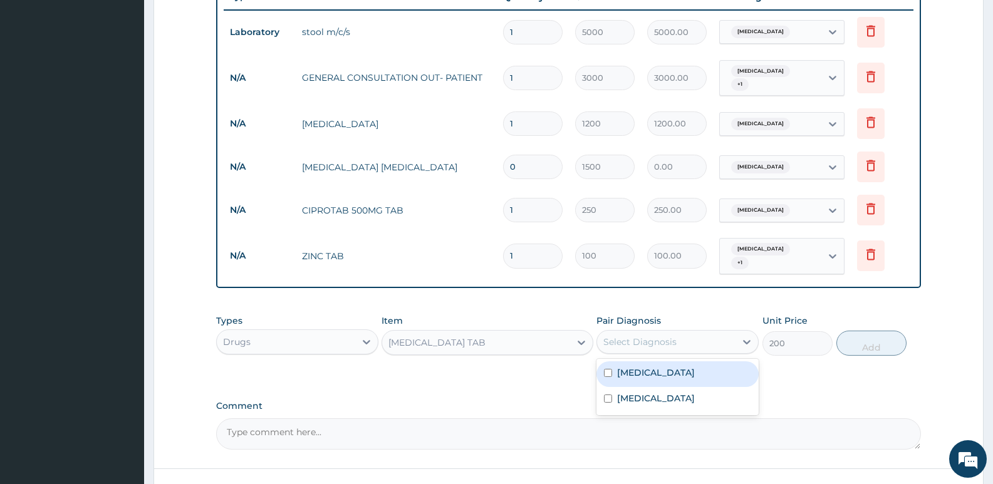
click at [622, 332] on div "Select Diagnosis" at bounding box center [666, 342] width 138 height 20
click at [629, 371] on div "[MEDICAL_DATA]" at bounding box center [677, 374] width 162 height 26
checkbox input "true"
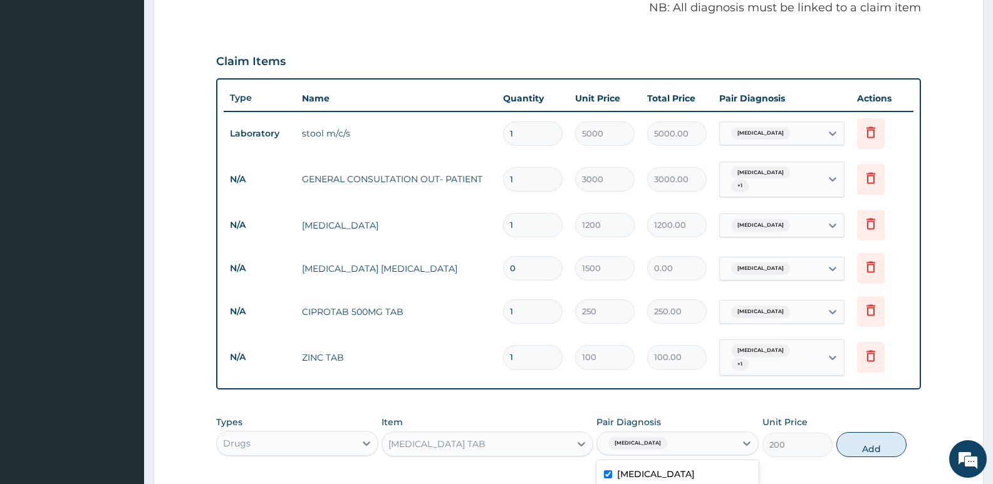
scroll to position [239, 0]
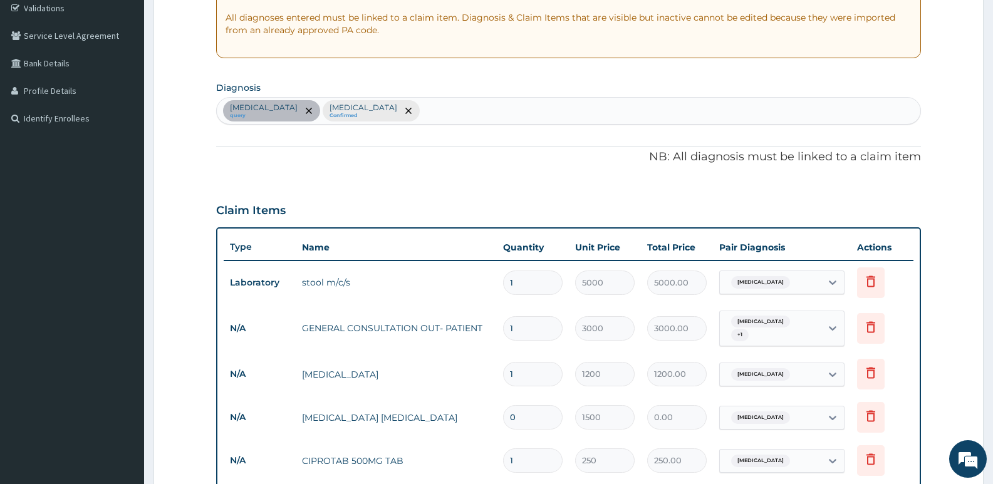
click at [388, 105] on div "Typhoid fever query Malaria Confirmed" at bounding box center [568, 111] width 703 height 26
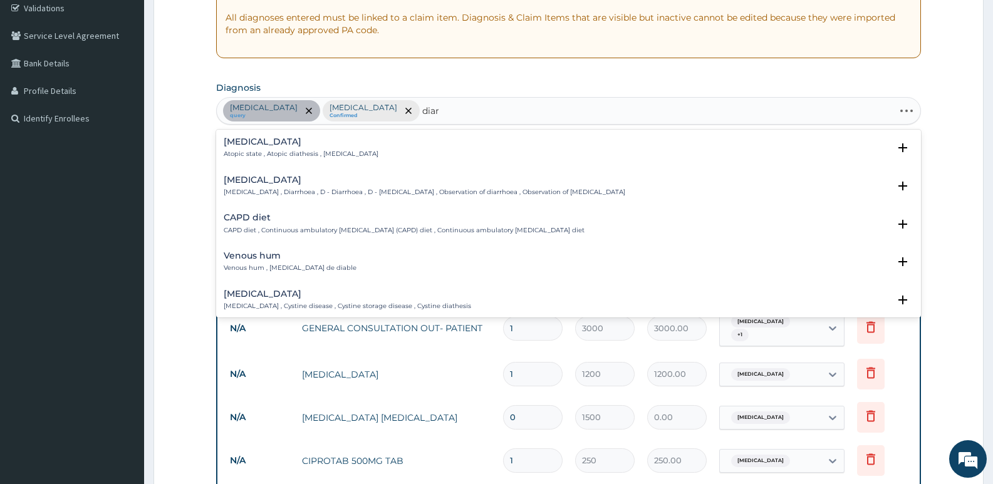
type input "diarr"
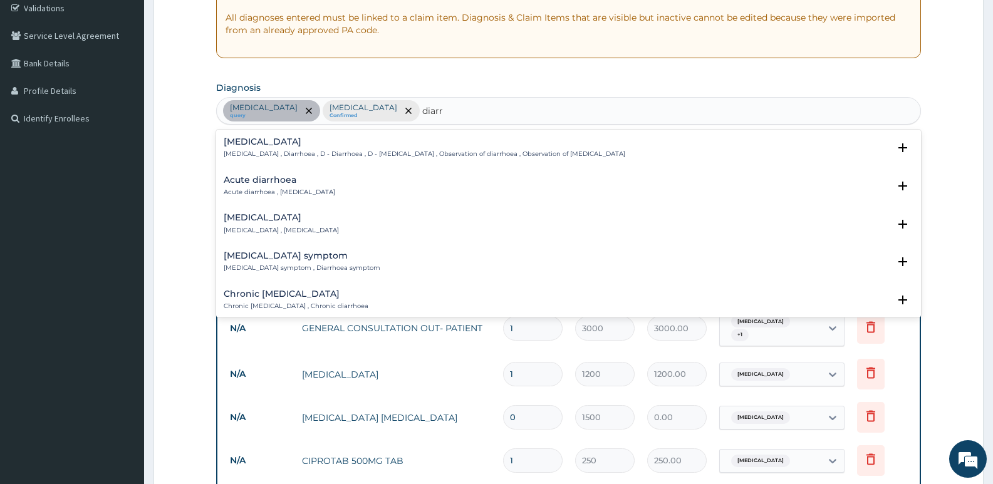
click at [244, 154] on p "Diarrhea , Diarrhoea , D - Diarrhoea , D - Diarrhea , Observation of diarrhoea …" at bounding box center [425, 154] width 402 height 9
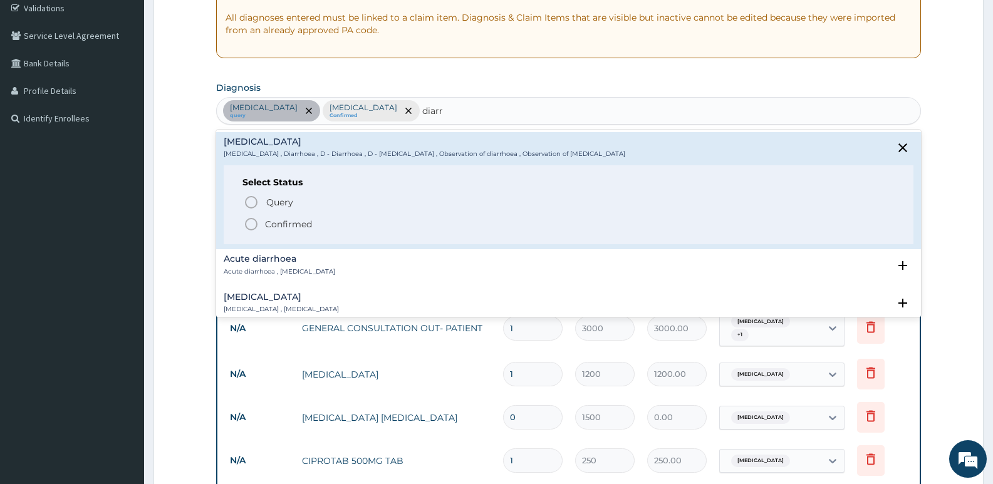
click at [253, 222] on icon "status option filled" at bounding box center [251, 224] width 15 height 15
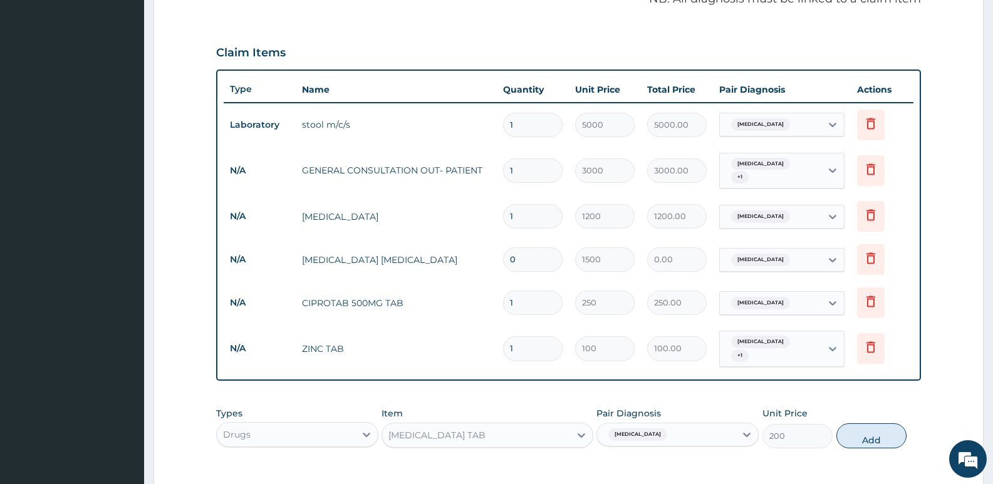
scroll to position [501, 0]
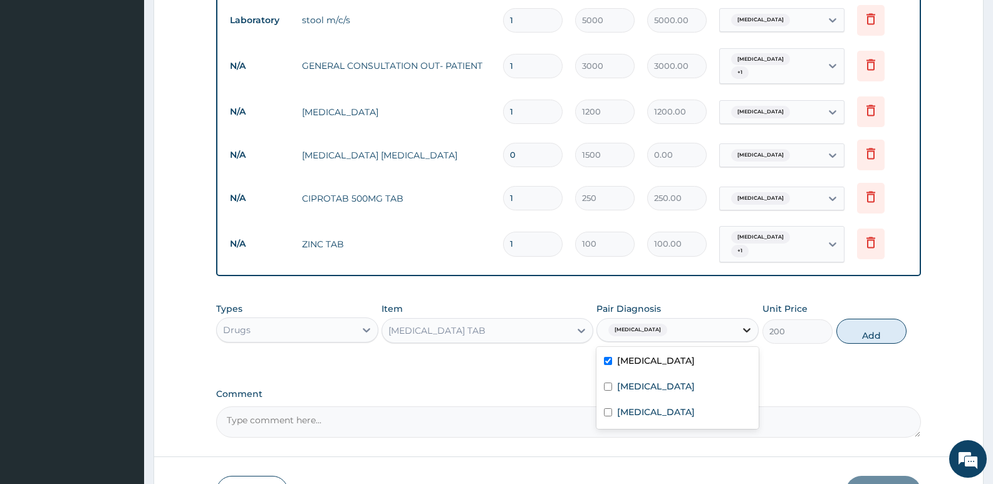
click at [741, 324] on icon at bounding box center [746, 330] width 13 height 13
click at [613, 403] on div "Diarrhea" at bounding box center [677, 414] width 162 height 26
checkbox input "true"
click at [865, 319] on button "Add" at bounding box center [871, 331] width 70 height 25
type input "0"
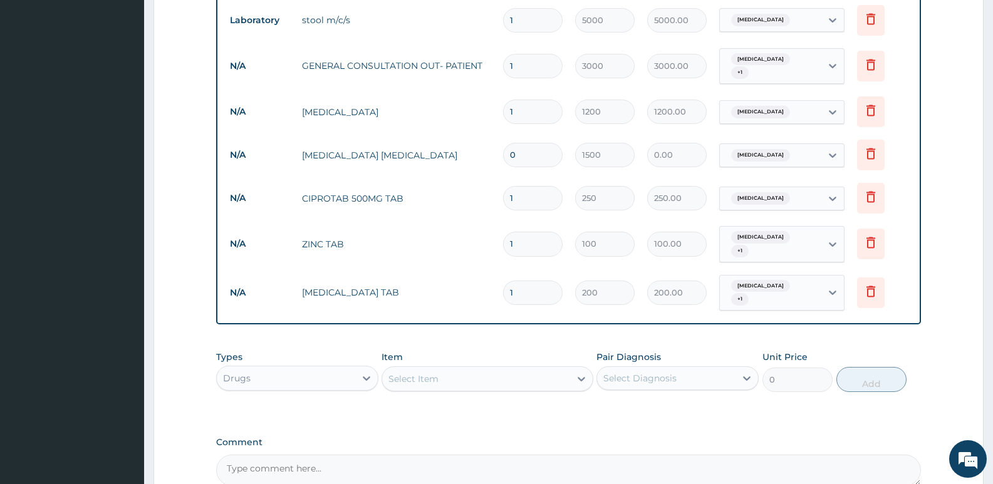
click at [161, 314] on form "Step 2 of 2 PA Code / Prescription Code PA/2E2A7B Encounter Date 18-07-2025 Imp…" at bounding box center [568, 70] width 830 height 1011
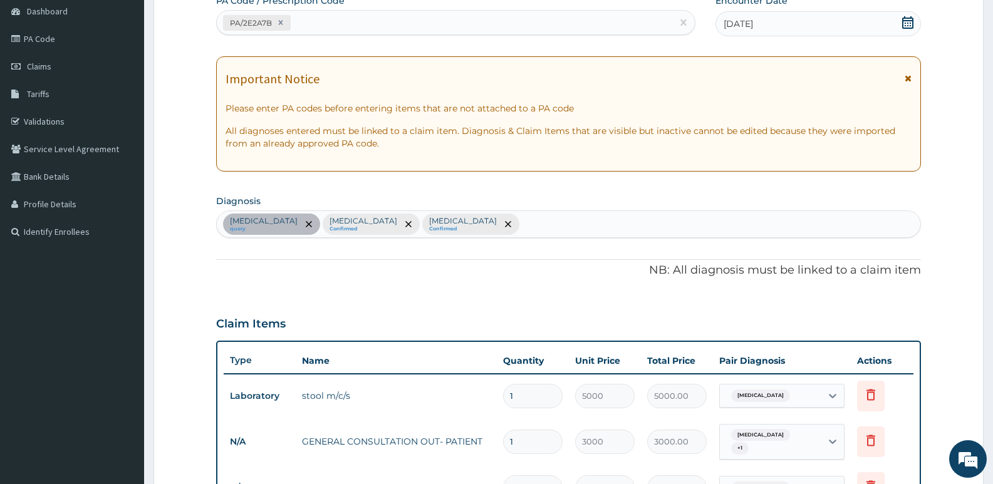
scroll to position [0, 0]
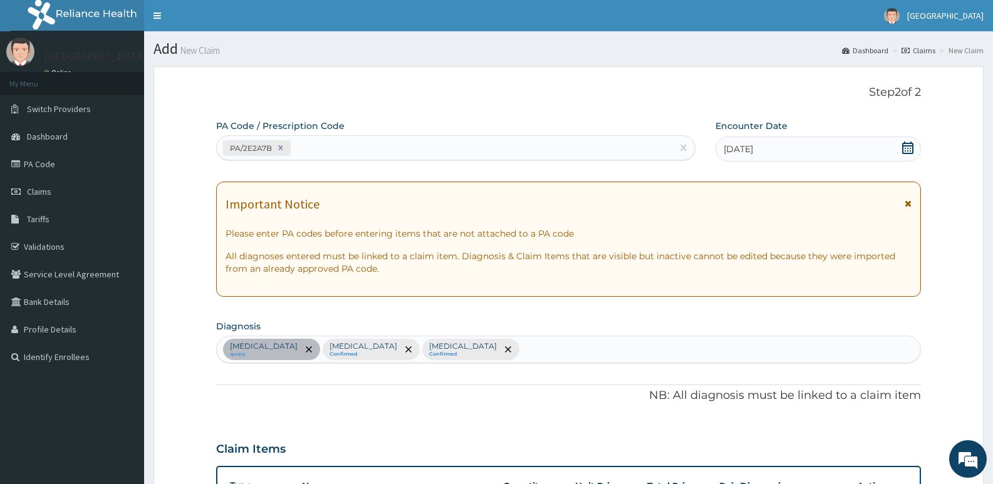
click at [463, 346] on div "Typhoid fever query Malaria Confirmed Diarrhea Confirmed" at bounding box center [568, 349] width 703 height 26
type input "helm"
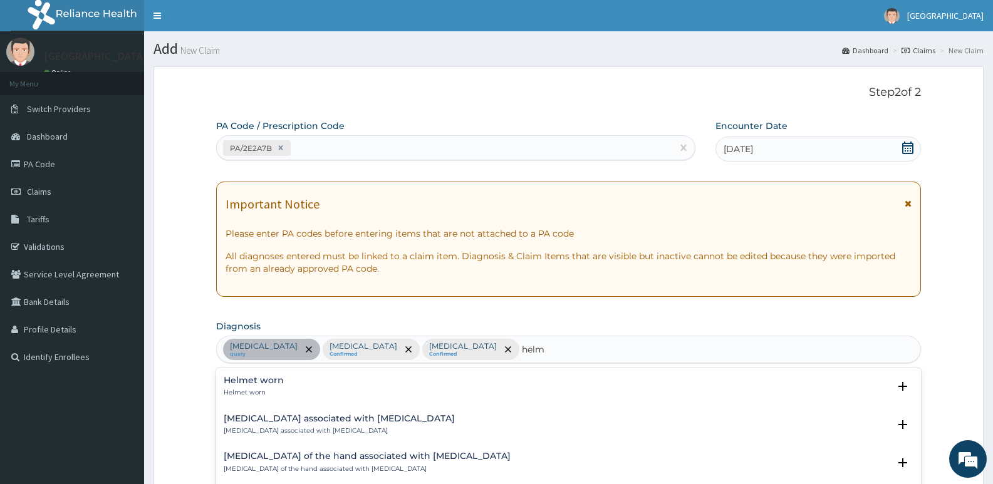
click at [386, 417] on h4 "Arthropathy associated with helminthiasis" at bounding box center [339, 418] width 231 height 9
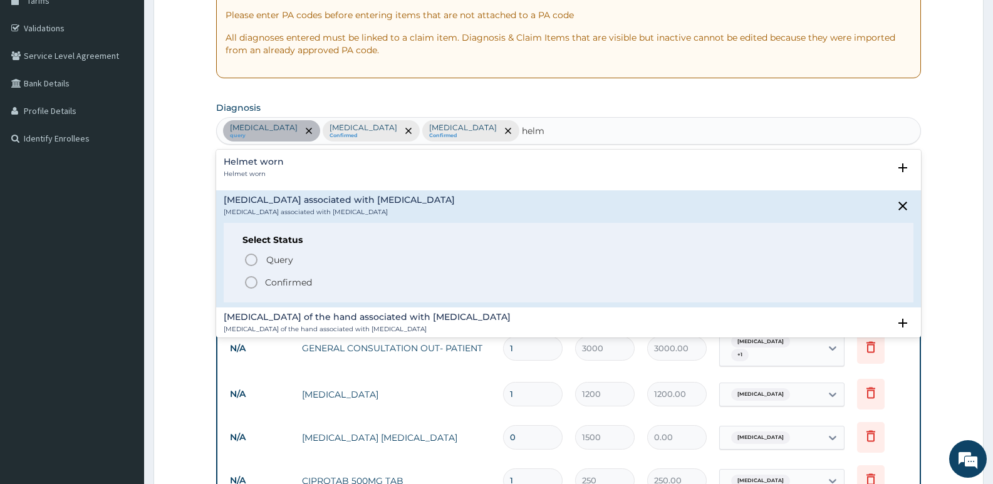
scroll to position [251, 0]
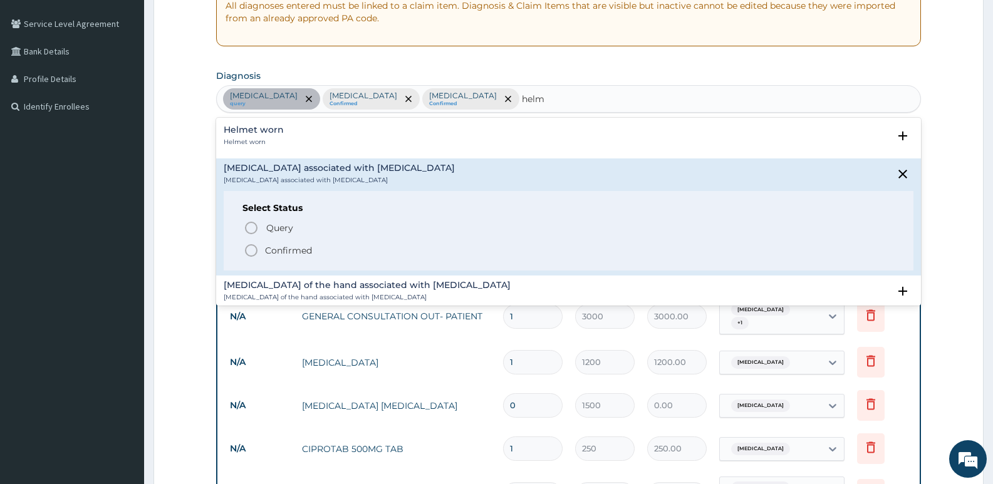
click at [251, 251] on icon "status option filled" at bounding box center [251, 250] width 15 height 15
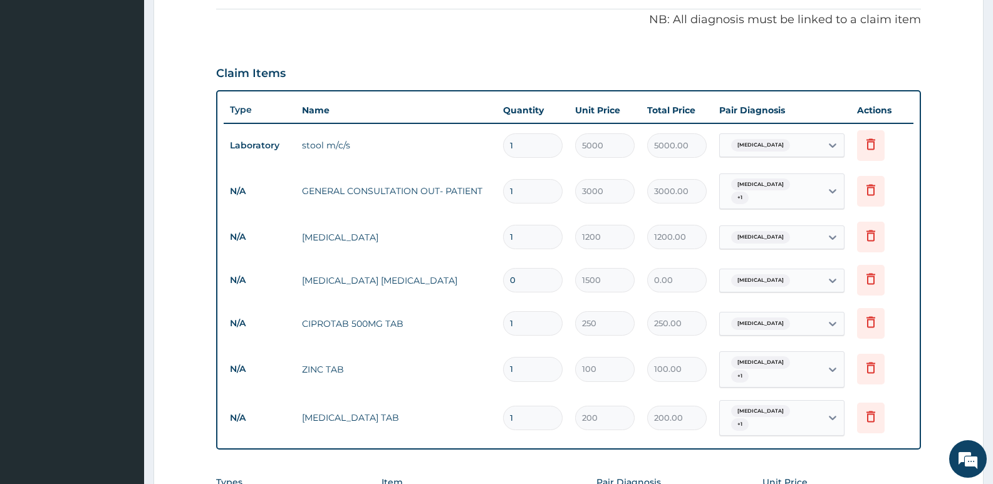
scroll to position [564, 0]
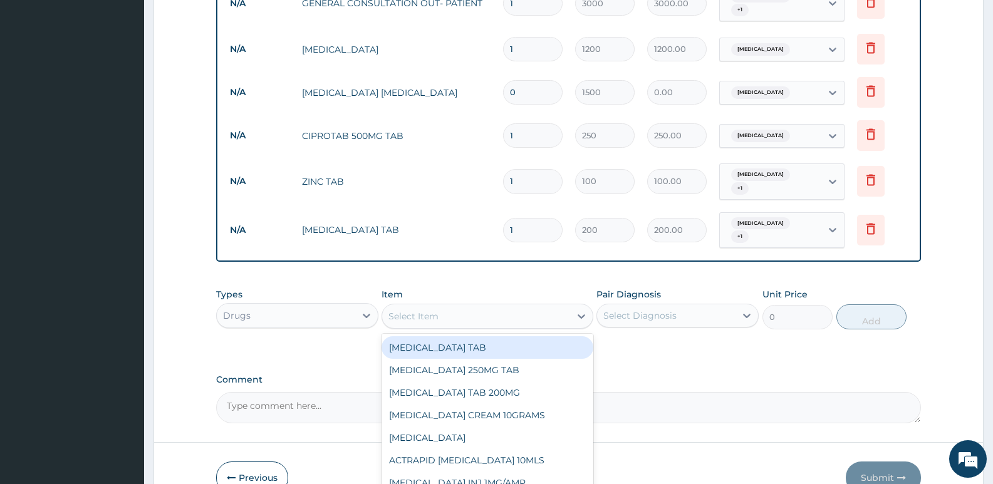
click at [470, 306] on div "Select Item" at bounding box center [475, 316] width 187 height 20
type input "para"
click at [481, 336] on div "PARACETAMOL 500MG TAB" at bounding box center [486, 347] width 211 height 23
type input "50"
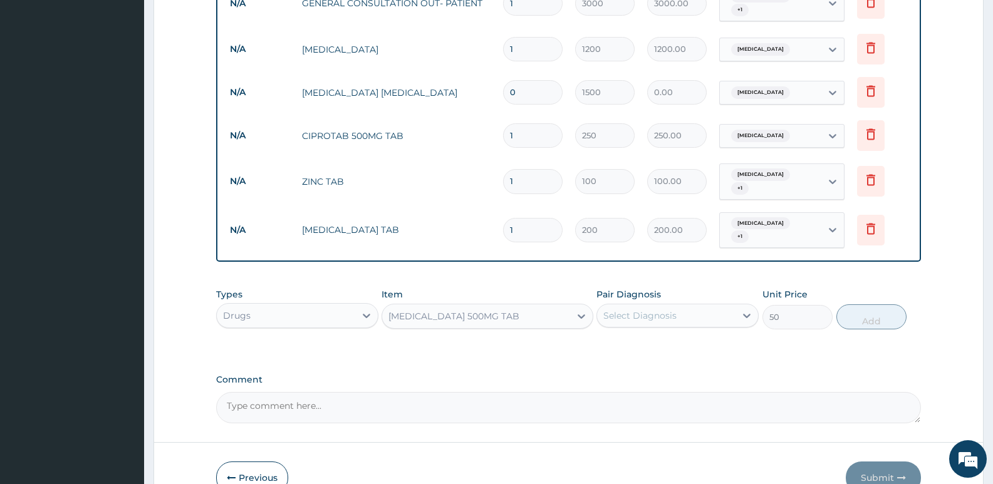
click at [665, 309] on div "Select Diagnosis" at bounding box center [639, 315] width 73 height 13
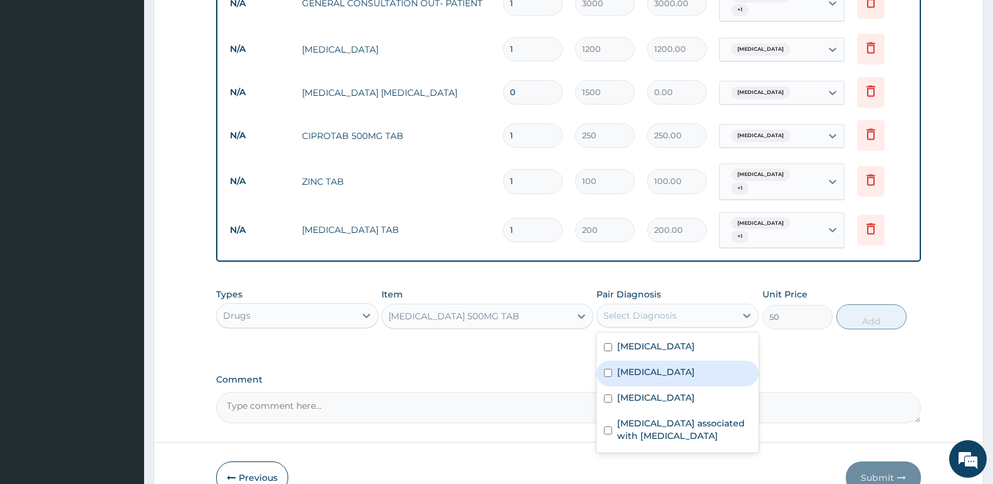
click at [605, 369] on input "checkbox" at bounding box center [608, 373] width 8 height 8
checkbox input "true"
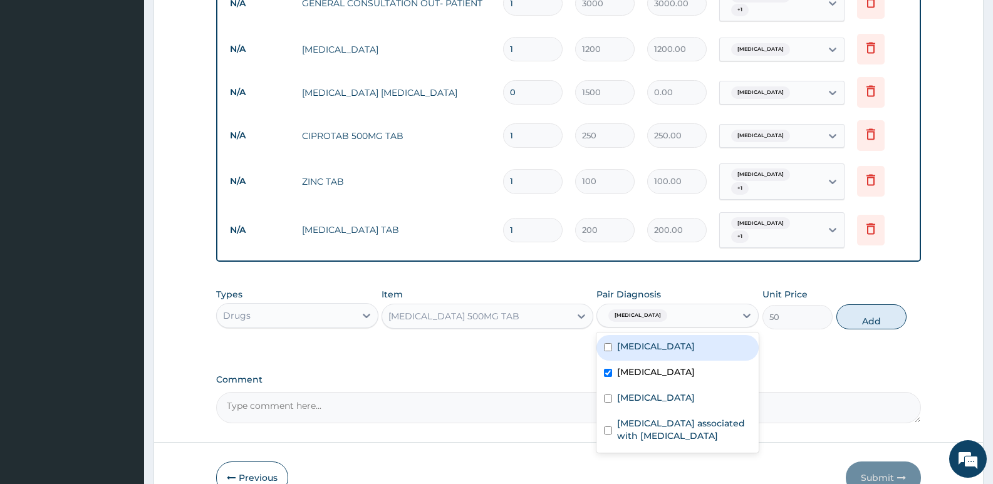
click at [604, 343] on input "checkbox" at bounding box center [608, 347] width 8 height 8
checkbox input "true"
click at [857, 304] on button "Add" at bounding box center [871, 316] width 70 height 25
type input "0"
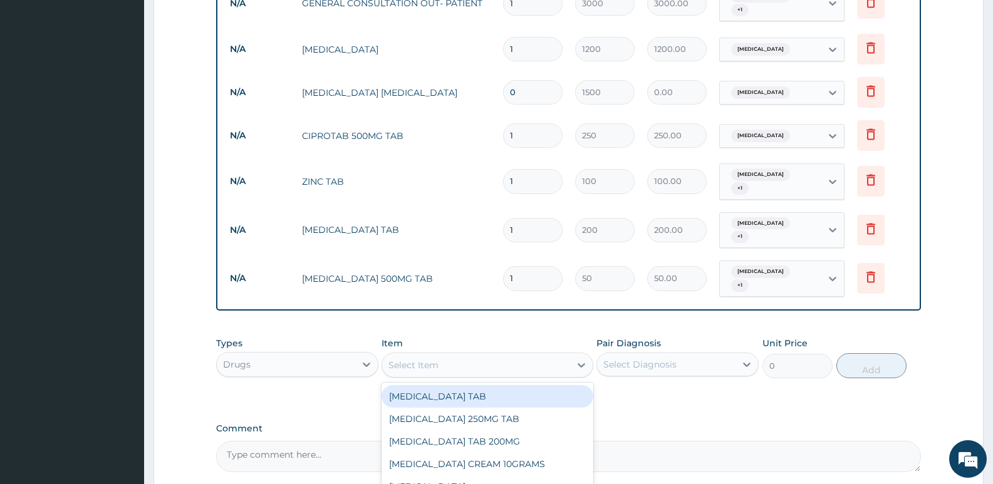
click at [506, 355] on div "Select Item" at bounding box center [475, 365] width 187 height 20
type input "alb"
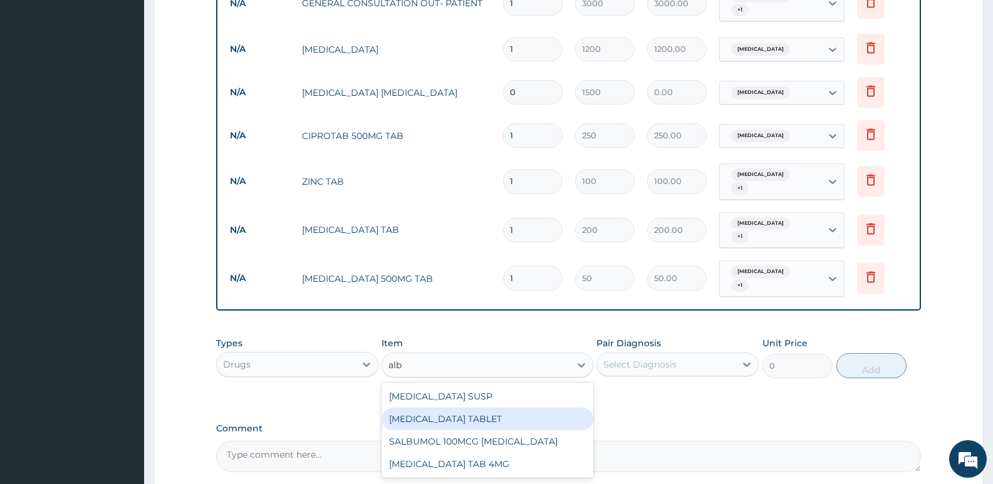
click at [477, 408] on div "ALBENDAZOLE TABLET" at bounding box center [486, 419] width 211 height 23
type input "1500"
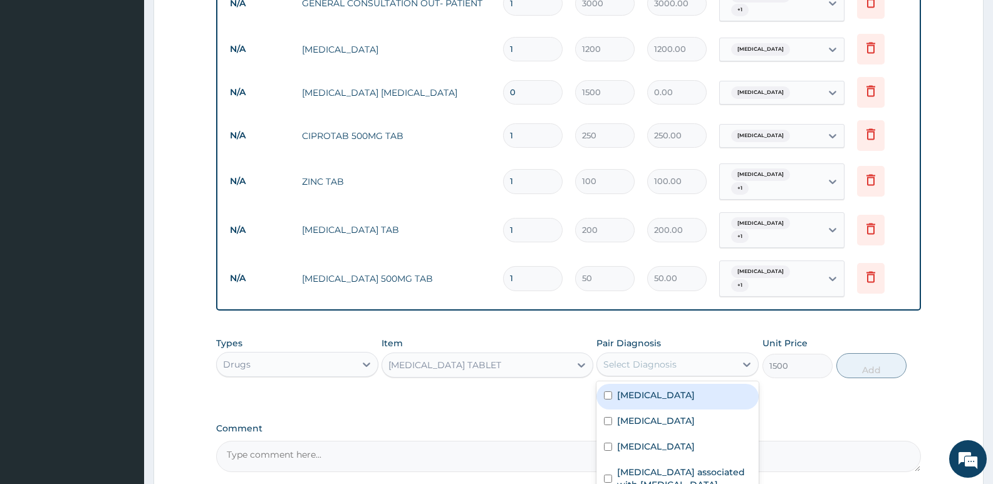
click at [646, 358] on div "Select Diagnosis" at bounding box center [639, 364] width 73 height 13
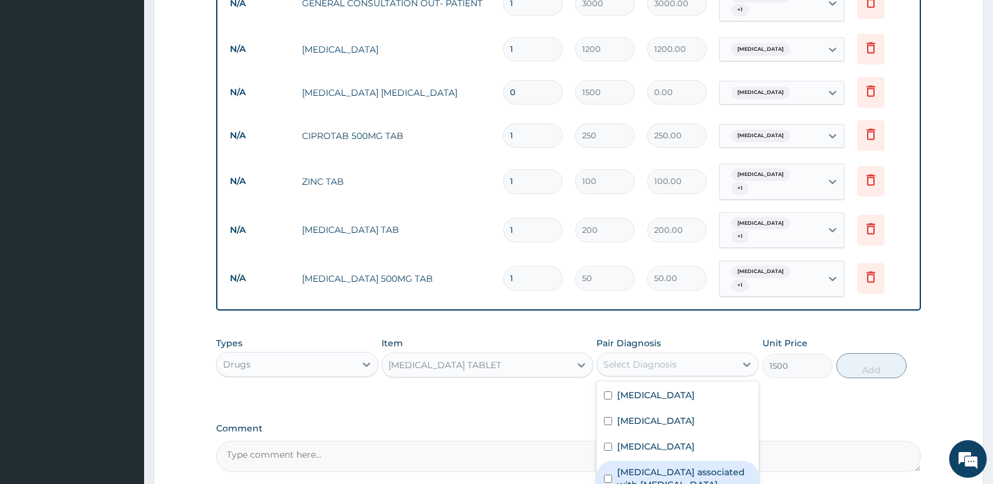
click at [621, 466] on label "Arthropathy associated with helminthiasis" at bounding box center [684, 478] width 134 height 25
checkbox input "true"
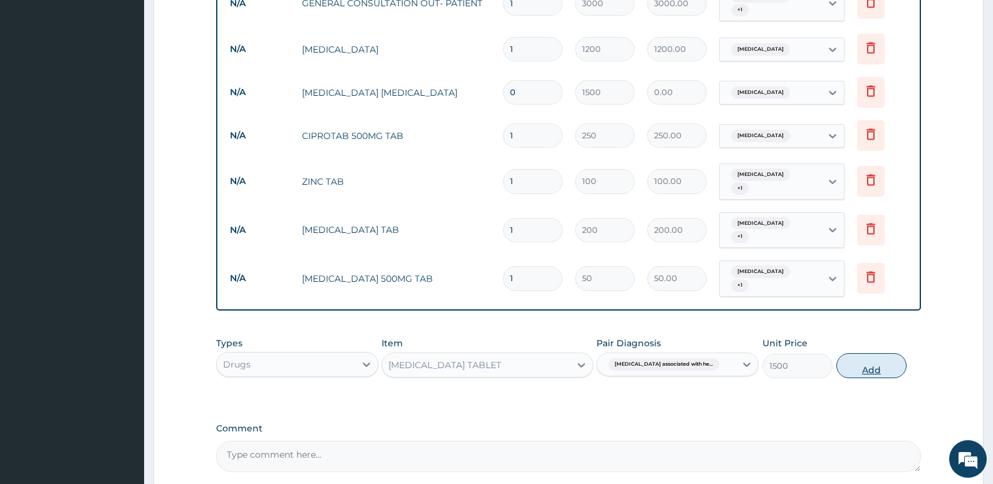
click at [847, 353] on button "Add" at bounding box center [871, 365] width 70 height 25
type input "0"
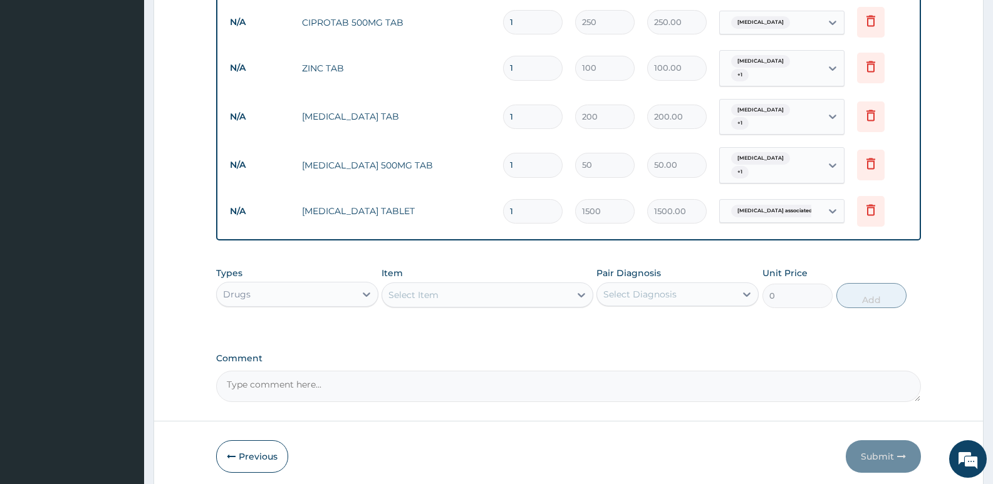
scroll to position [689, 0]
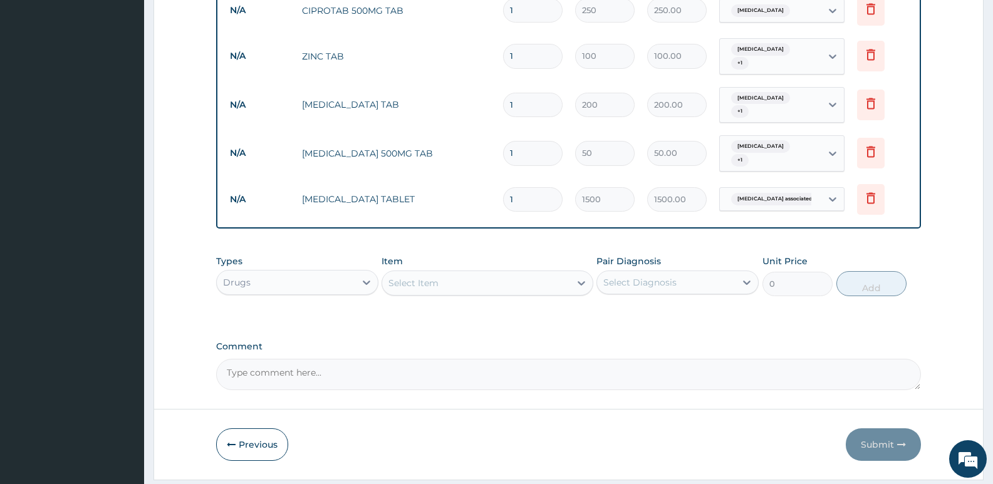
click at [523, 141] on input "1" at bounding box center [533, 153] width 60 height 24
type input "18"
type input "900.00"
type input "18"
click at [527, 46] on input "1" at bounding box center [533, 56] width 60 height 24
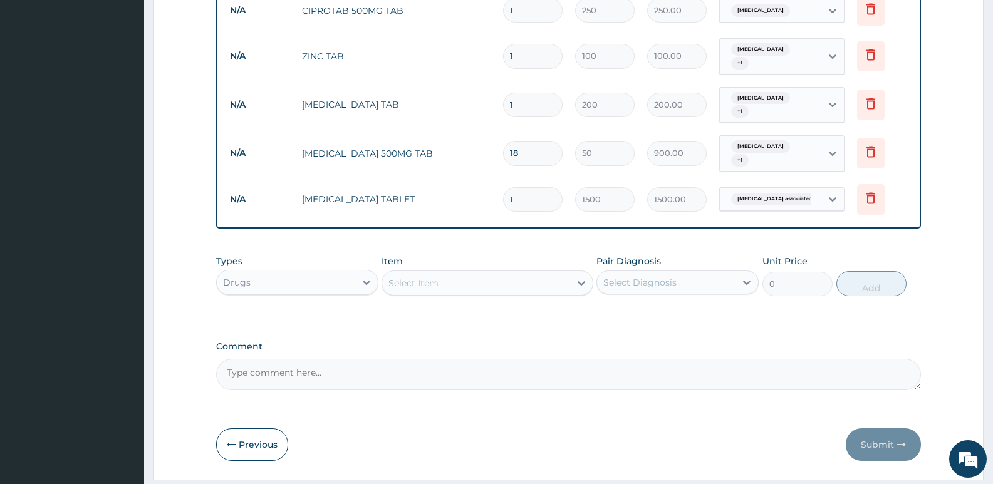
type input "10"
type input "1000.00"
type input "10"
click at [519, 3] on input "1" at bounding box center [533, 10] width 60 height 24
type input "10"
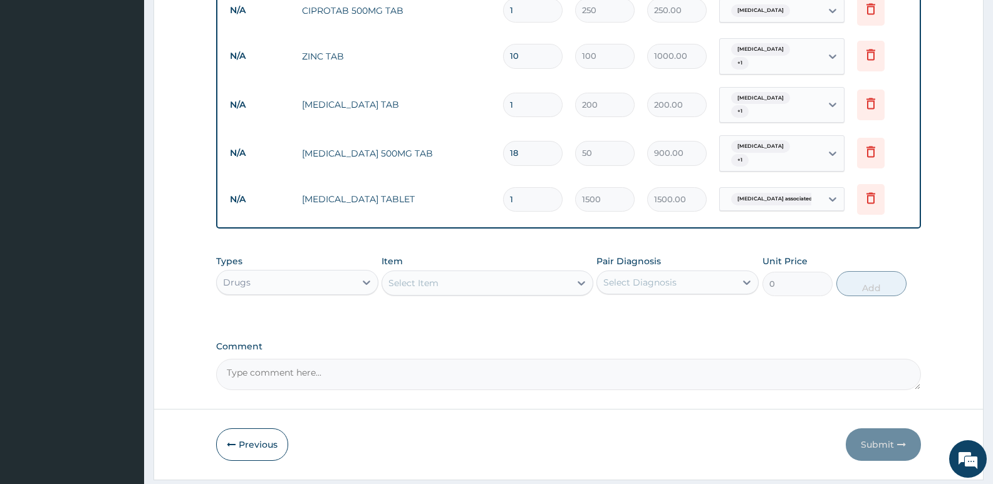
type input "2500.00"
type input "10"
drag, startPoint x: 522, startPoint y: 86, endPoint x: 495, endPoint y: 101, distance: 30.8
click at [495, 101] on tr "N/A LOMOTIL TAB 1 200 200.00 Typhoid fever + 1 Delete" at bounding box center [569, 105] width 690 height 49
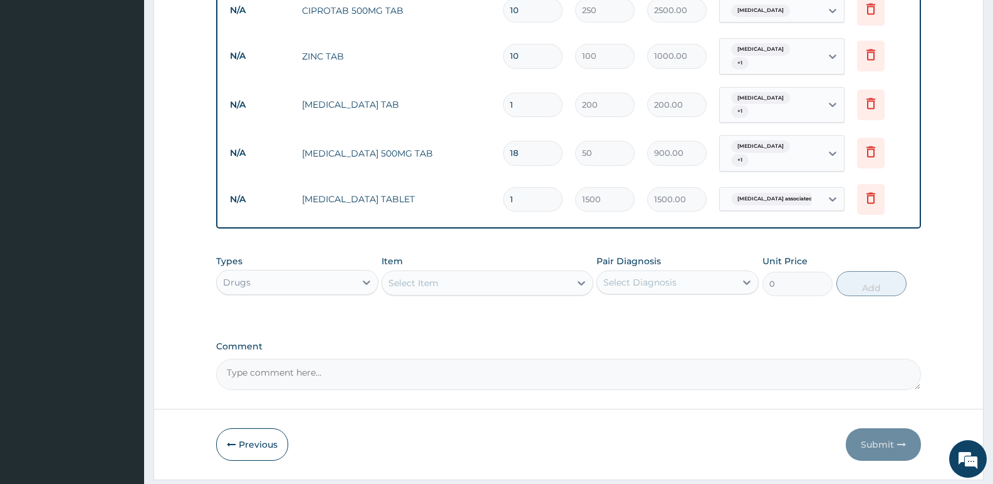
type input "3"
type input "600.00"
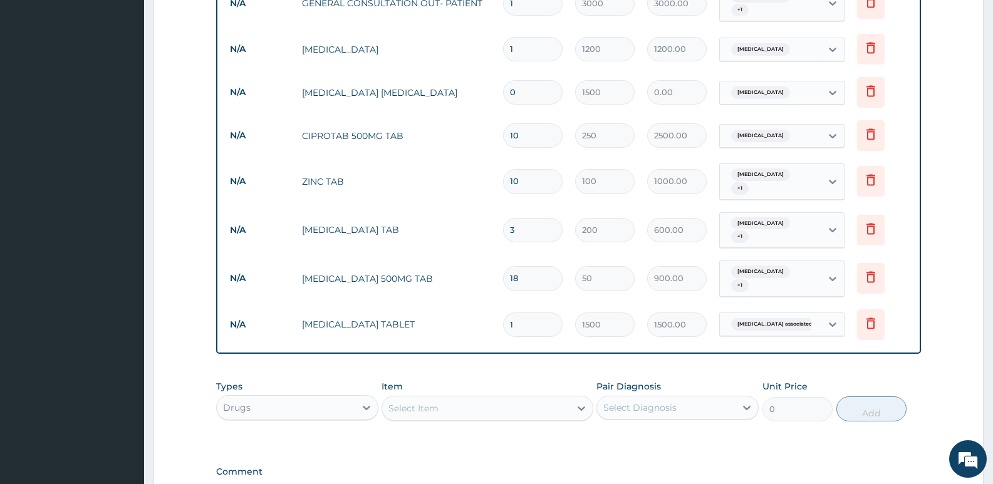
scroll to position [501, 0]
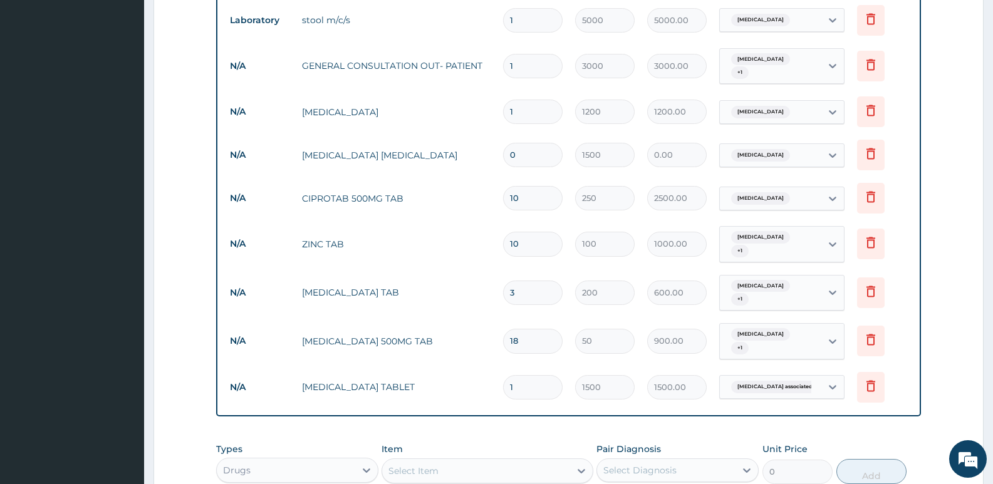
type input "3"
drag, startPoint x: 517, startPoint y: 148, endPoint x: 484, endPoint y: 158, distance: 35.3
click at [484, 158] on tr "N/A MALARIA PARASITE 0 1500 0.00 Malaria Delete" at bounding box center [569, 154] width 690 height 43
type input "1"
type input "1500.00"
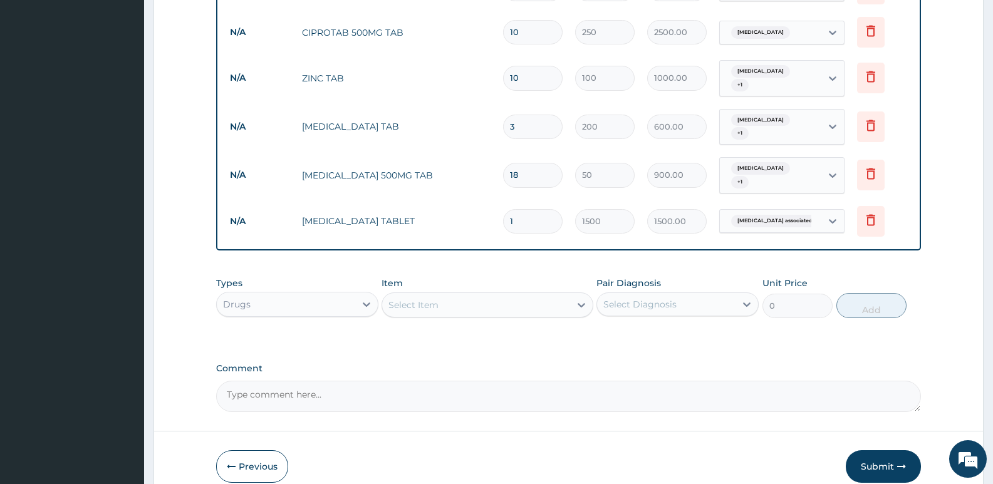
scroll to position [705, 0]
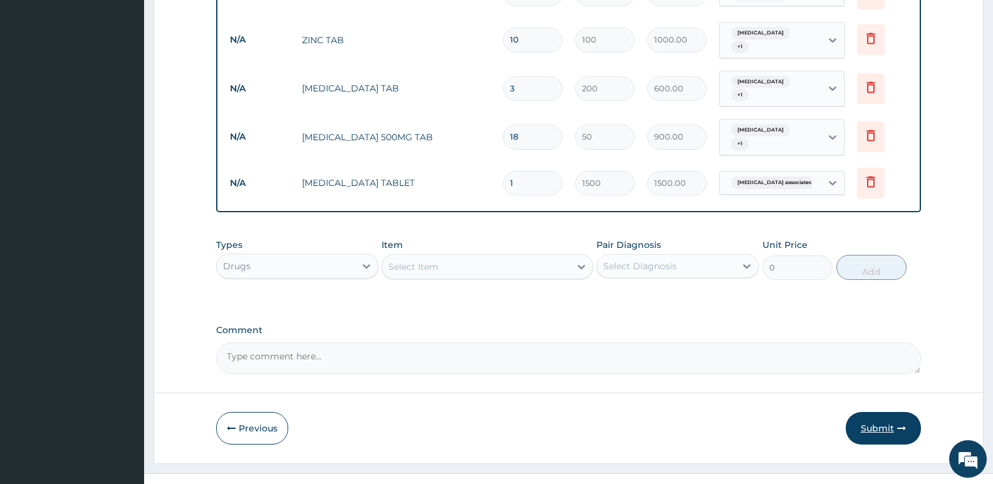
type input "1"
click at [879, 412] on button "Submit" at bounding box center [883, 428] width 75 height 33
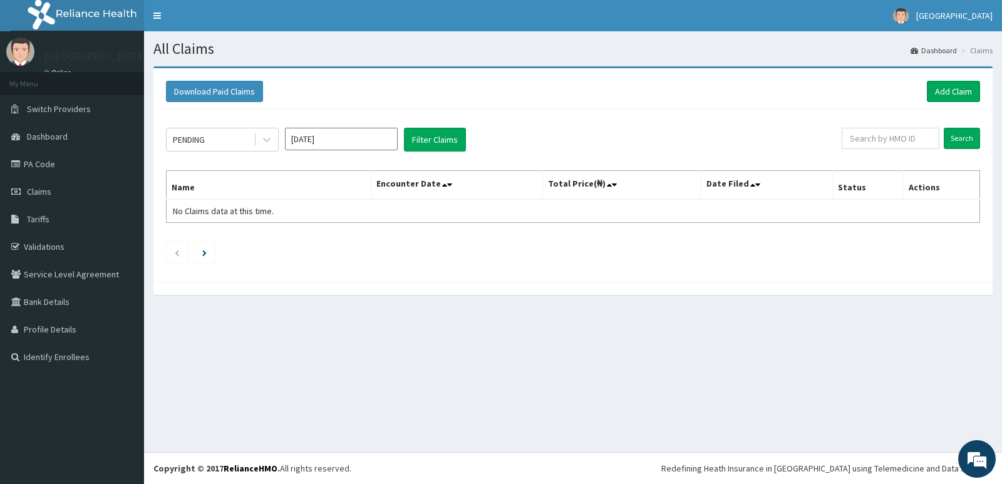
click at [168, 360] on div "All Claims Dashboard Claims Download Paid Claims Add Claim × Note you can only …" at bounding box center [573, 241] width 858 height 421
click at [969, 82] on link "Add Claim" at bounding box center [953, 91] width 53 height 21
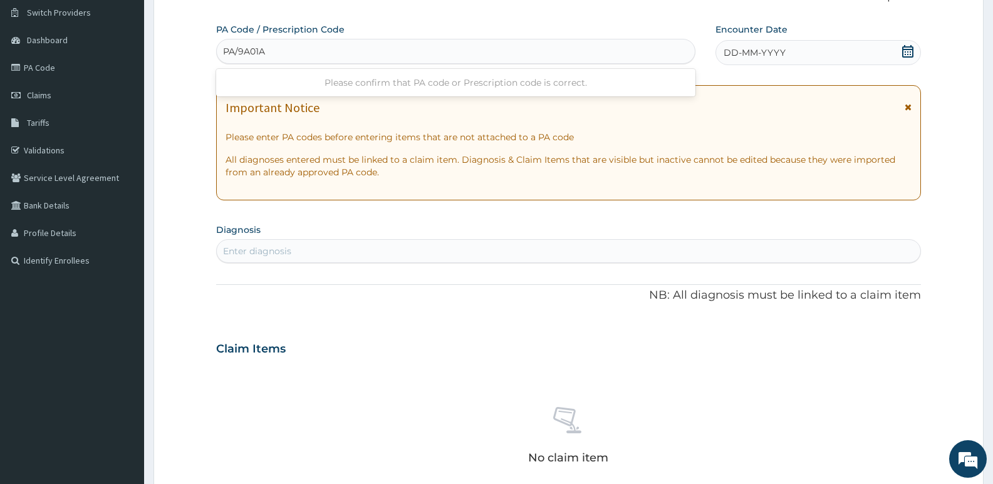
type input "PA/9A01A8"
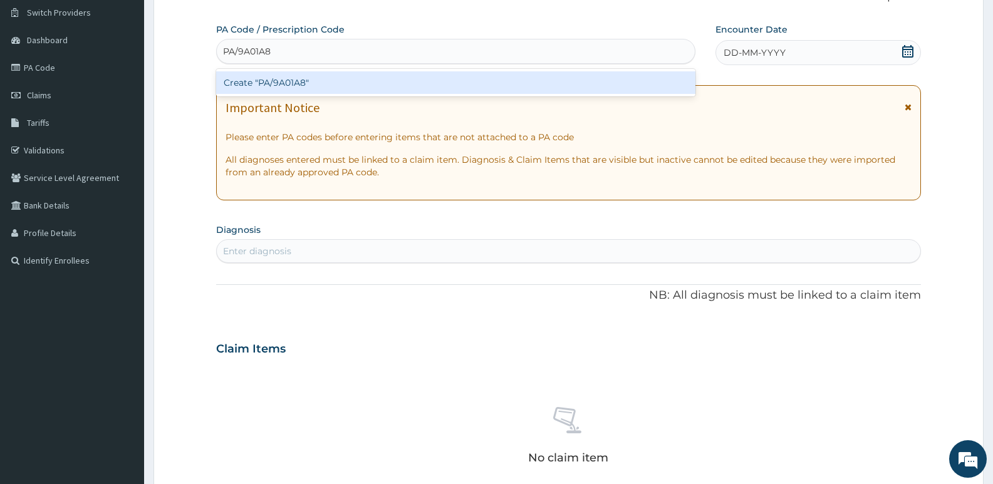
click at [315, 88] on div "Create "PA/9A01A8"" at bounding box center [455, 82] width 479 height 23
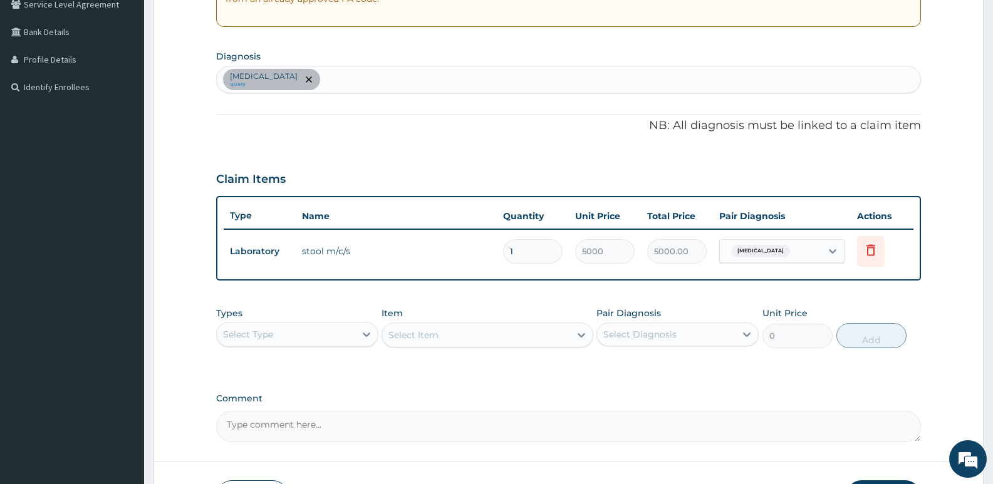
scroll to position [284, 0]
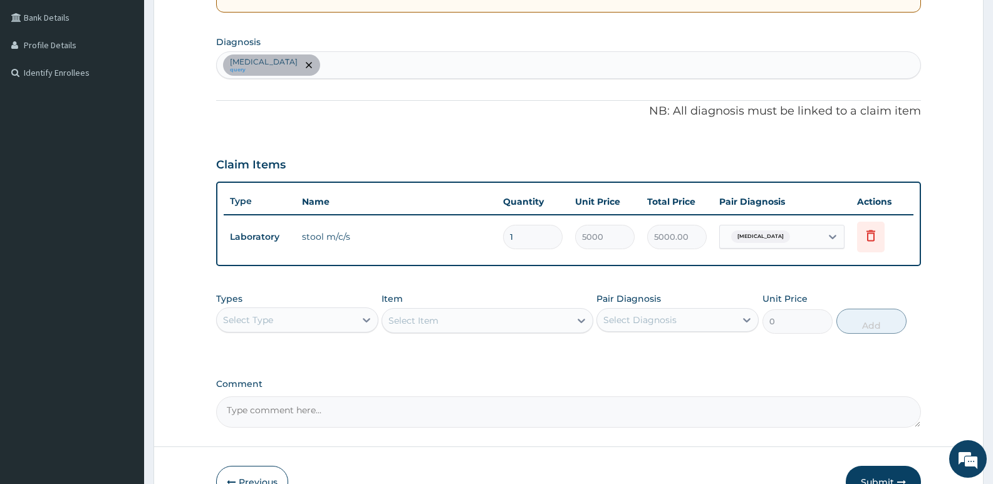
click at [346, 68] on div "[MEDICAL_DATA] query" at bounding box center [568, 65] width 703 height 26
type input "malar"
